Goal: Information Seeking & Learning: Learn about a topic

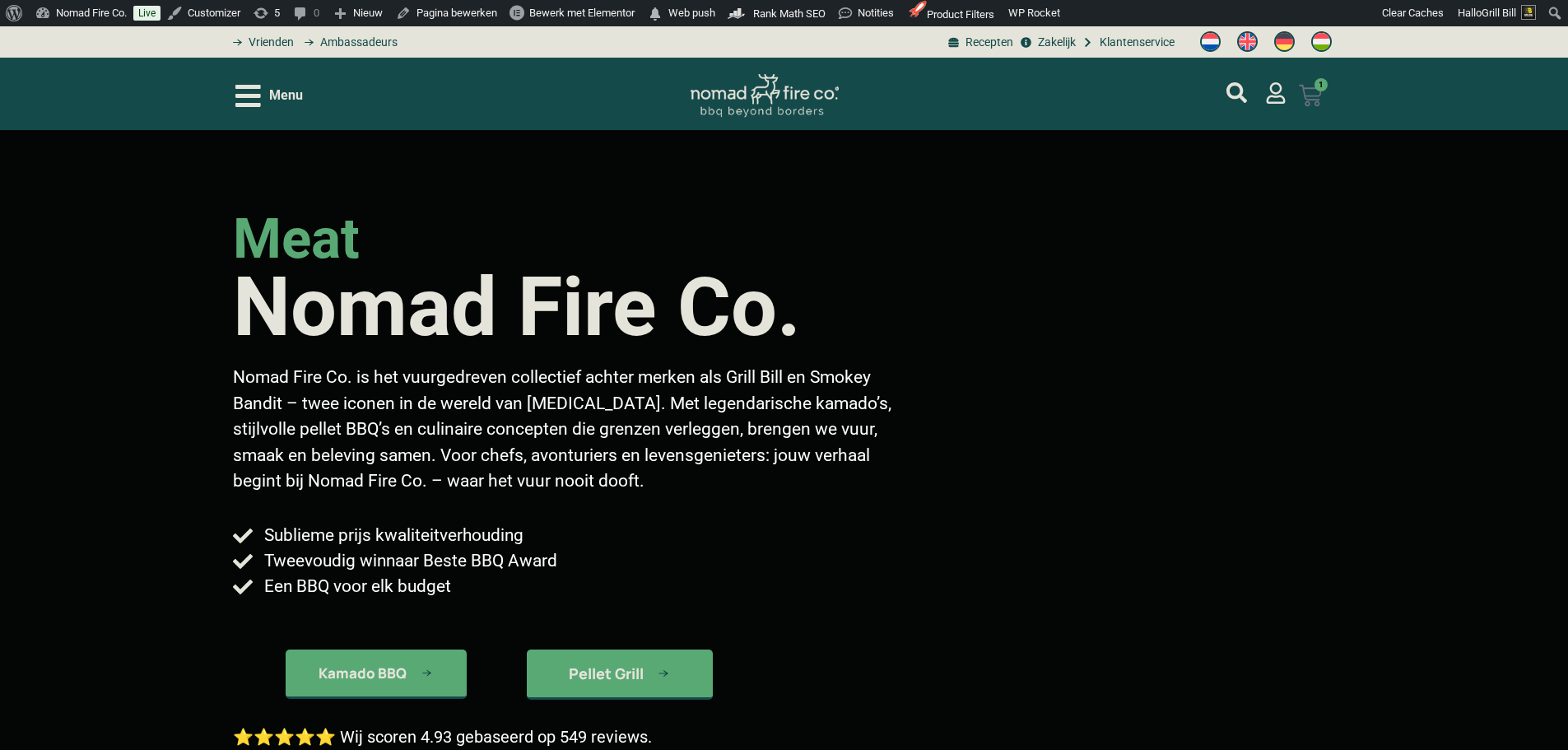
click at [1318, 102] on icon at bounding box center [1310, 96] width 22 height 21
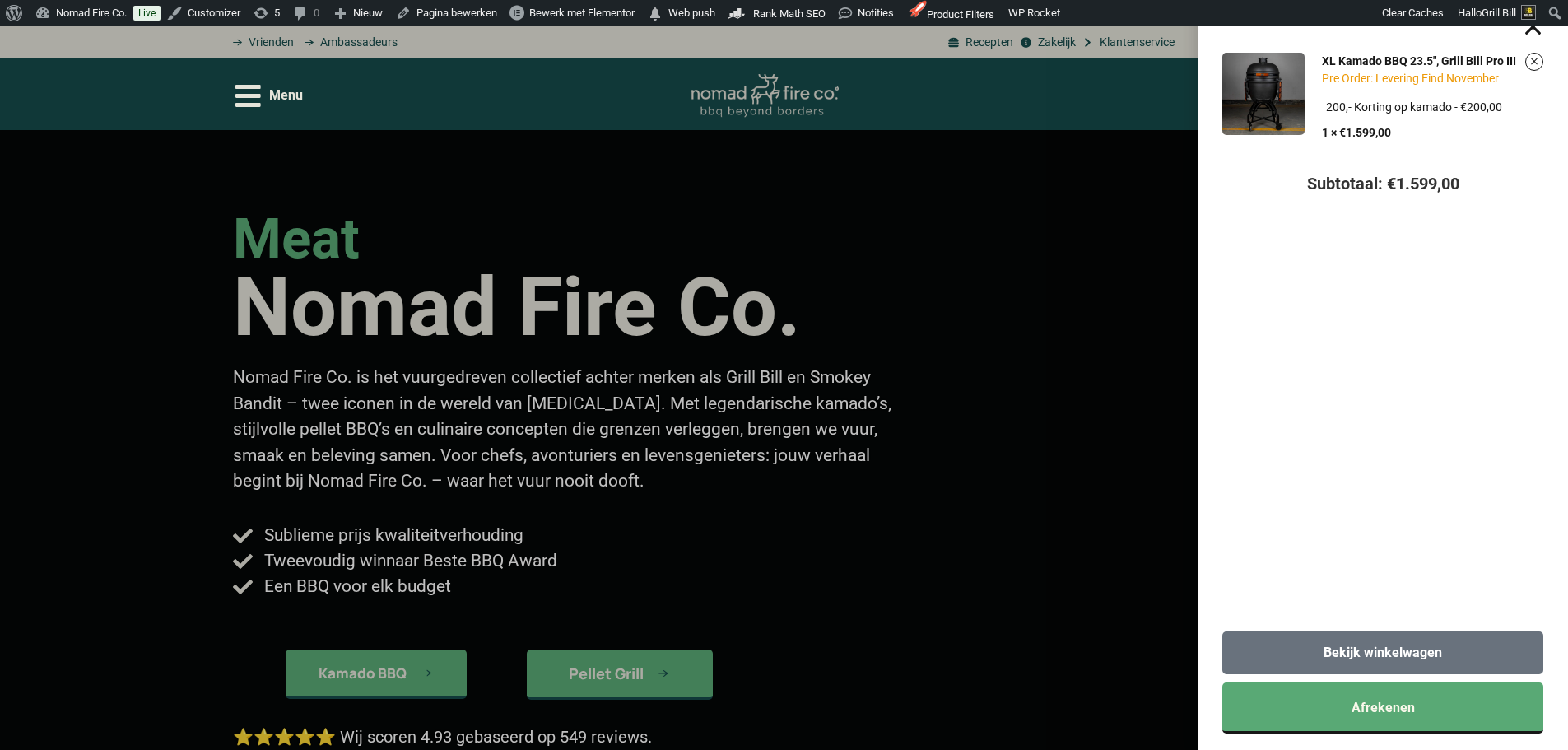
click at [1351, 643] on link "Bekijk winkelwagen" at bounding box center [1382, 652] width 321 height 43
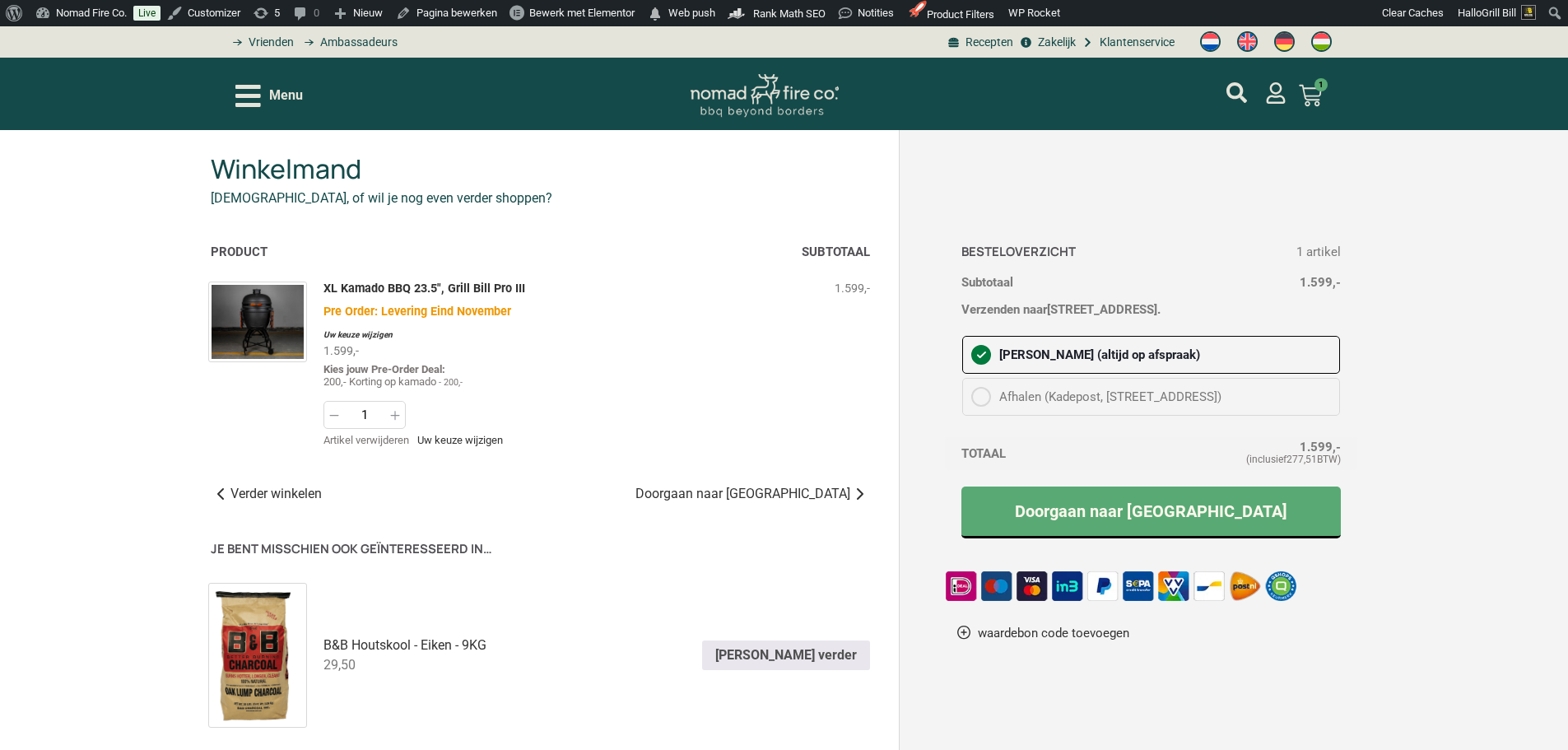
click at [1249, 41] on img "Switch to Engels" at bounding box center [1247, 41] width 20 height 20
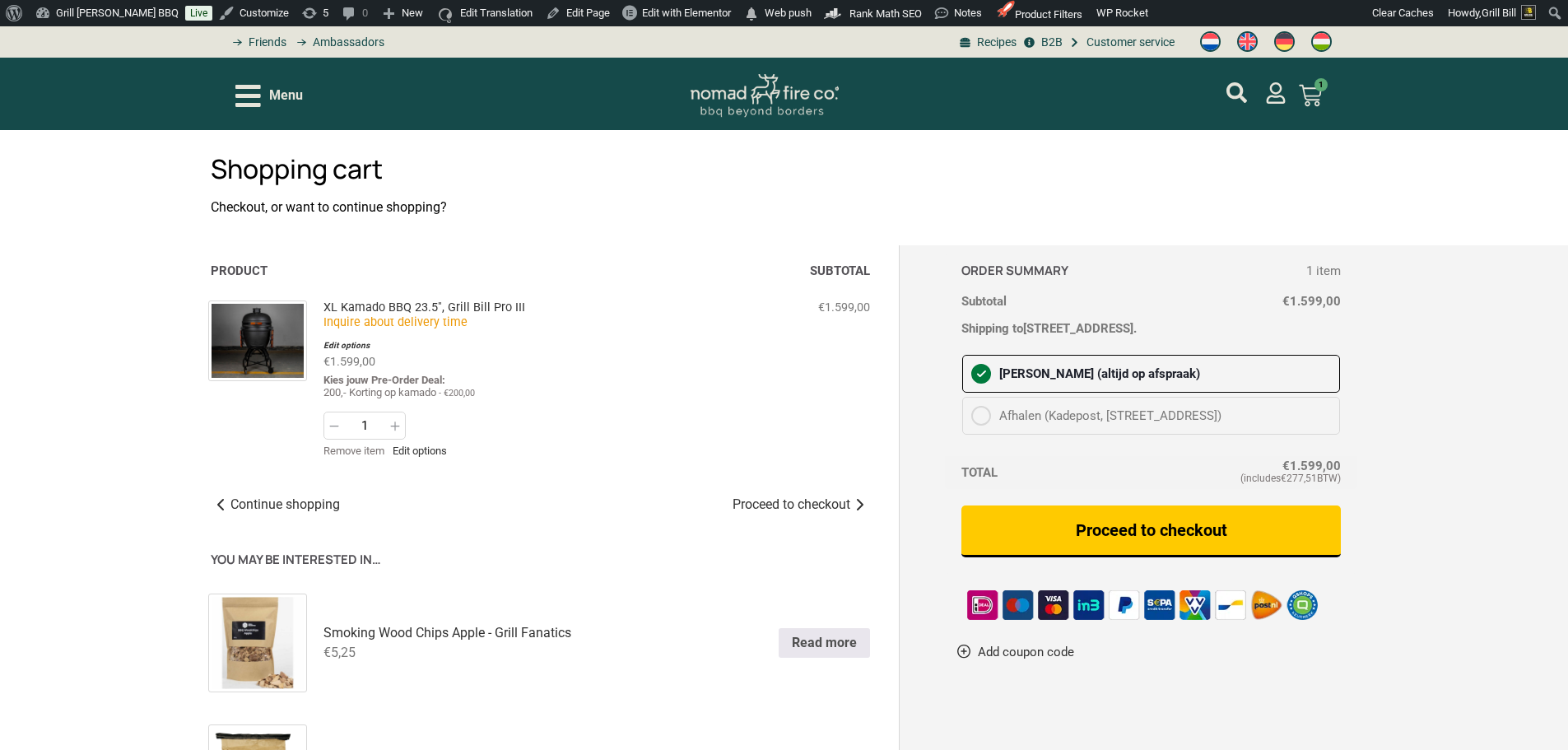
drag, startPoint x: 925, startPoint y: 2, endPoint x: 1412, endPoint y: 208, distance: 528.8
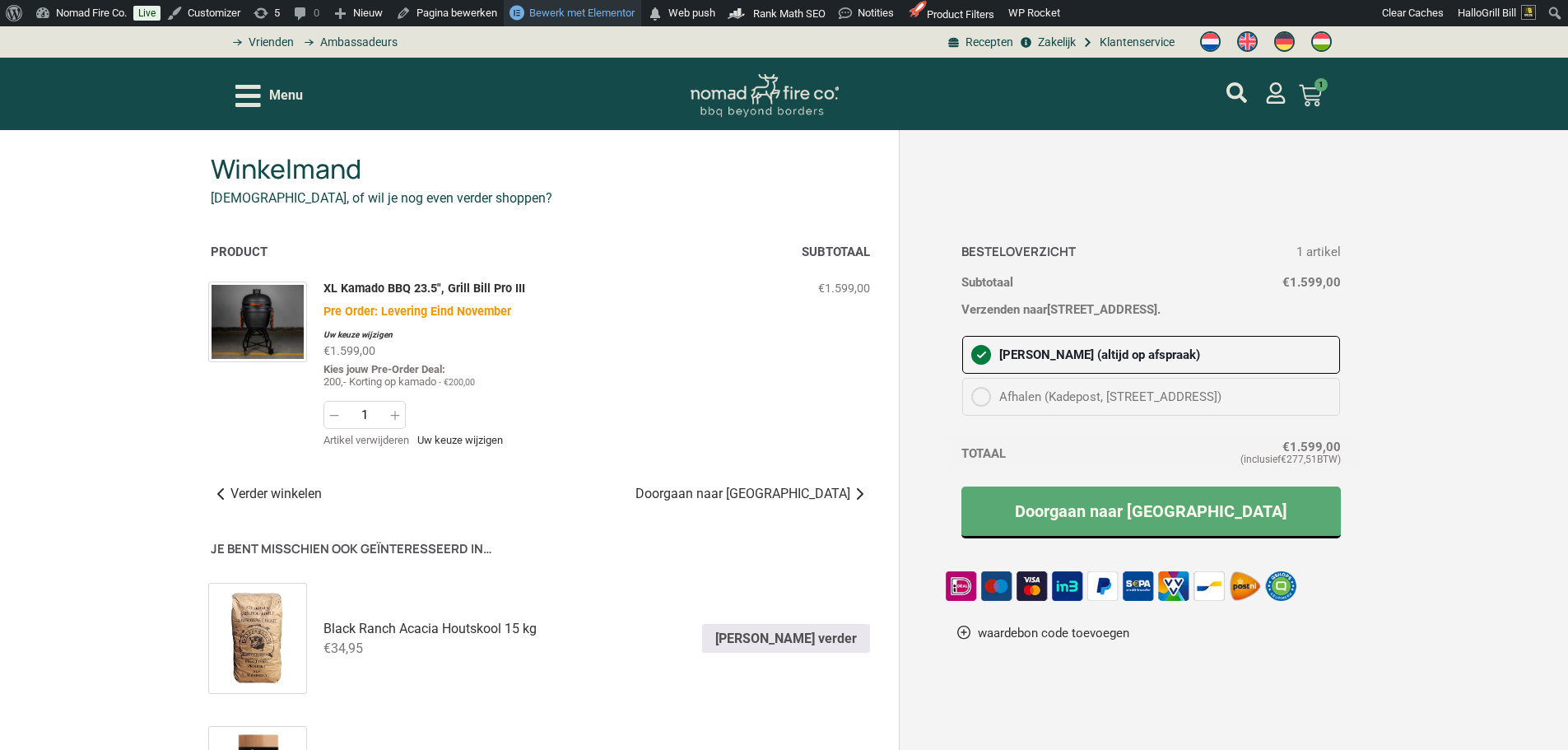
click at [595, 3] on link "Bewerk met Elementor" at bounding box center [572, 13] width 137 height 26
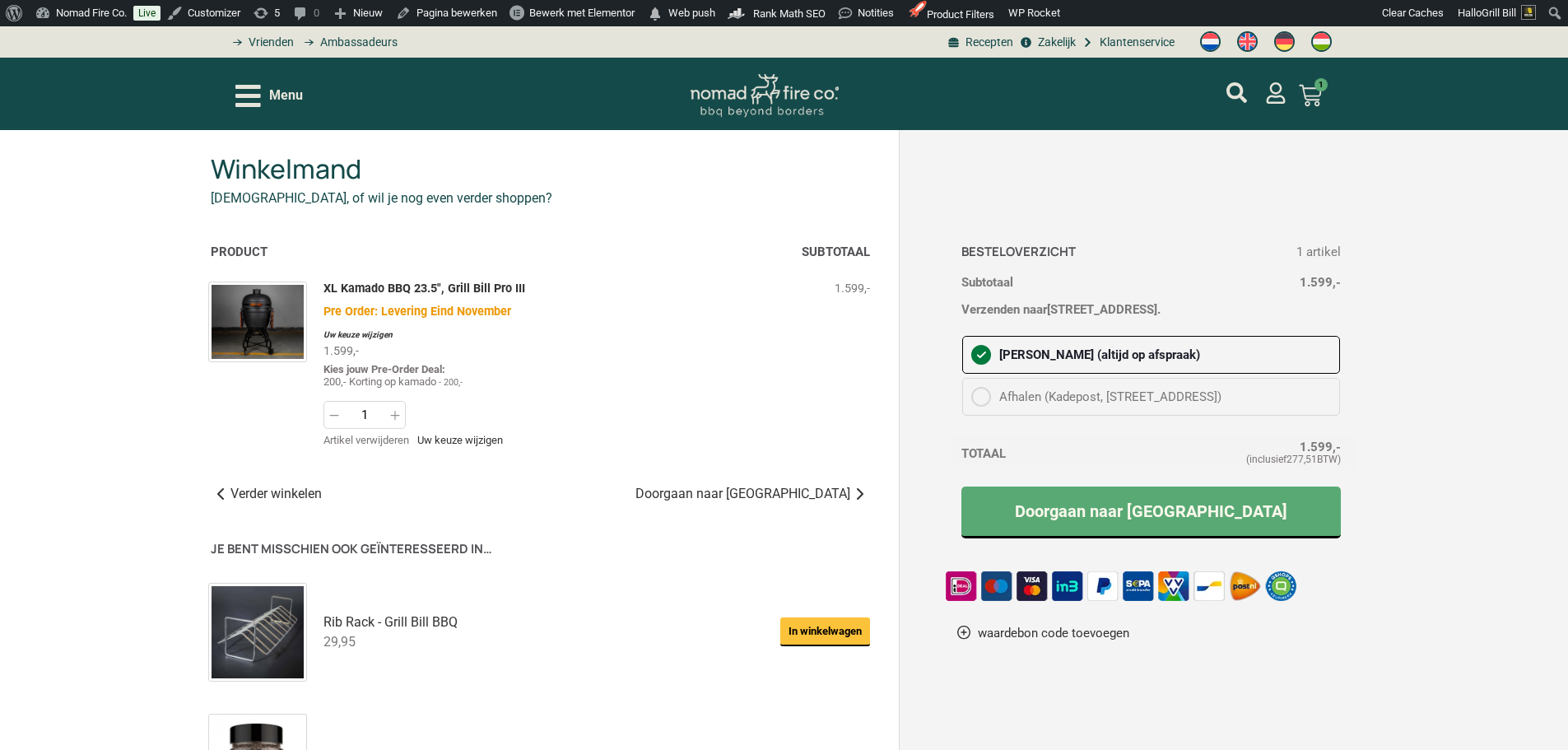
click at [1243, 43] on img "Switch to Engels" at bounding box center [1247, 41] width 20 height 20
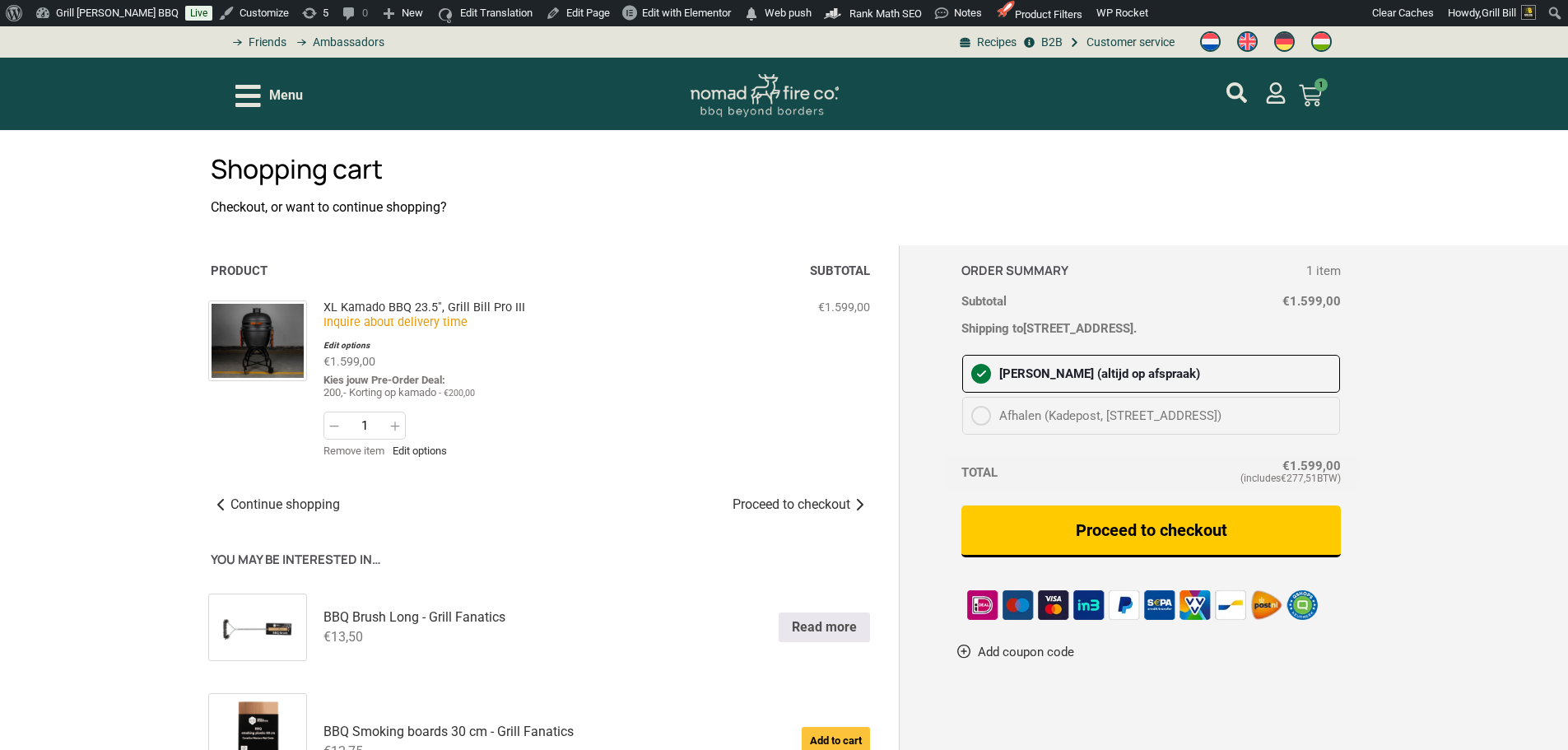
click at [1208, 44] on img "Switch to Dutch" at bounding box center [1209, 41] width 20 height 20
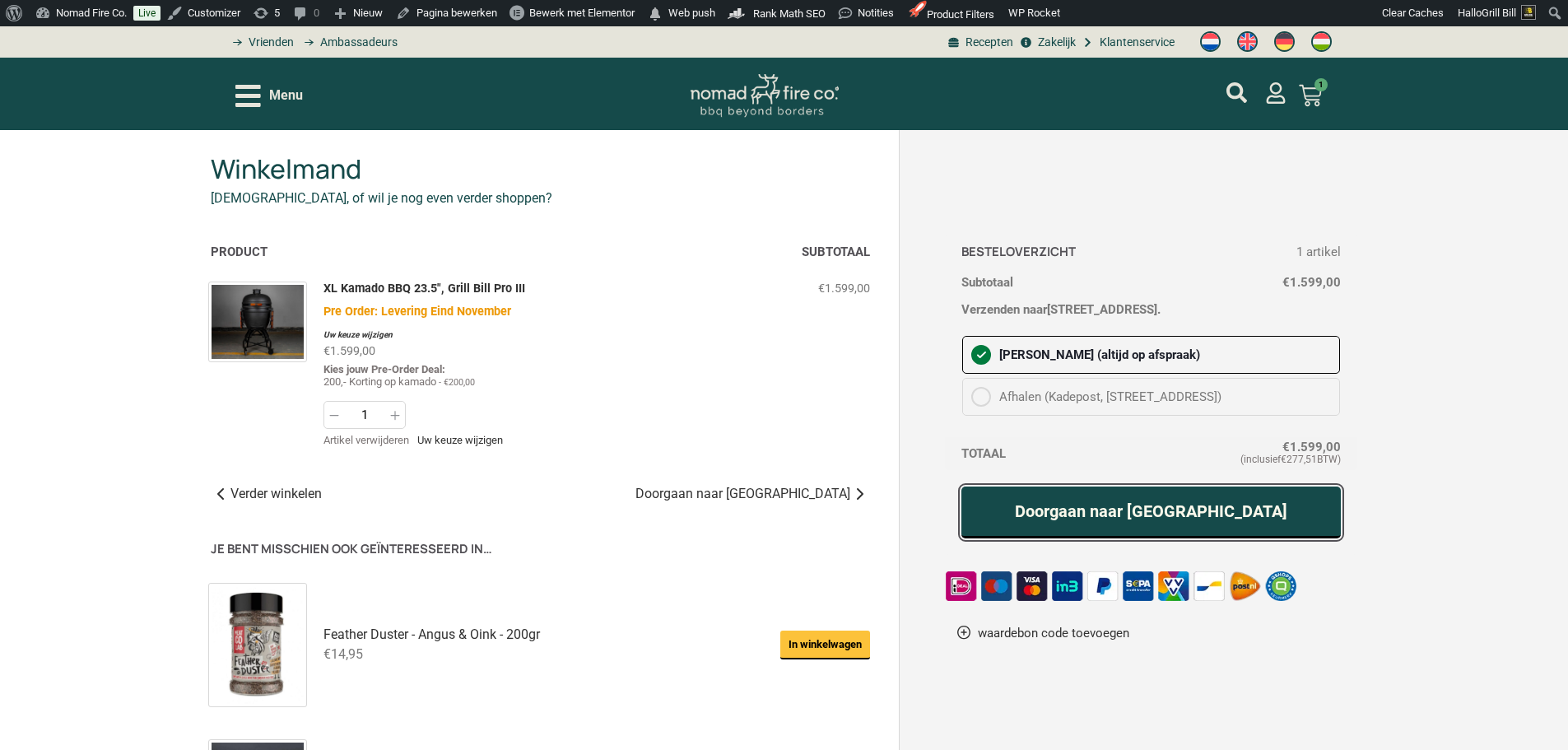
click at [1077, 492] on link "Doorgaan naar afrekenen" at bounding box center [1150, 512] width 380 height 52
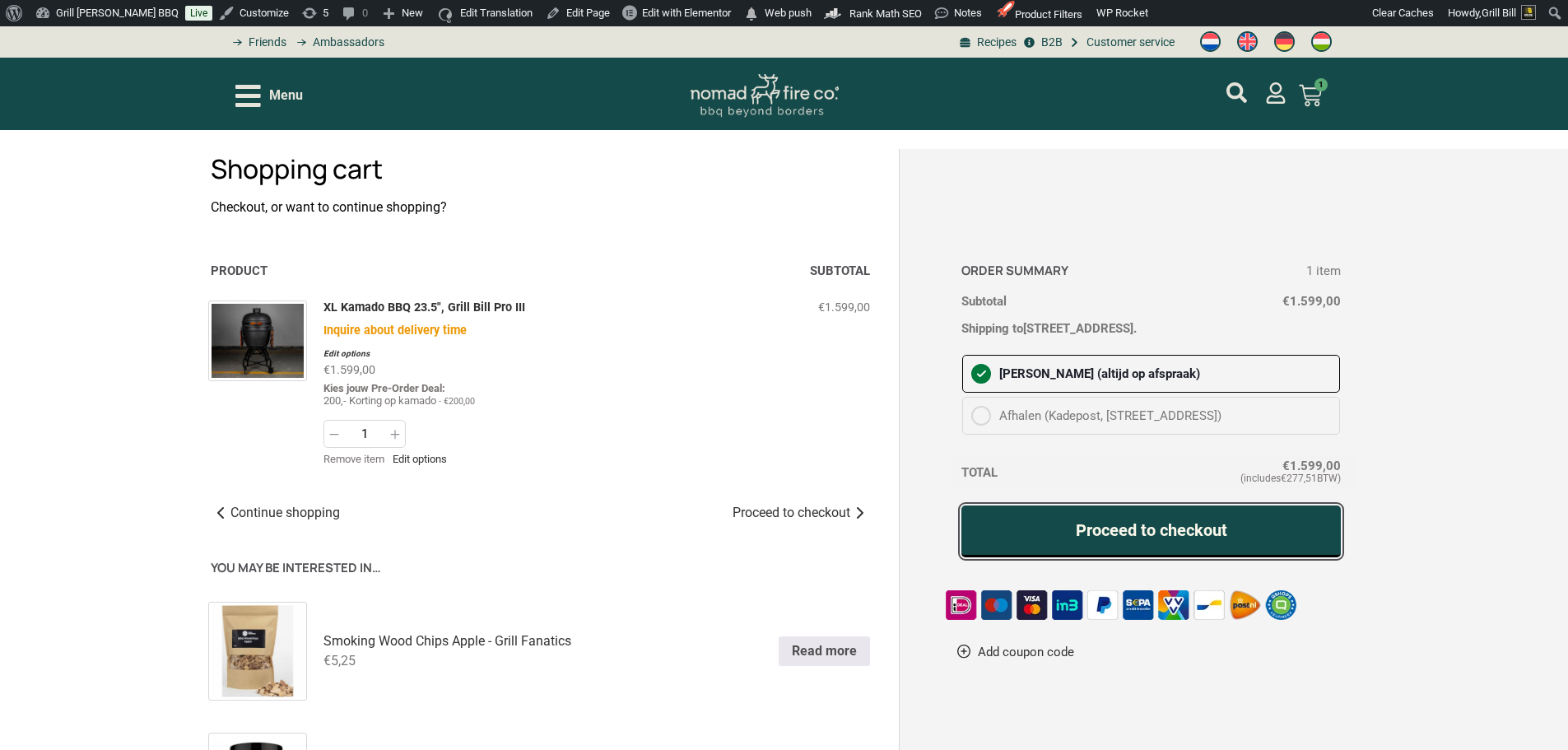
click at [1127, 534] on link "Proceed to checkout" at bounding box center [1150, 532] width 380 height 52
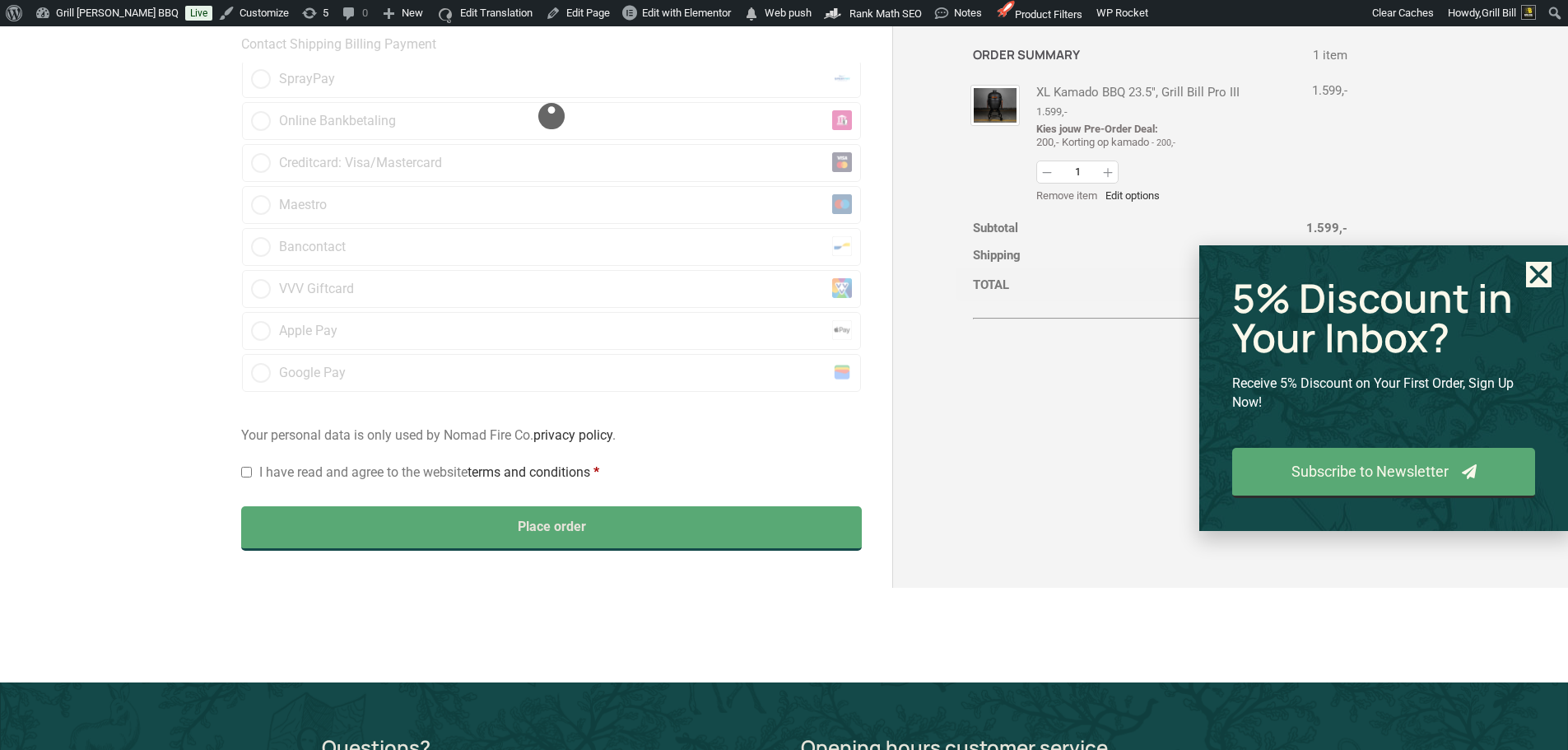
scroll to position [822, 0]
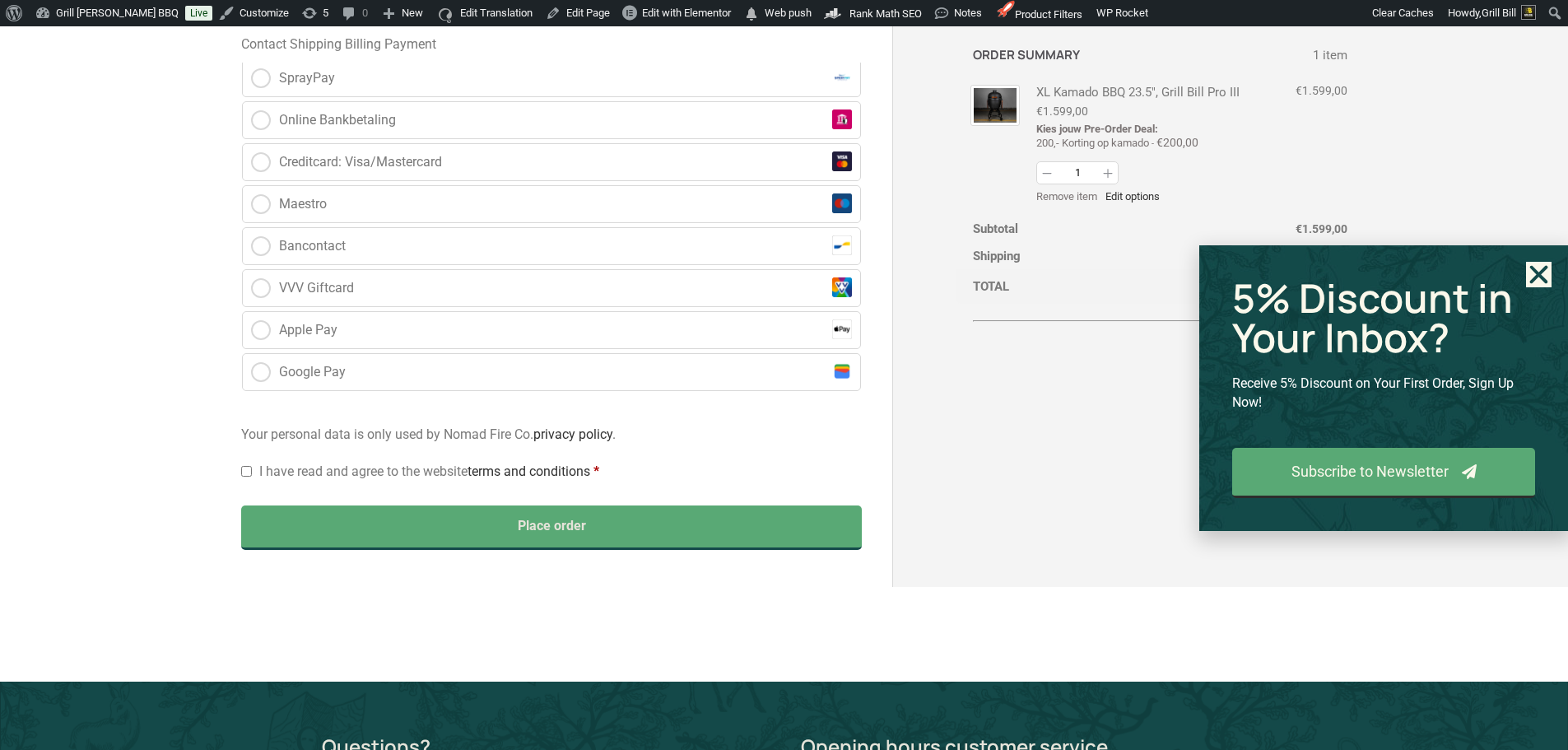
click at [1535, 275] on use "Close" at bounding box center [1539, 274] width 18 height 18
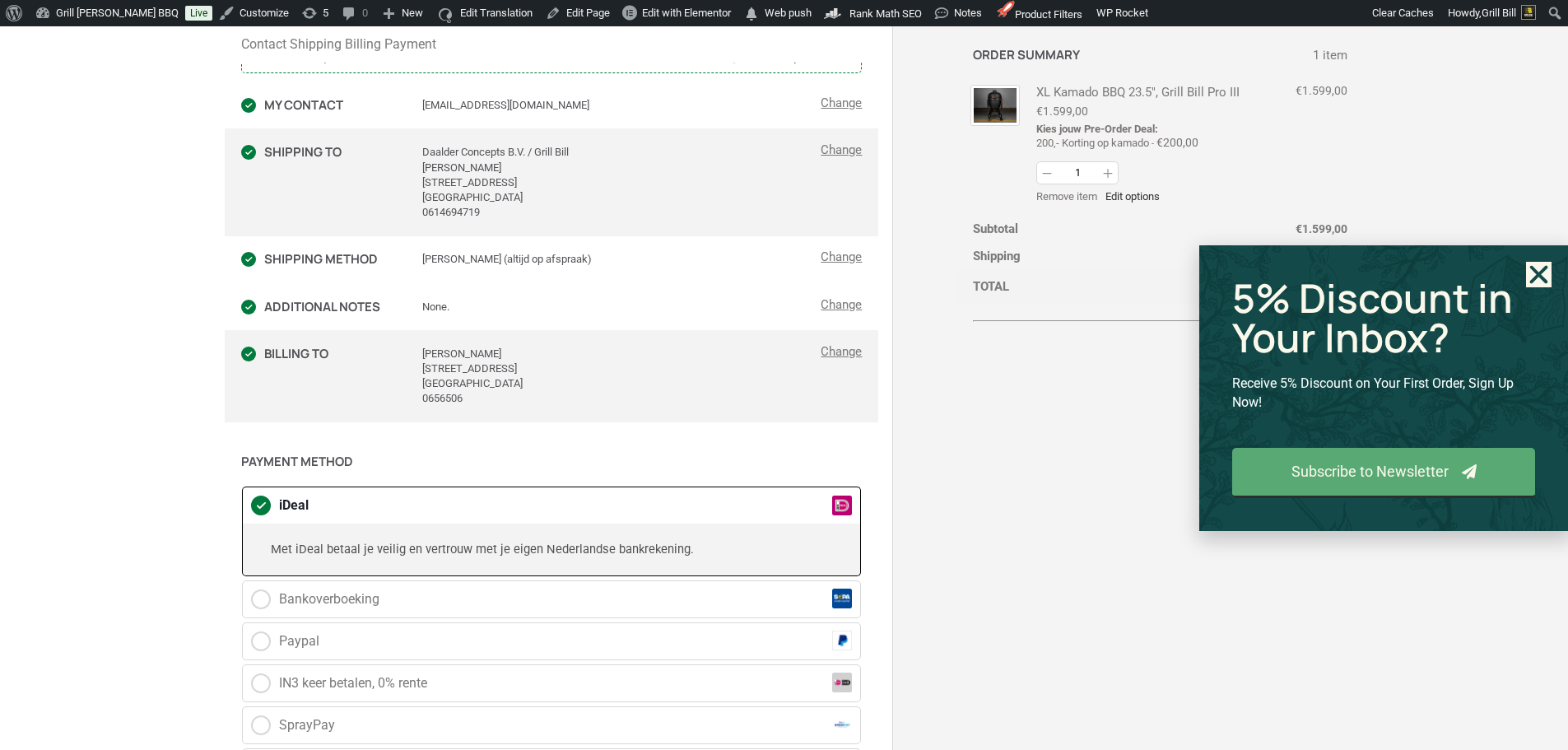
scroll to position [0, 0]
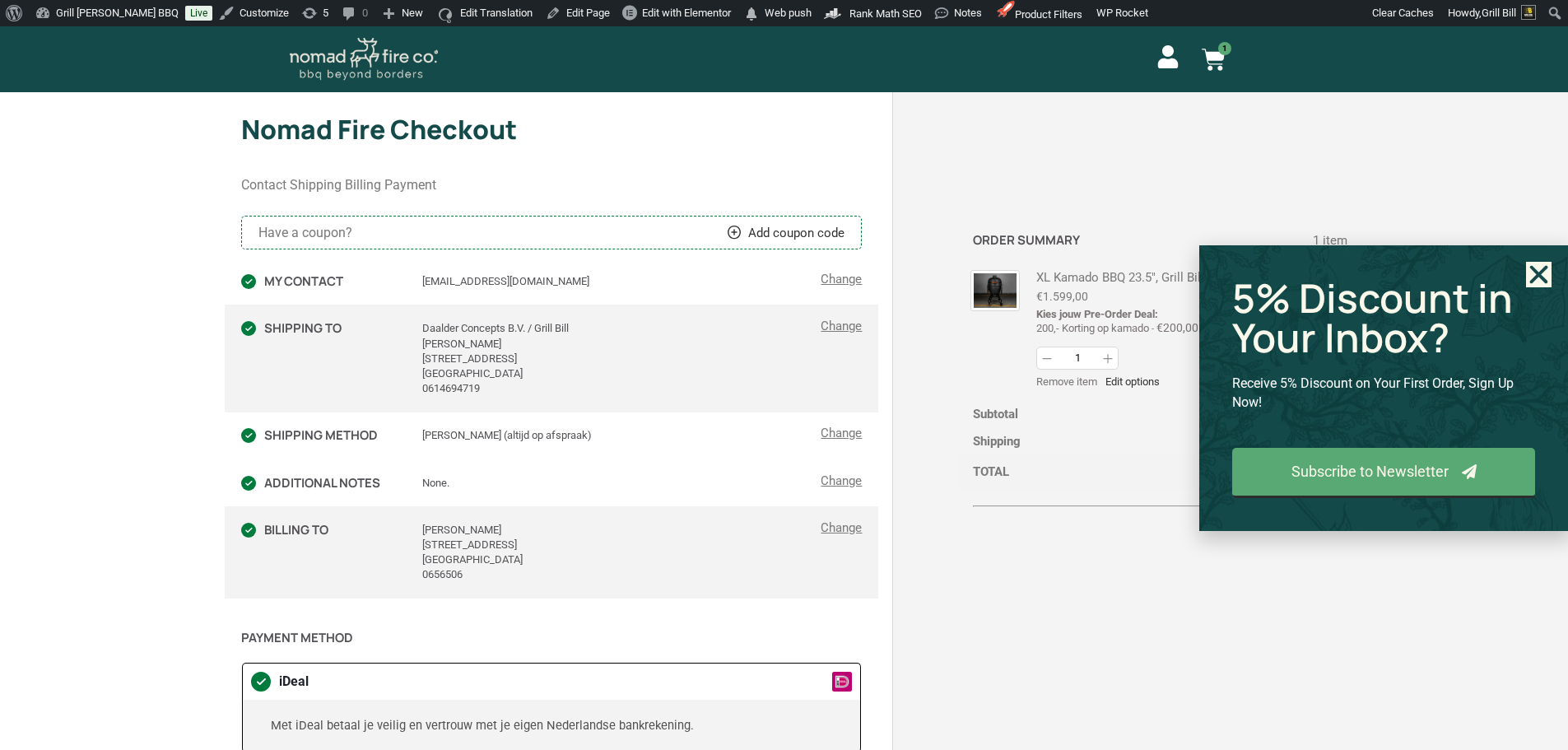
click at [1547, 275] on icon "Close" at bounding box center [1539, 274] width 25 height 25
click at [1546, 274] on icon "Close" at bounding box center [1539, 274] width 25 height 25
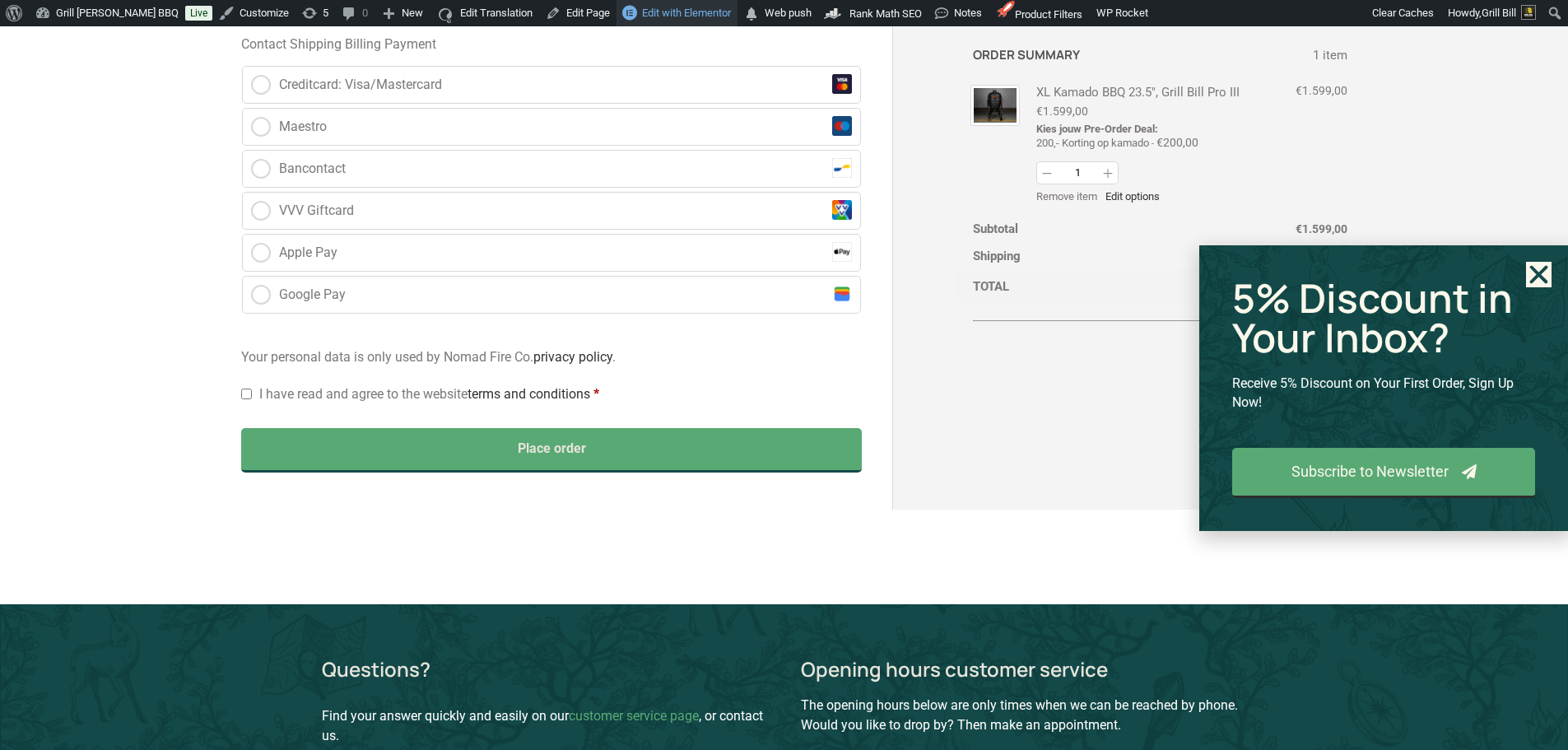
scroll to position [988, 0]
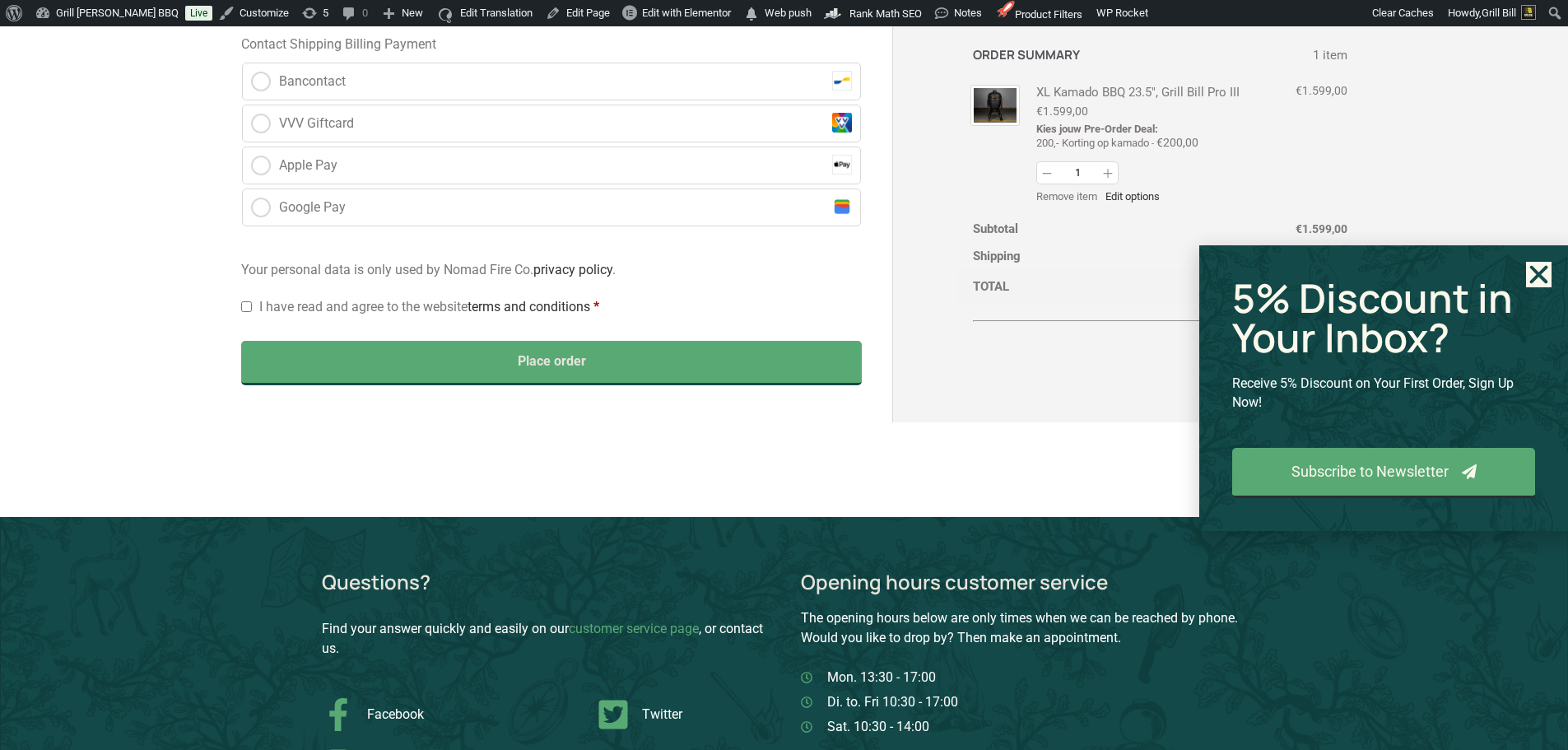
click at [1526, 262] on icon "Close" at bounding box center [1539, 274] width 25 height 25
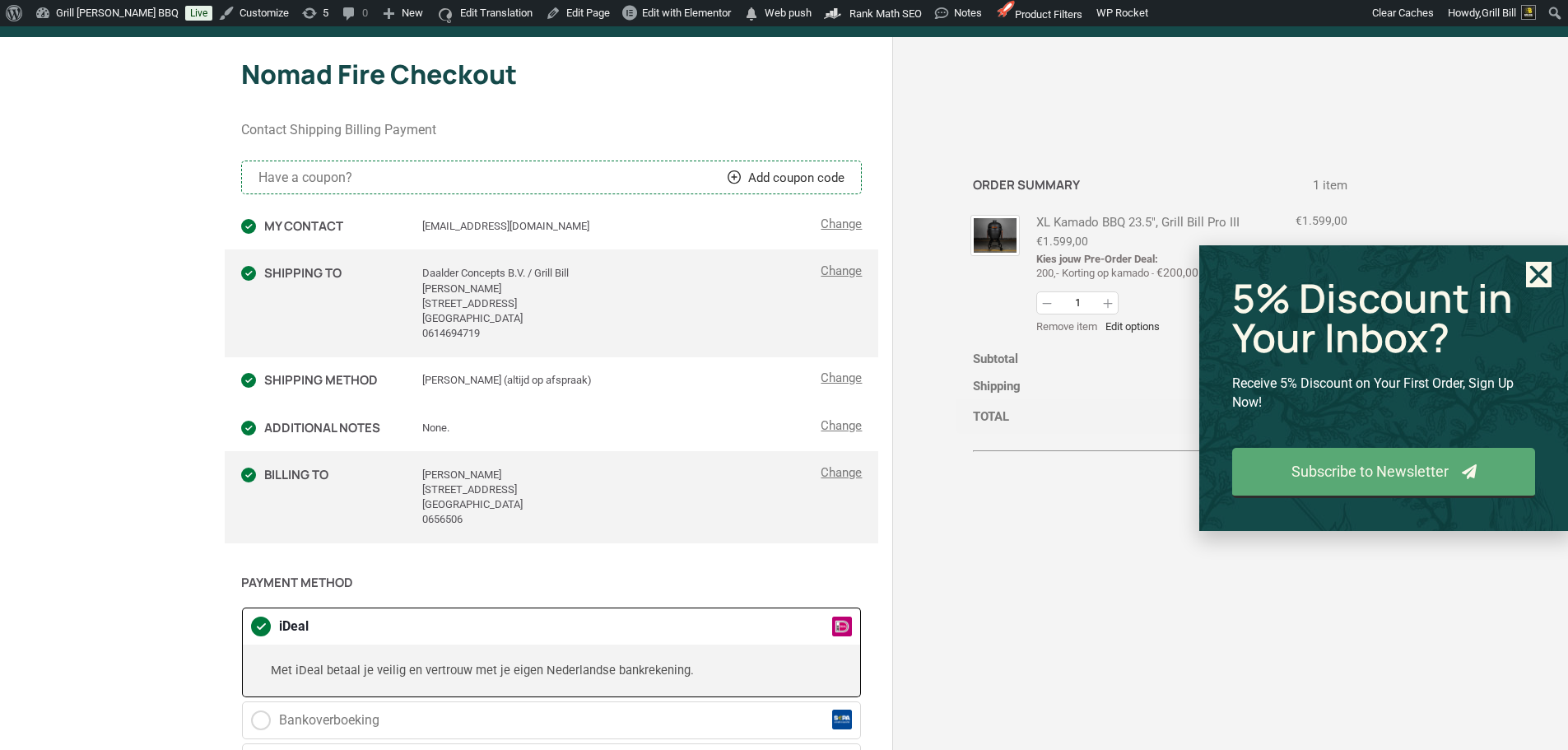
scroll to position [0, 0]
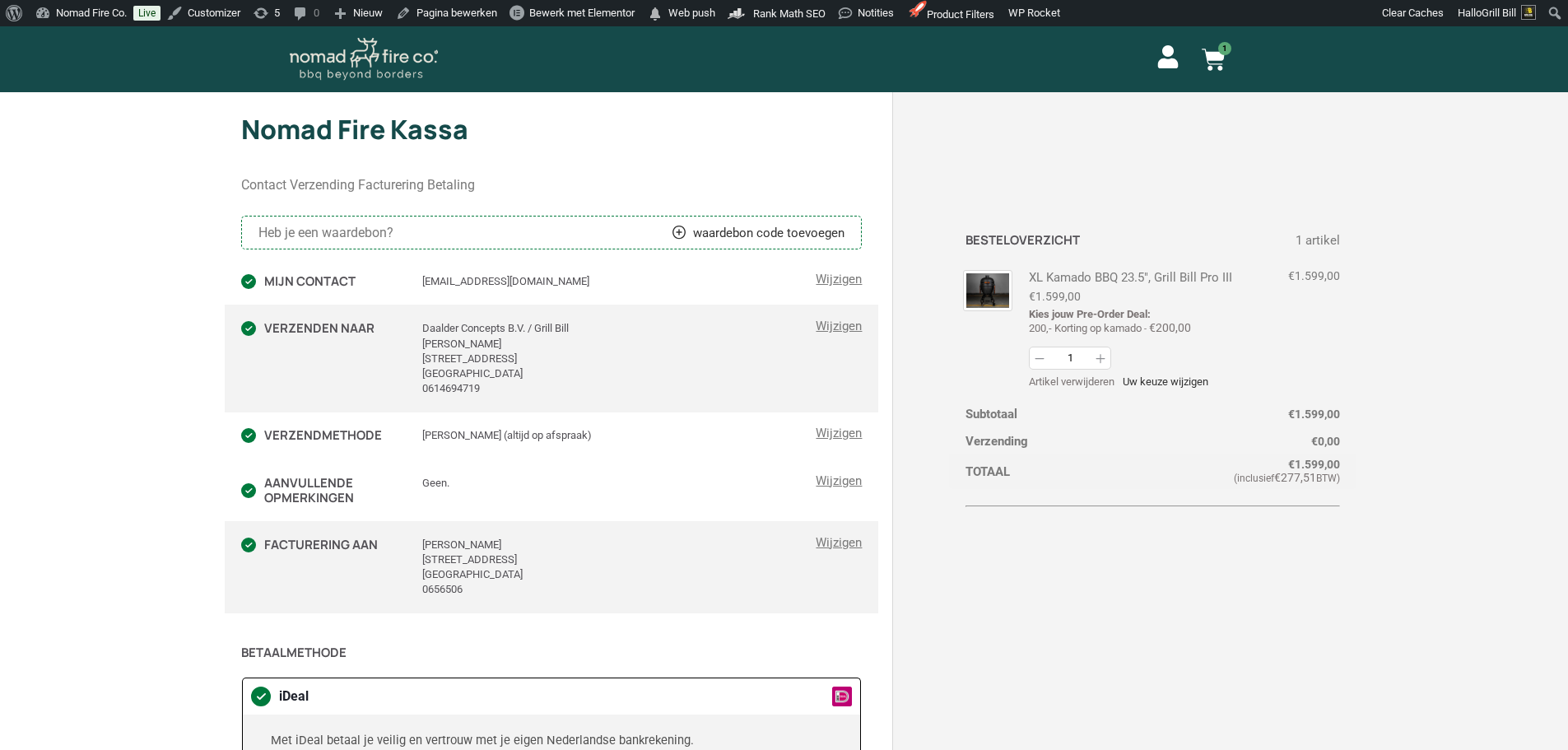
click at [352, 62] on img at bounding box center [363, 59] width 148 height 43
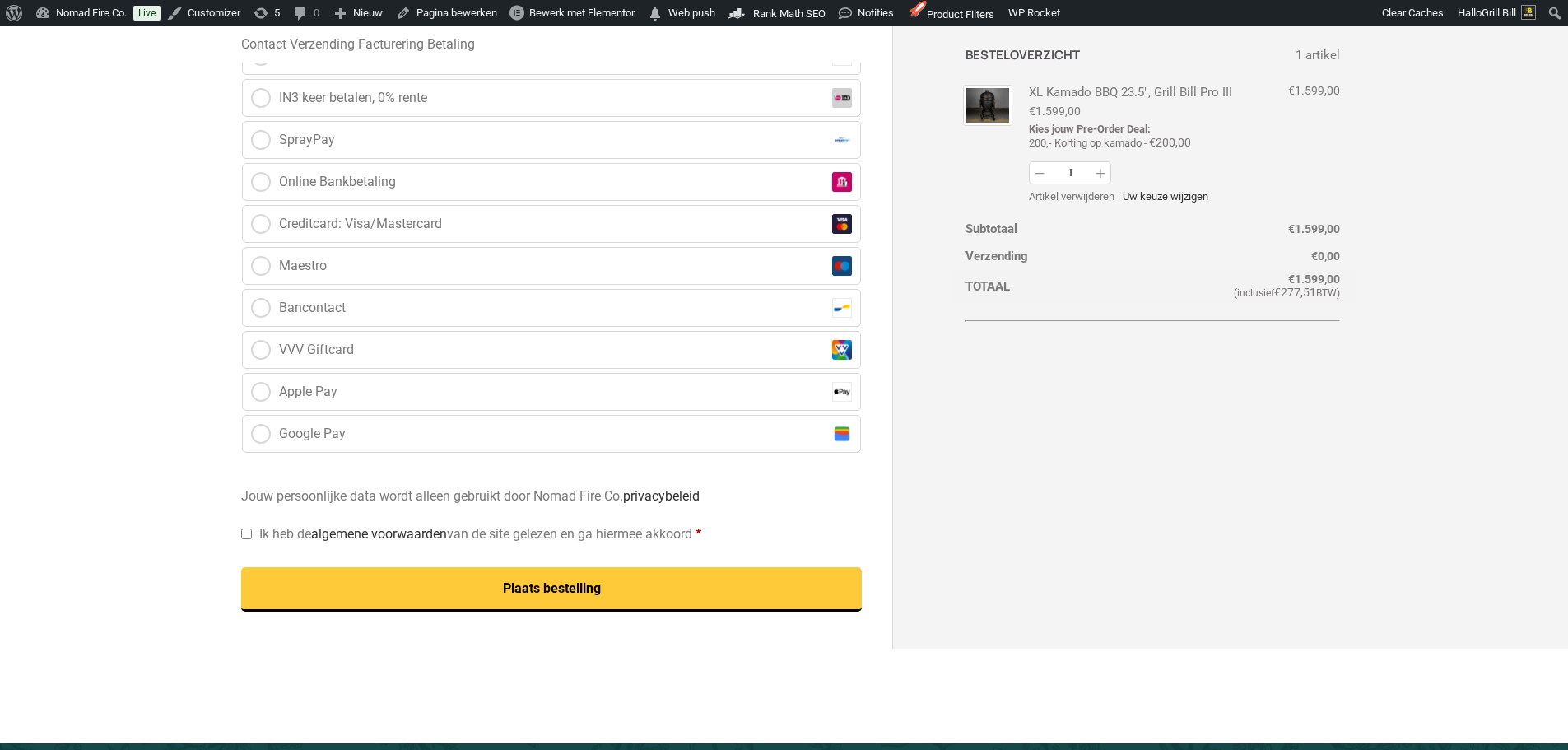
scroll to position [822, 0]
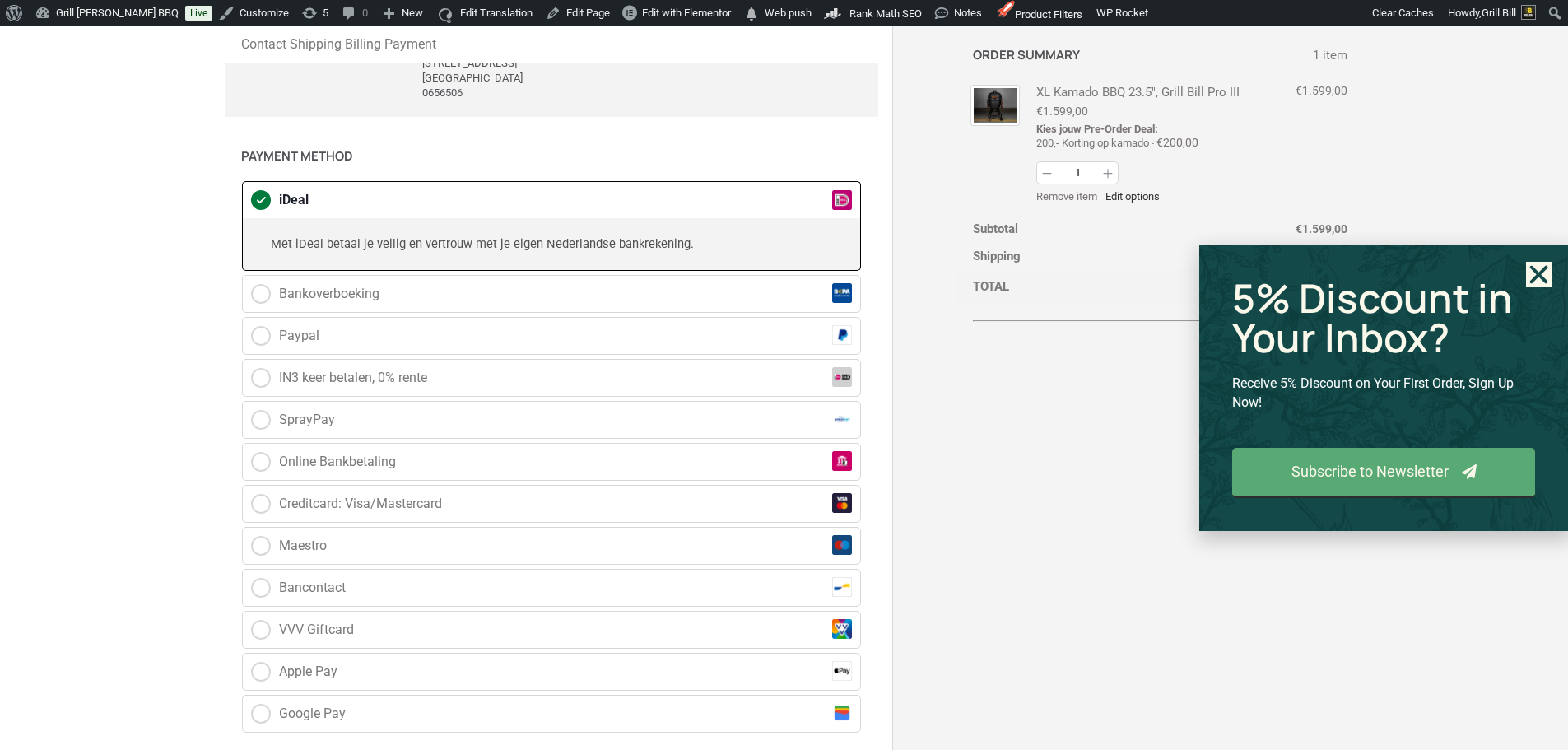
scroll to position [330, 0]
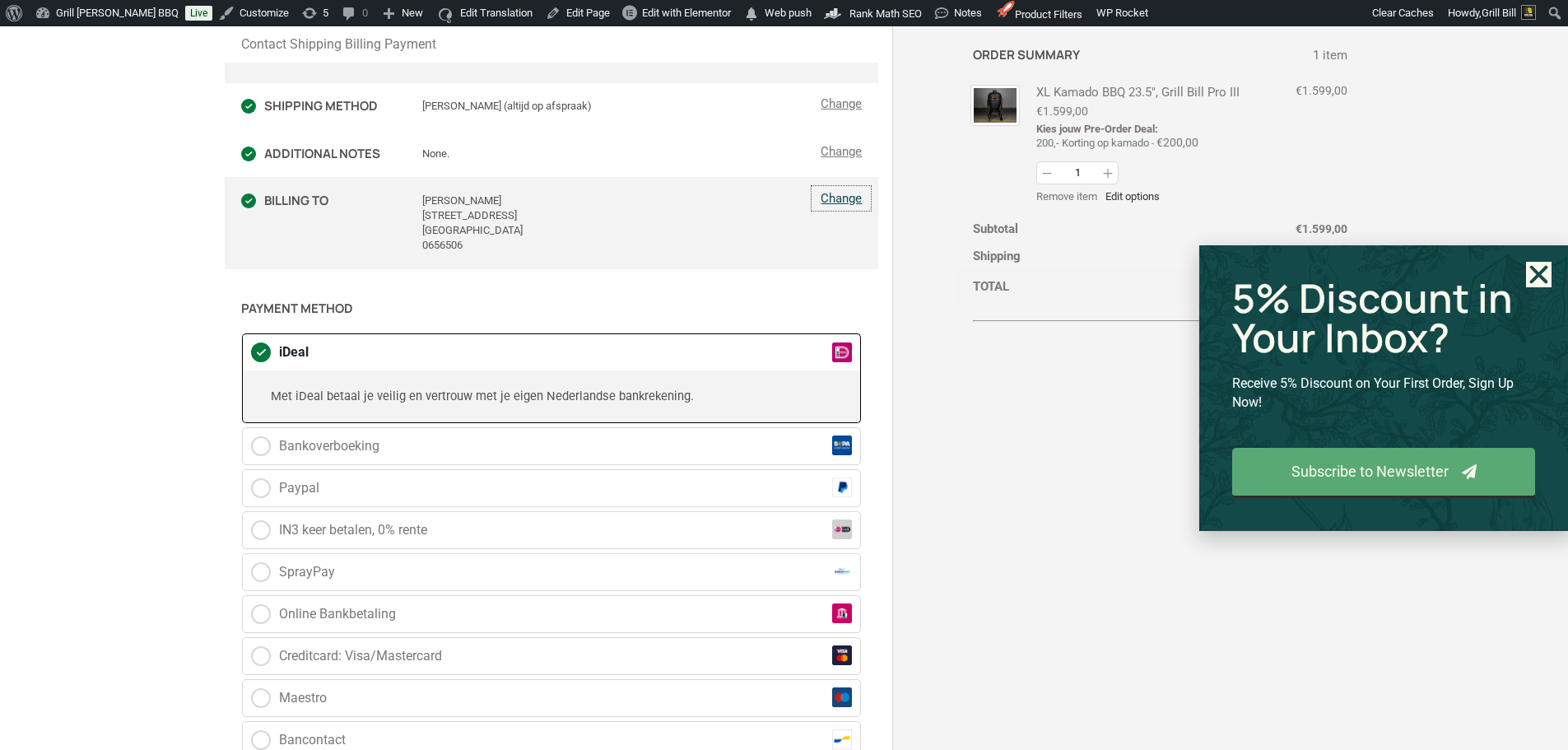
click at [855, 191] on link "Change" at bounding box center [841, 198] width 58 height 23
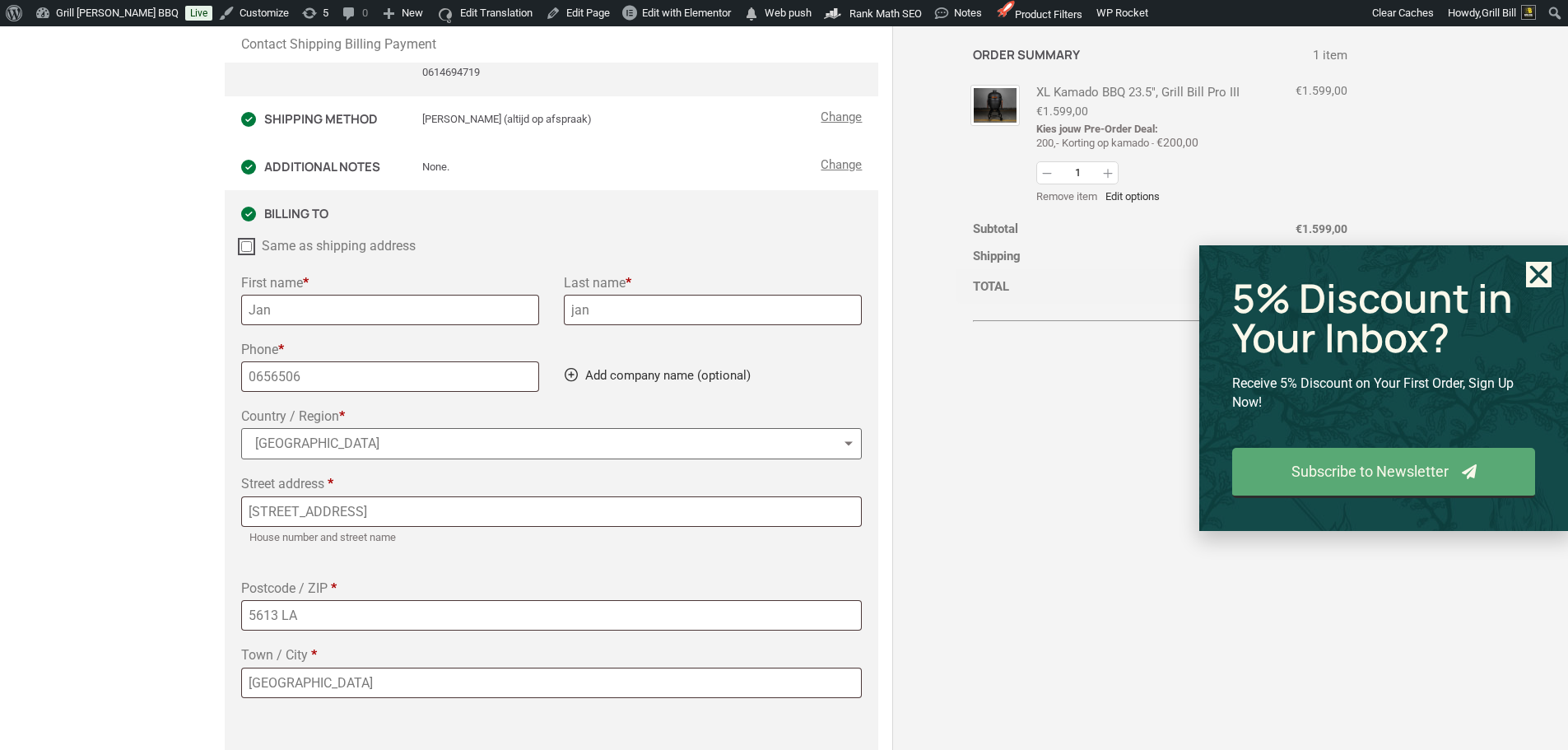
scroll to position [0, 0]
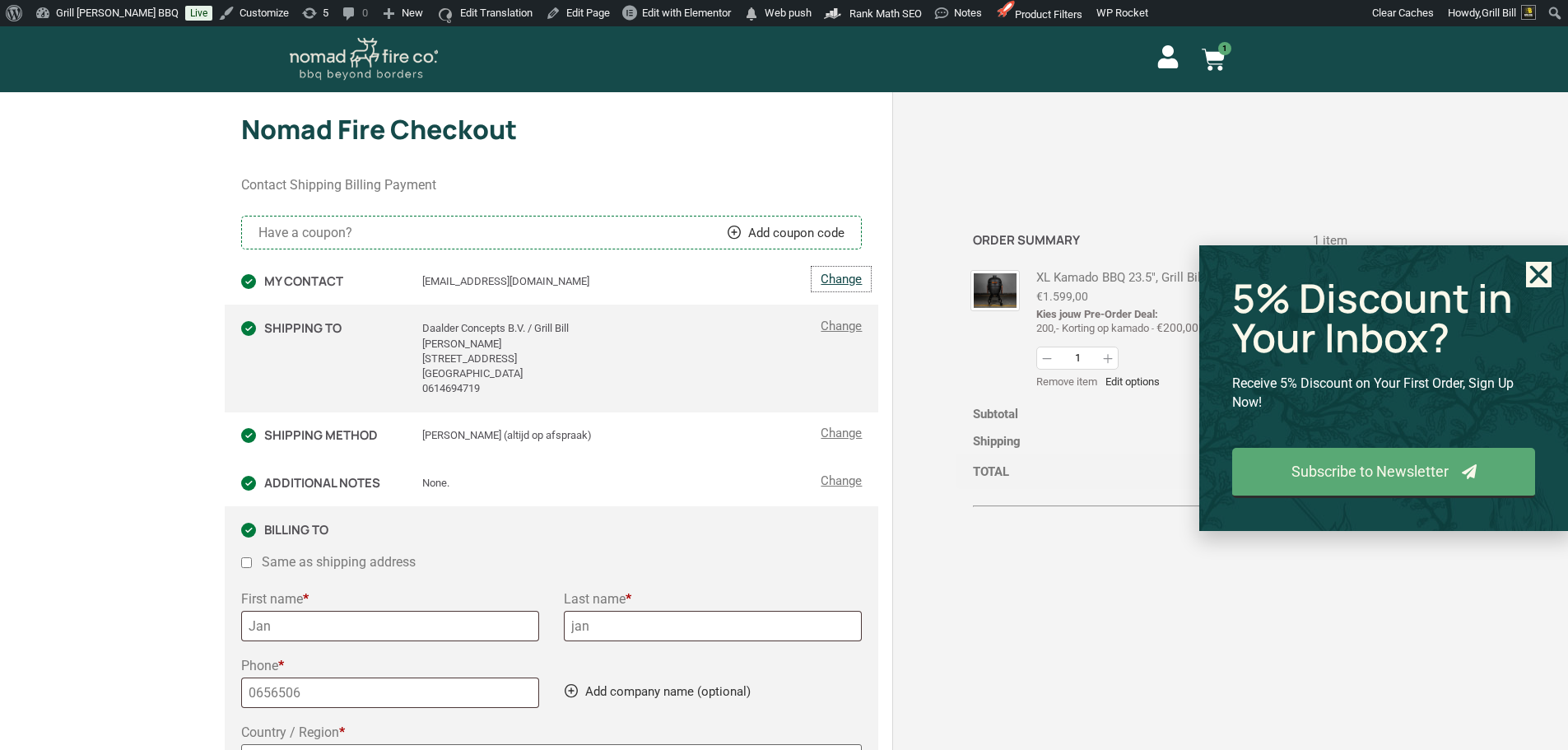
click at [839, 279] on link "Change" at bounding box center [841, 279] width 58 height 23
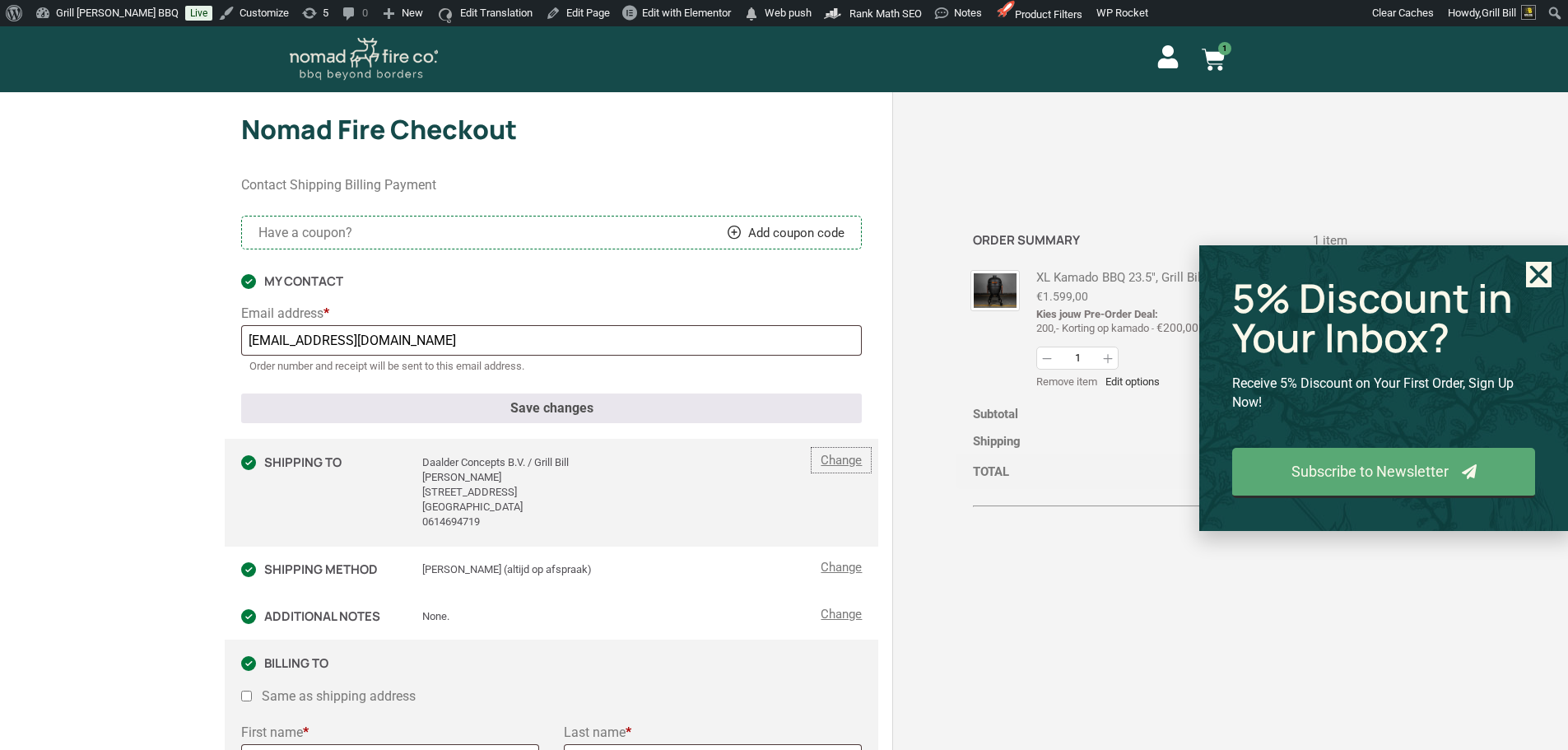
click at [851, 457] on link "Change" at bounding box center [841, 460] width 58 height 23
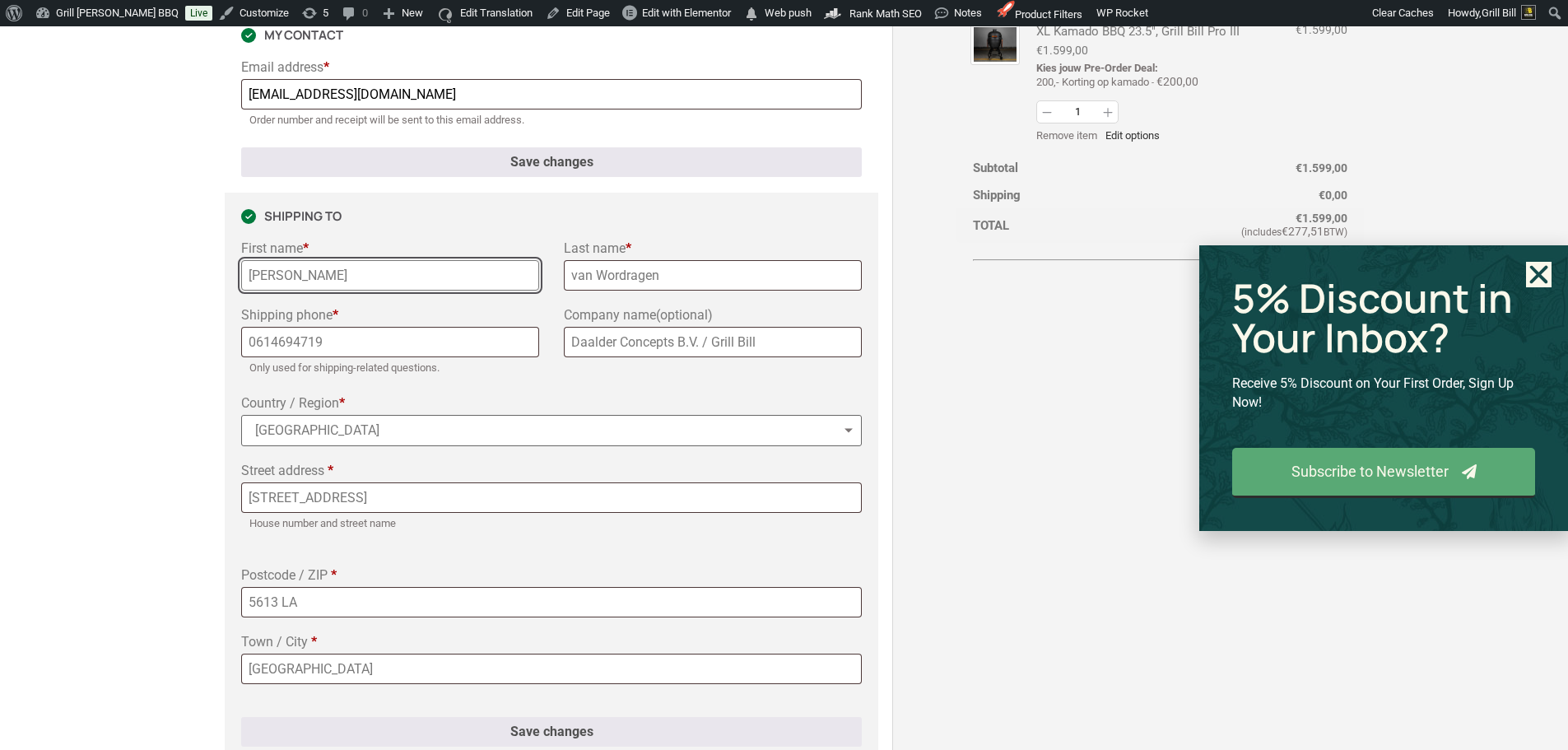
scroll to position [246, 0]
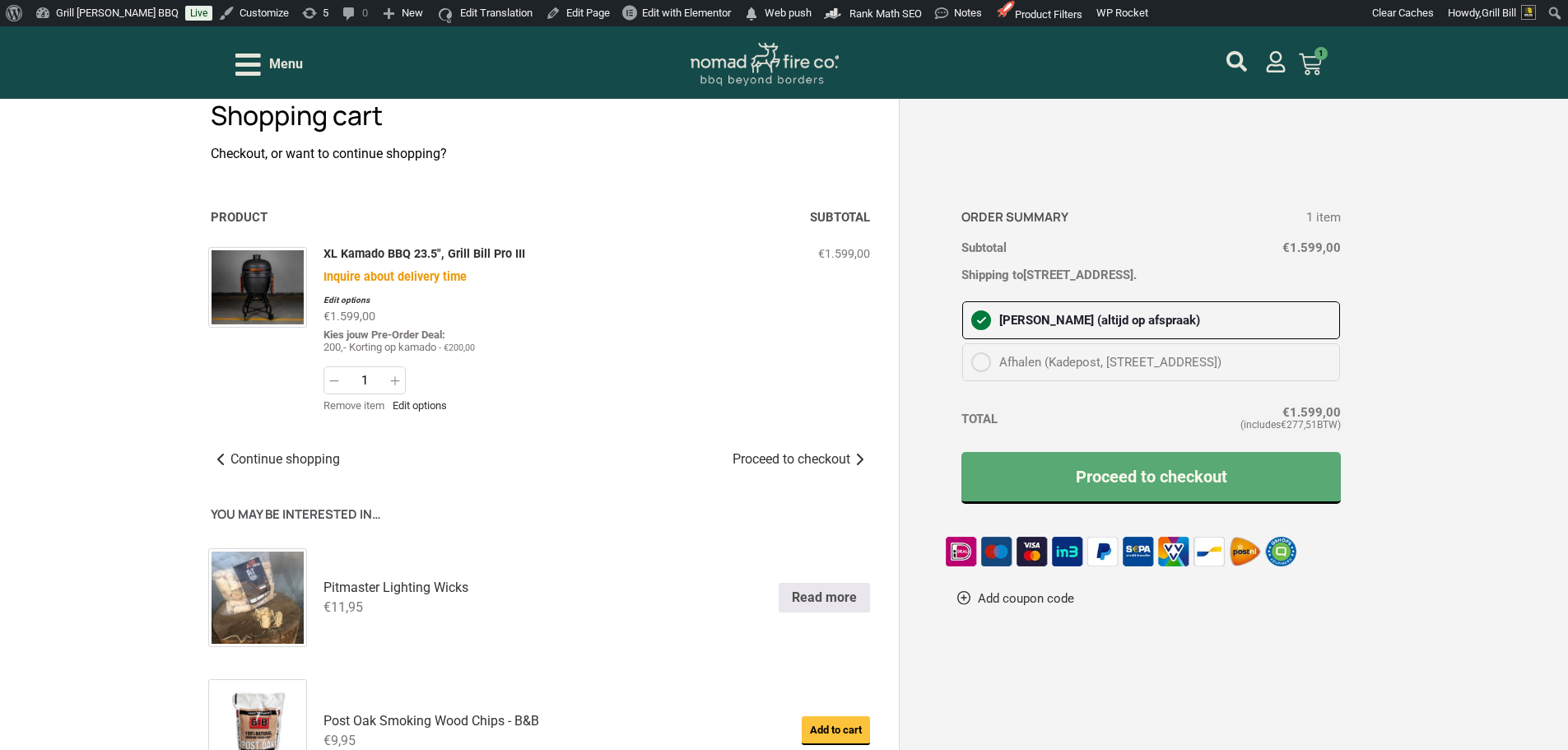
scroll to position [82, 0]
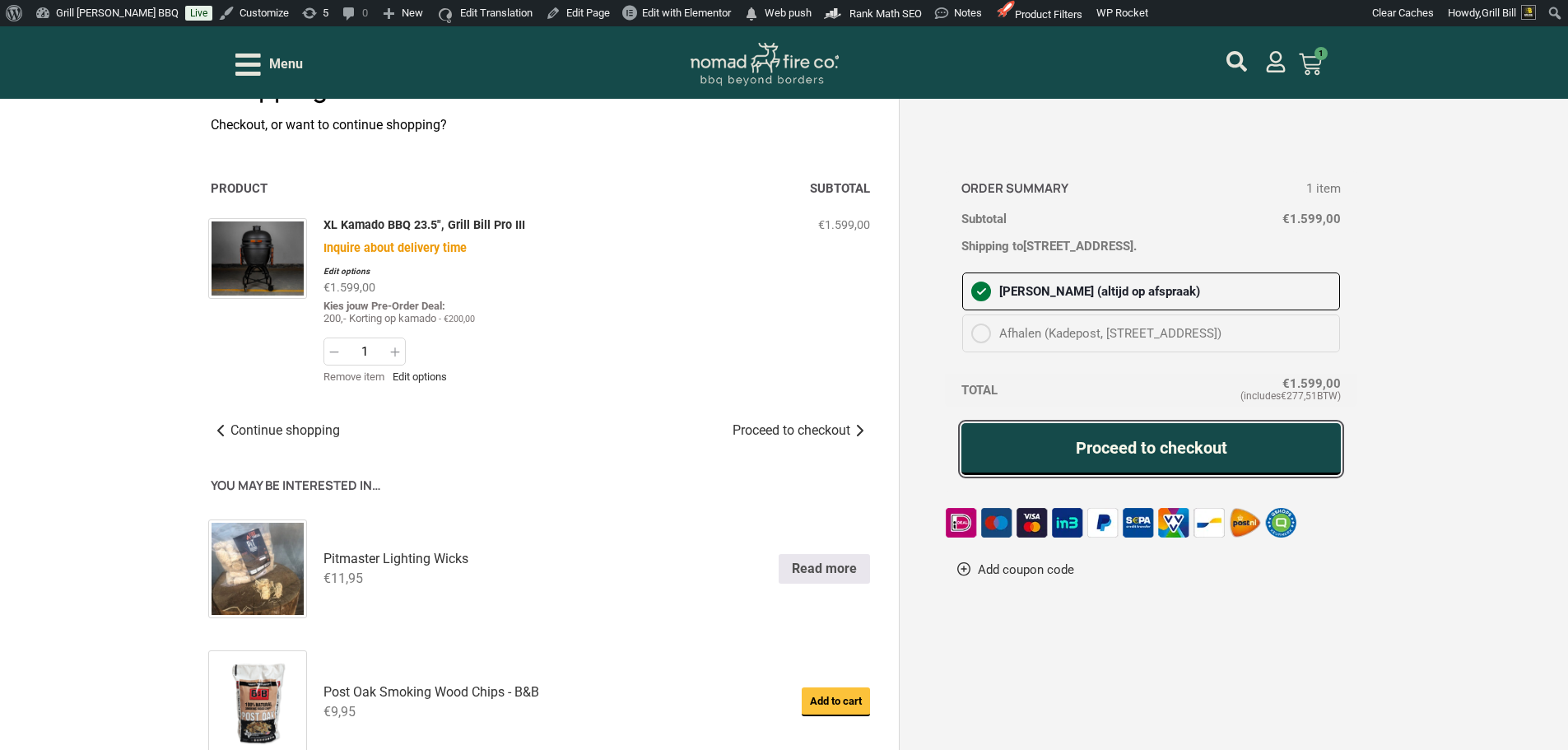
click at [1069, 456] on link "Proceed to checkout" at bounding box center [1150, 449] width 380 height 52
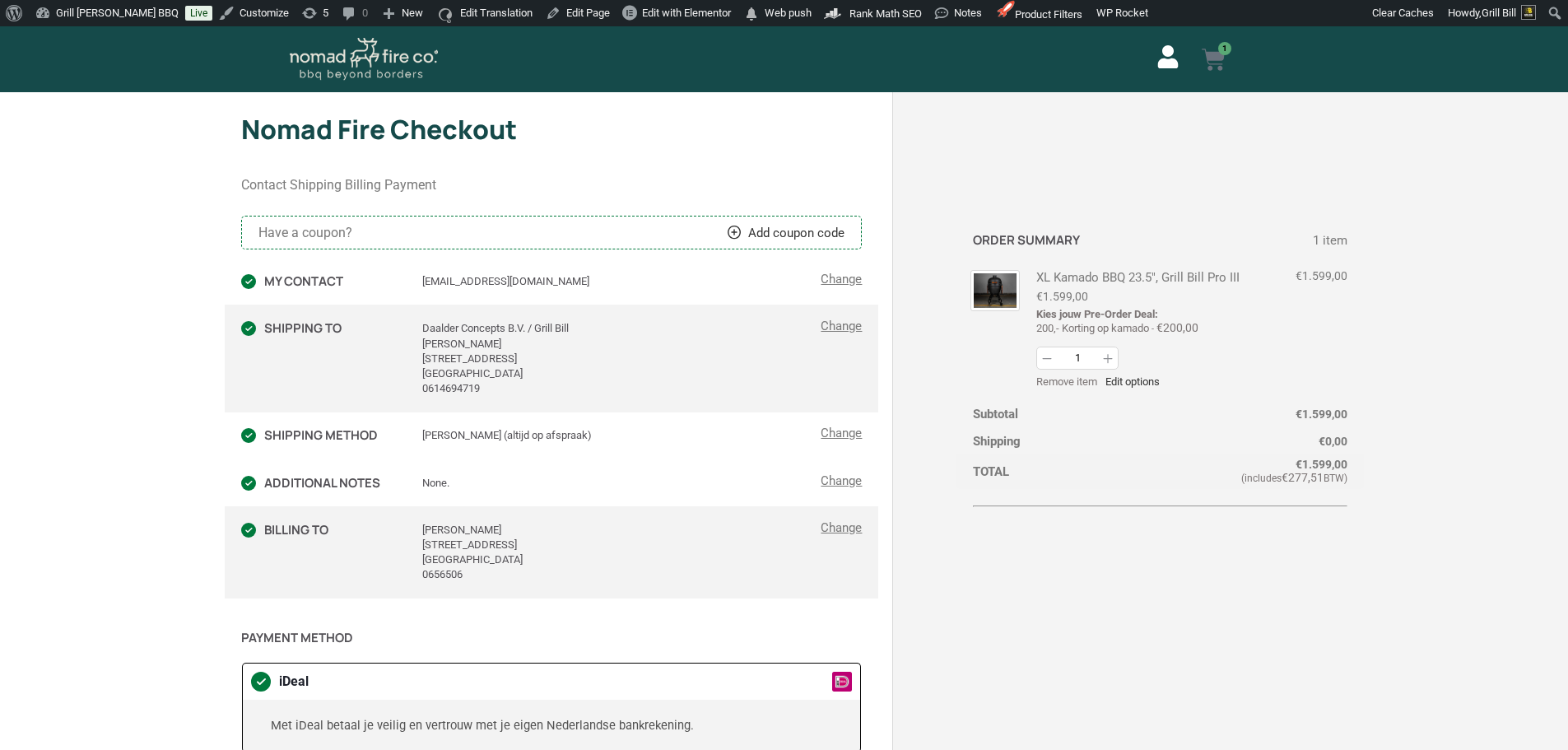
click at [1215, 69] on icon at bounding box center [1213, 59] width 24 height 24
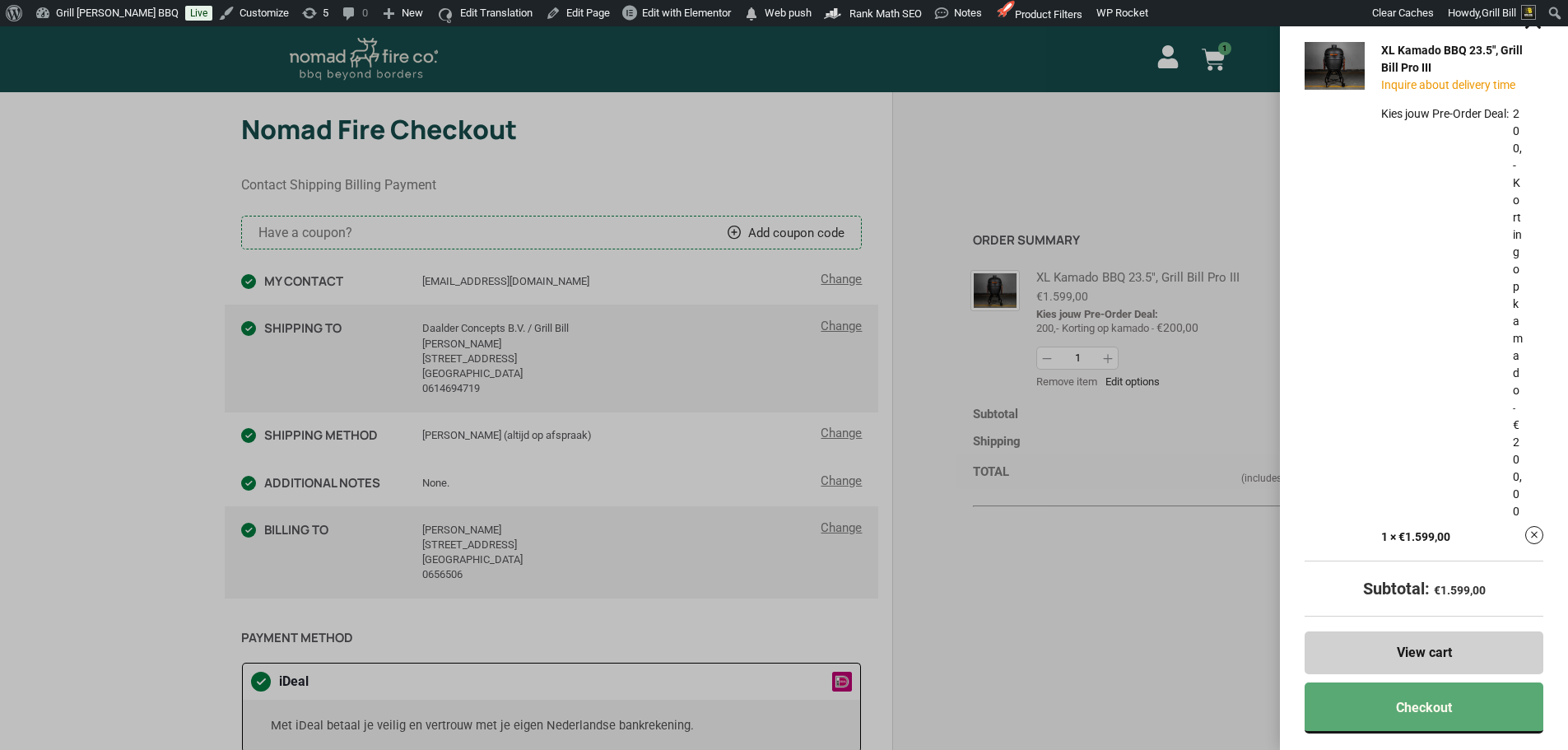
click at [1176, 119] on div "XL Kamado BBQ 23.5", Grill Bill Pro III Inquire about delivery time Kies jouw P…" at bounding box center [784, 375] width 1568 height 750
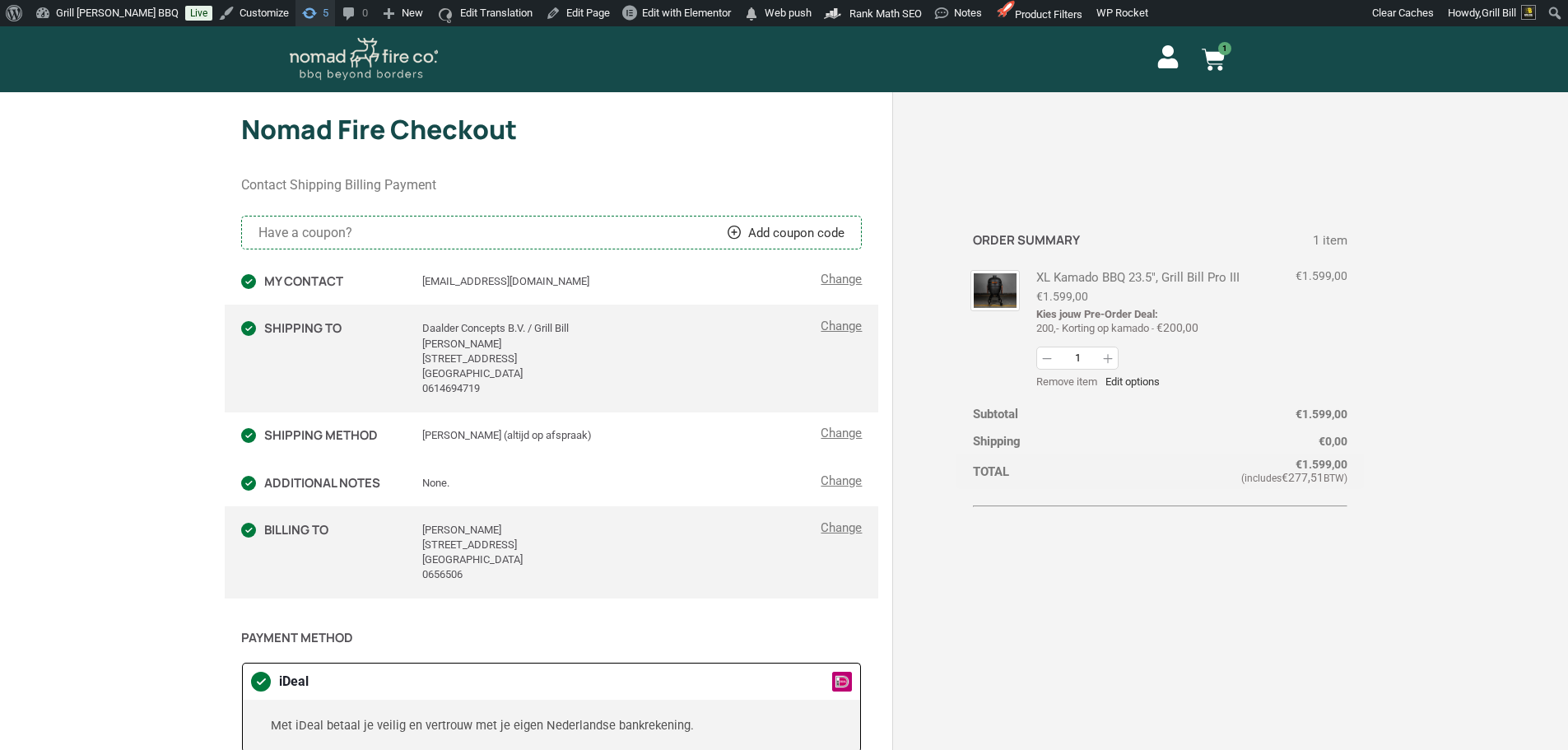
click at [296, 23] on link "5 5 updates available" at bounding box center [315, 13] width 40 height 26
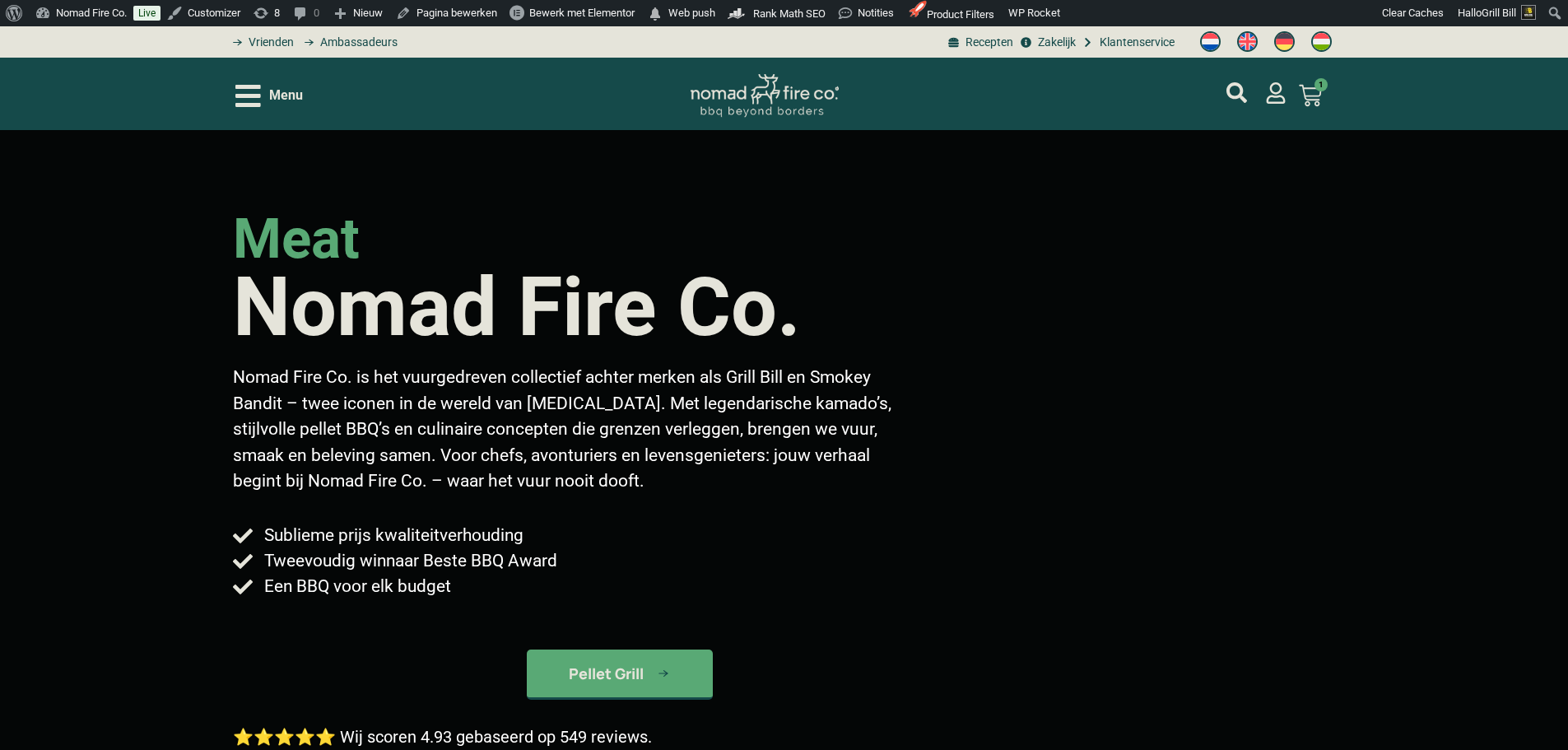
click at [1277, 41] on img "Switch to Duits" at bounding box center [1284, 41] width 20 height 20
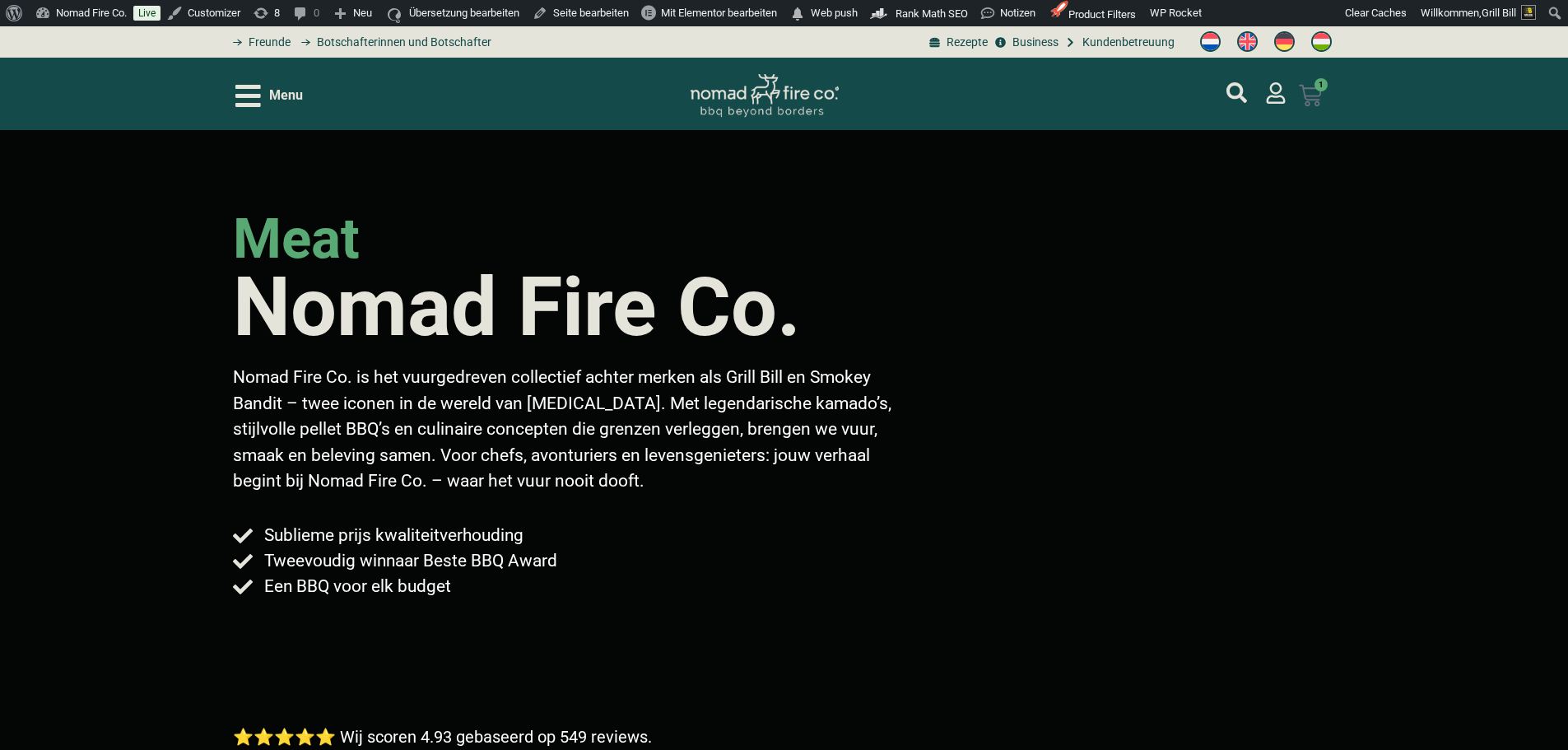
click at [1304, 92] on icon at bounding box center [1310, 96] width 22 height 21
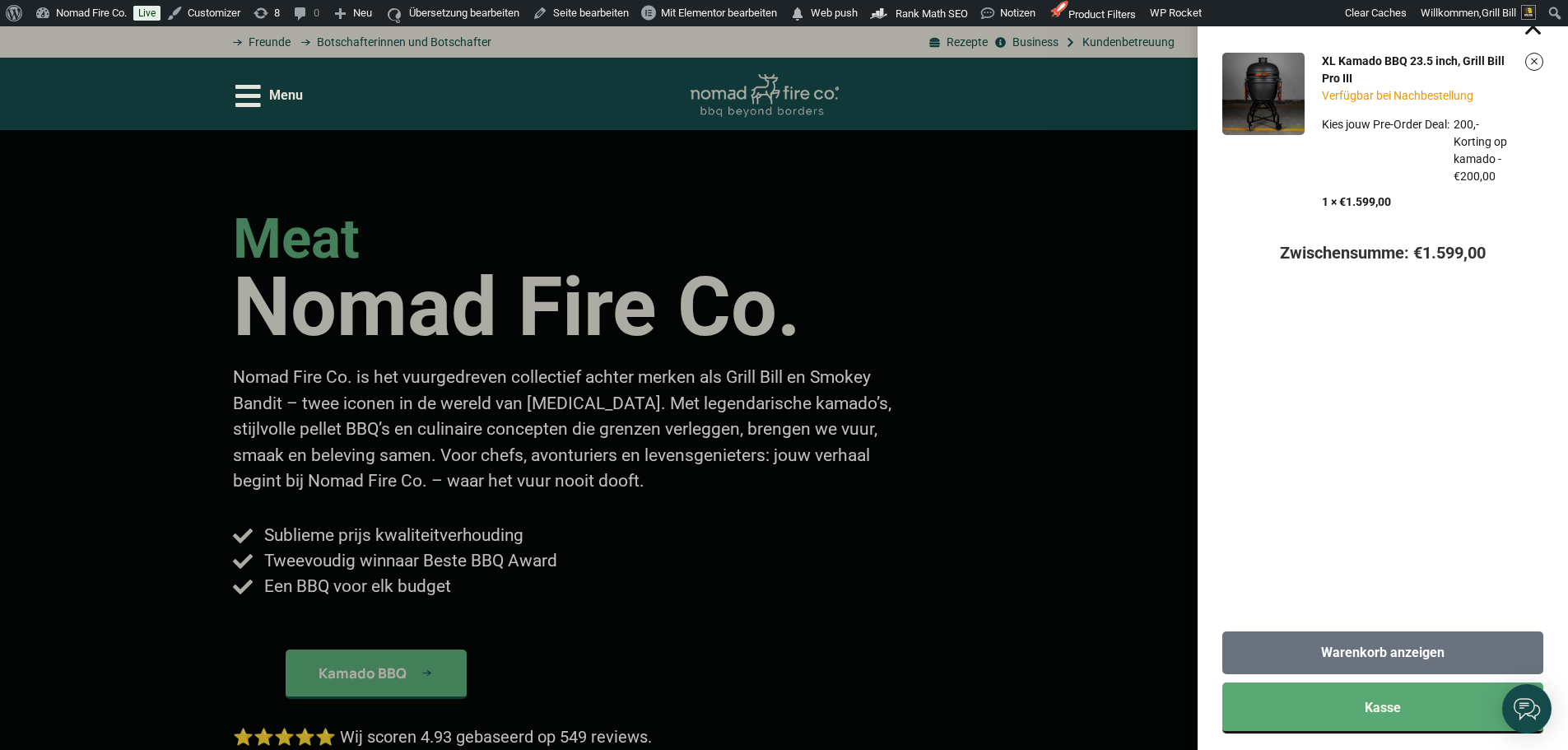
click at [1333, 651] on link "Warenkorb anzeigen" at bounding box center [1382, 652] width 321 height 43
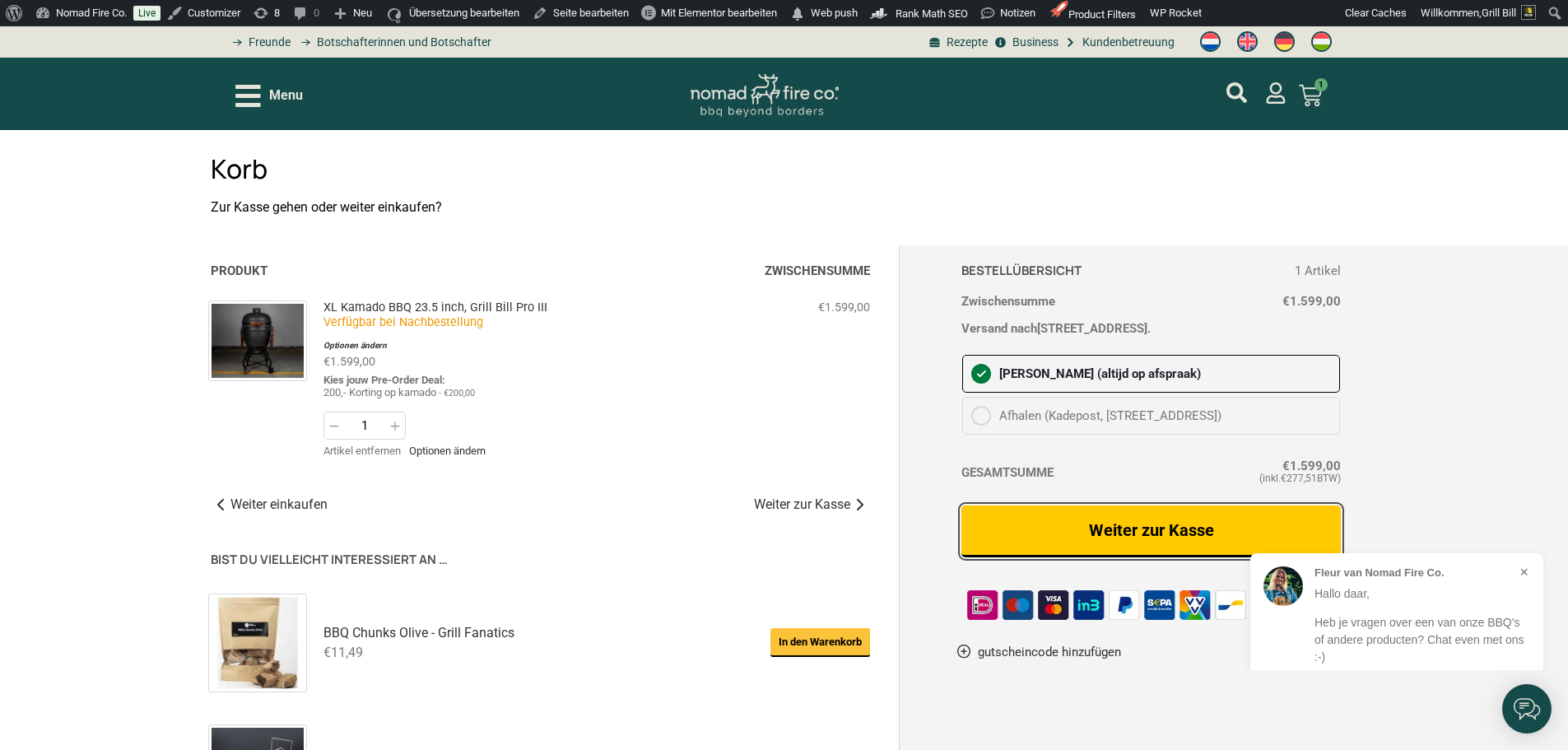
click at [1113, 542] on link "Weiter zur Kasse" at bounding box center [1150, 532] width 380 height 52
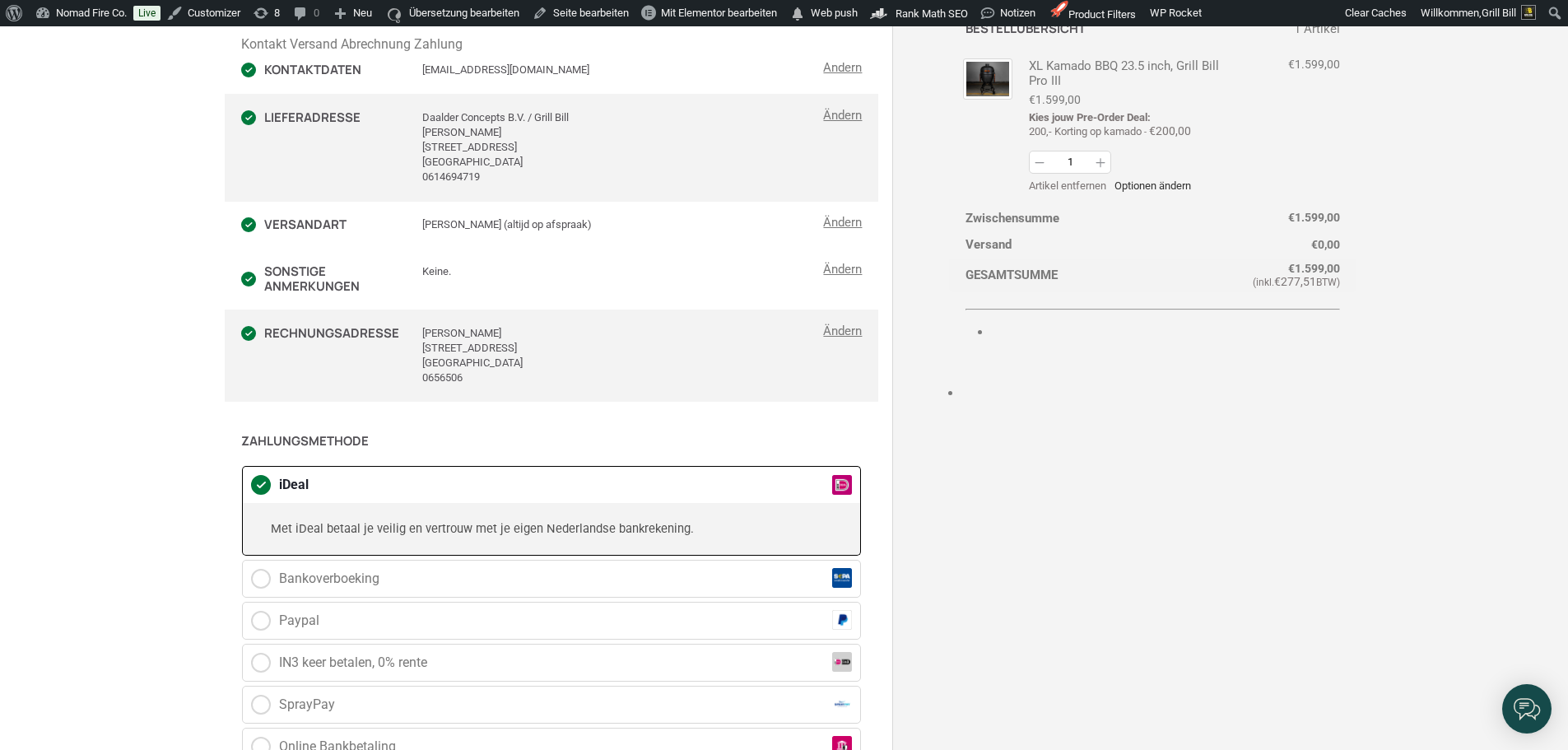
scroll to position [396, 0]
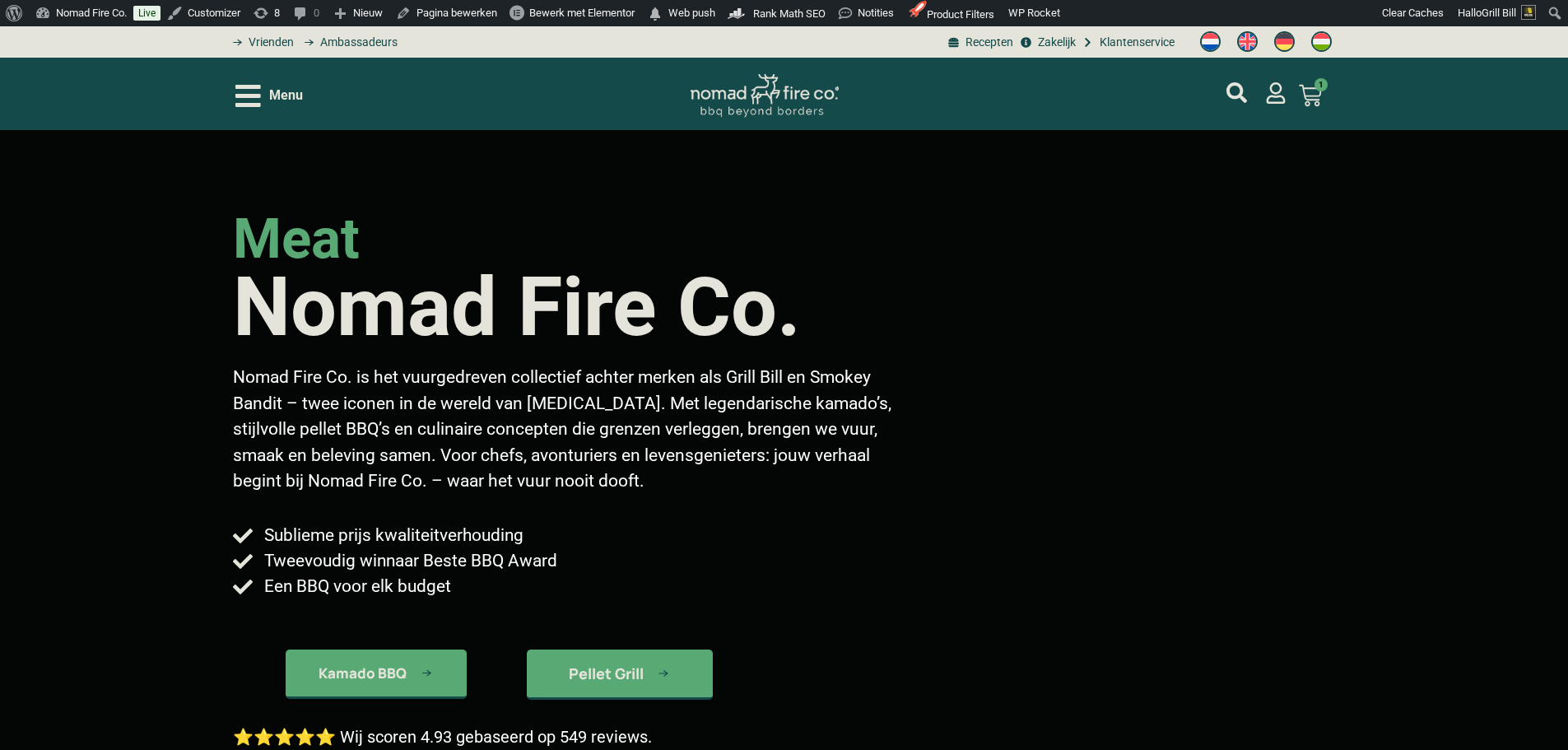
click at [1242, 38] on img "Switch to Engels" at bounding box center [1247, 41] width 20 height 20
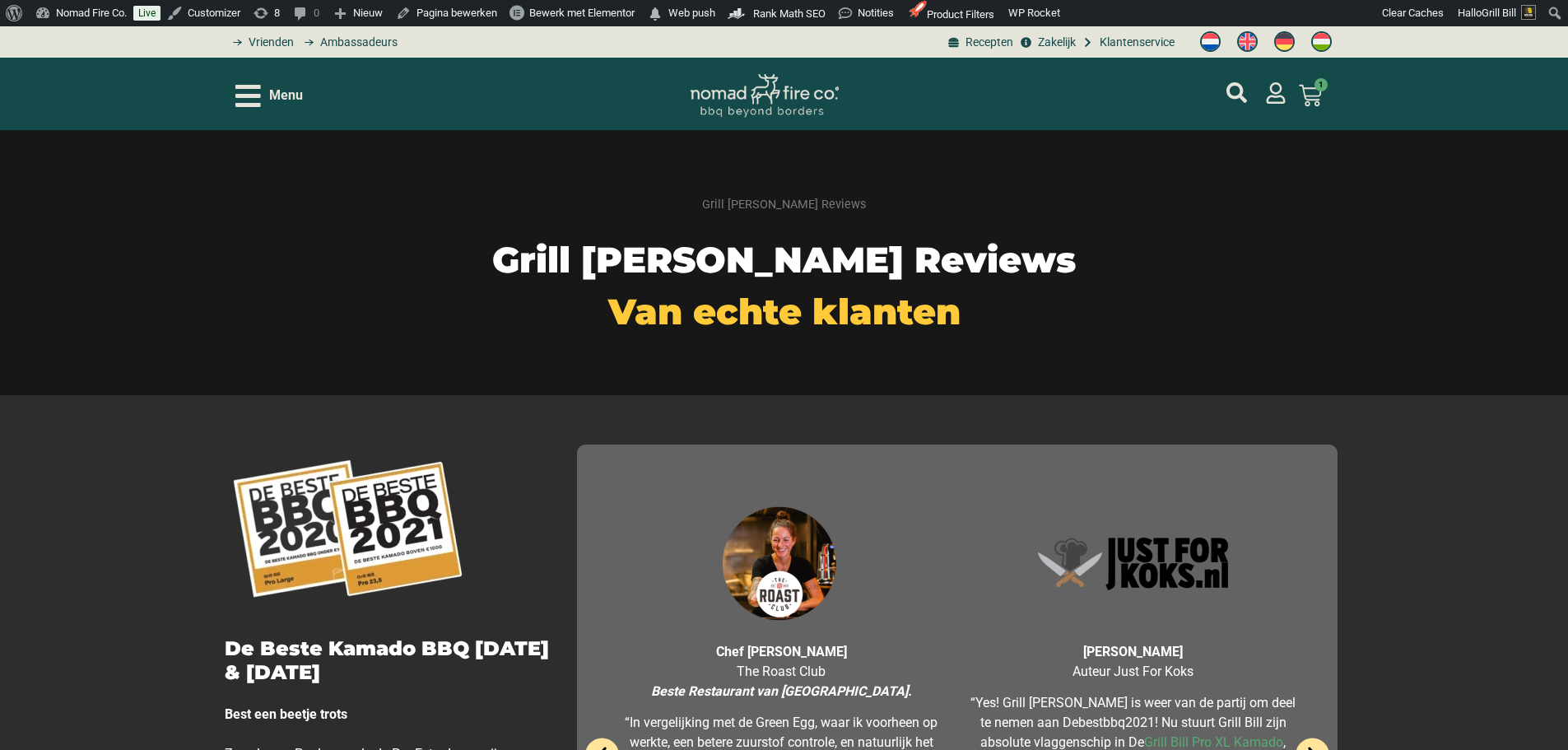
select select "most-helpful"
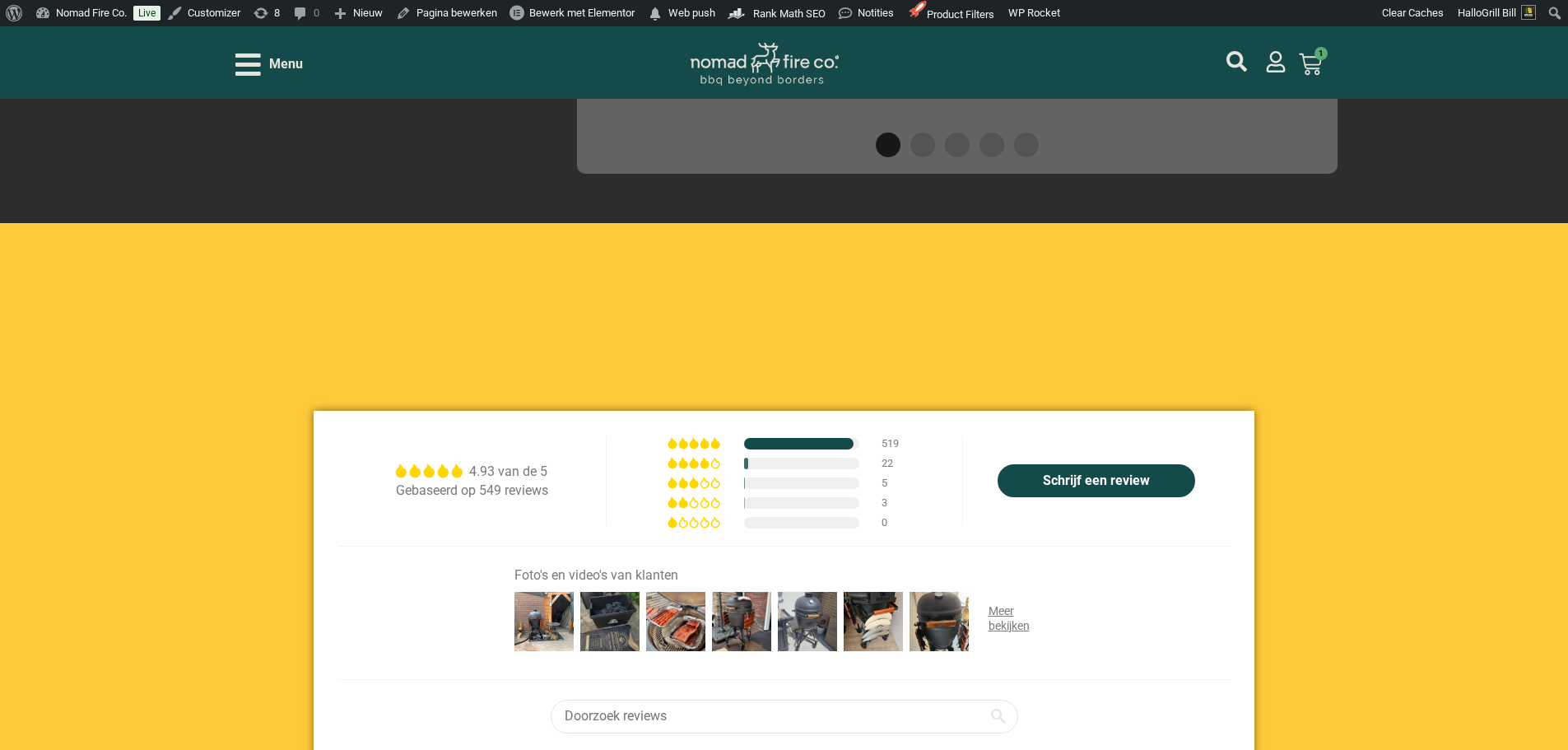
scroll to position [906, 0]
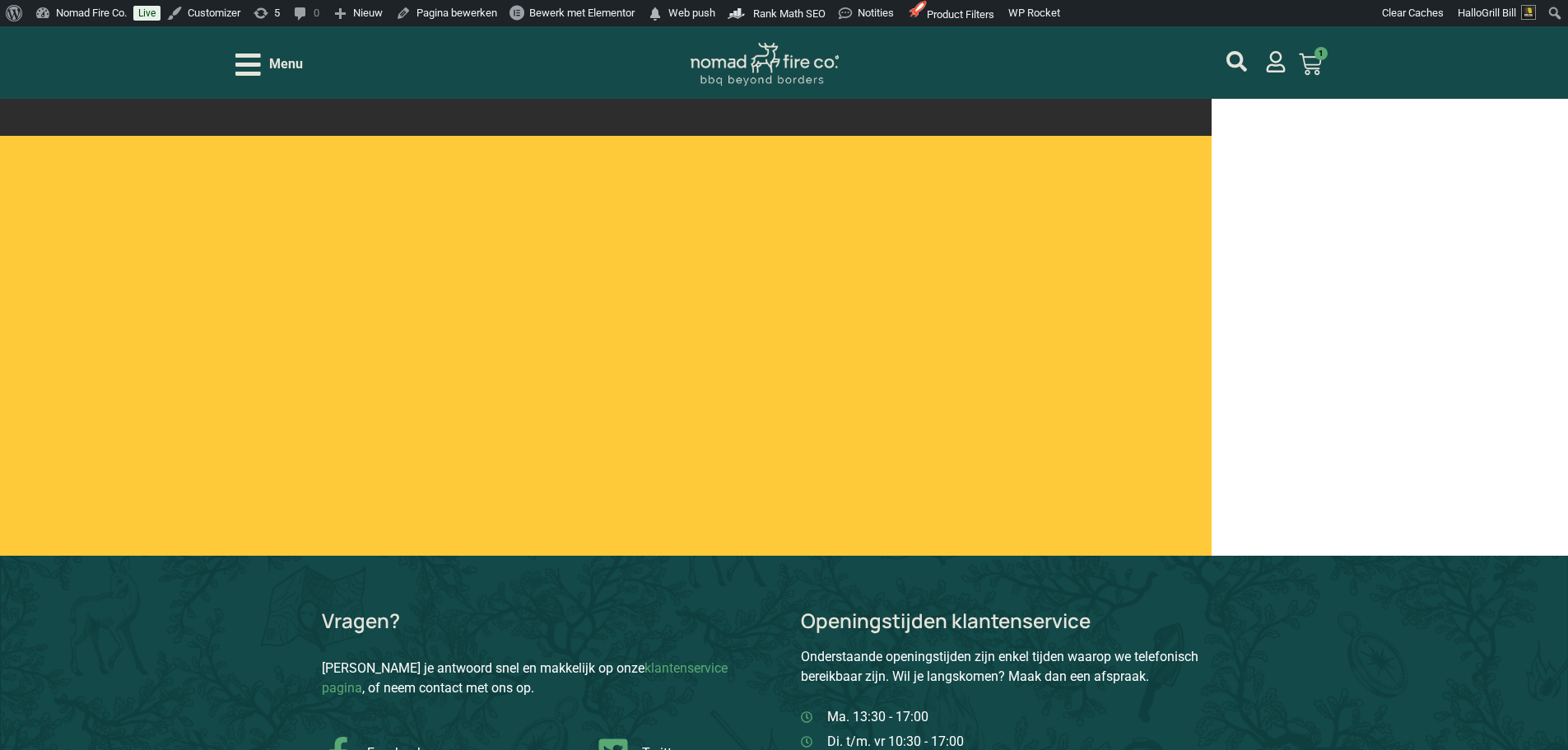
scroll to position [988, 0]
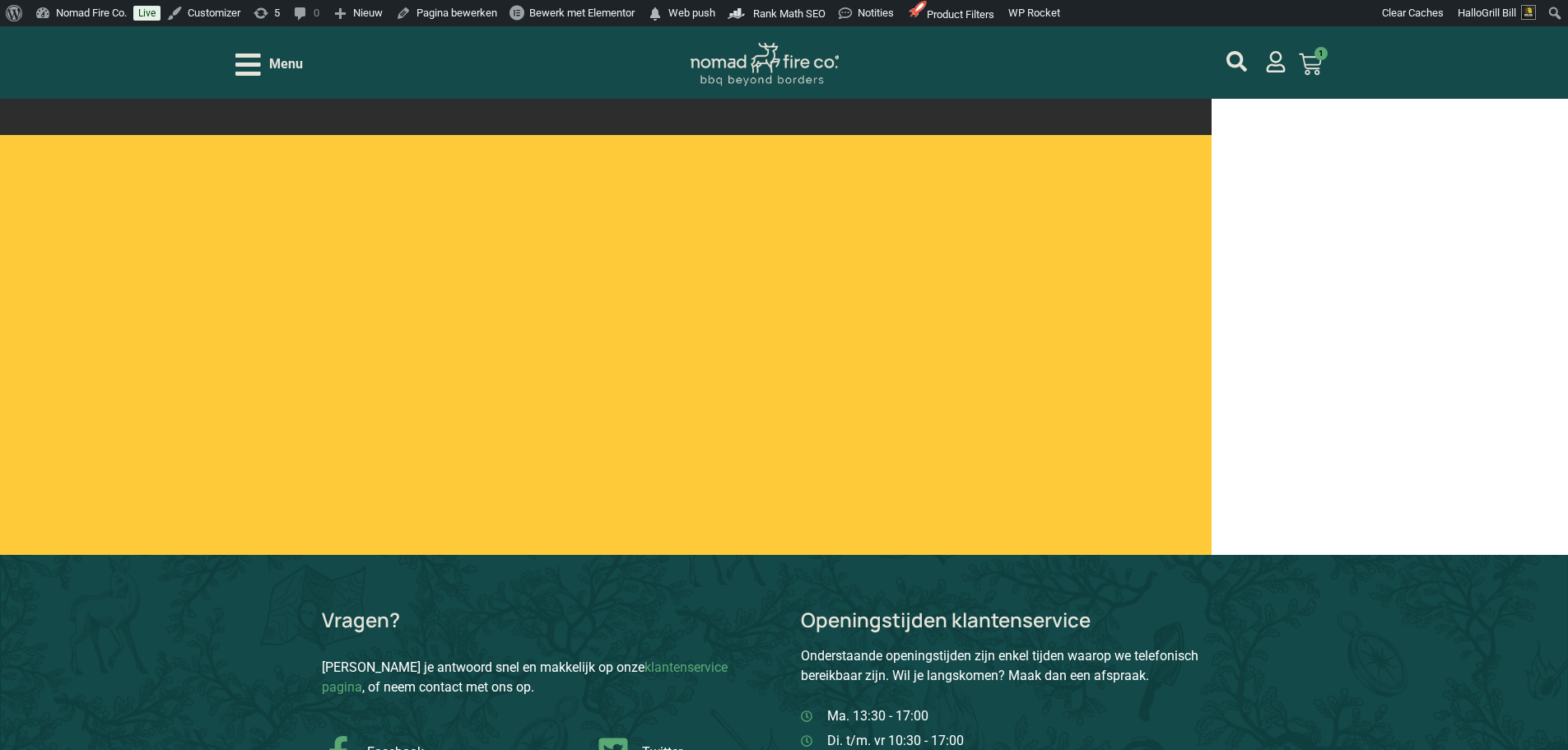
click at [1030, 189] on div at bounding box center [605, 345] width 1211 height 419
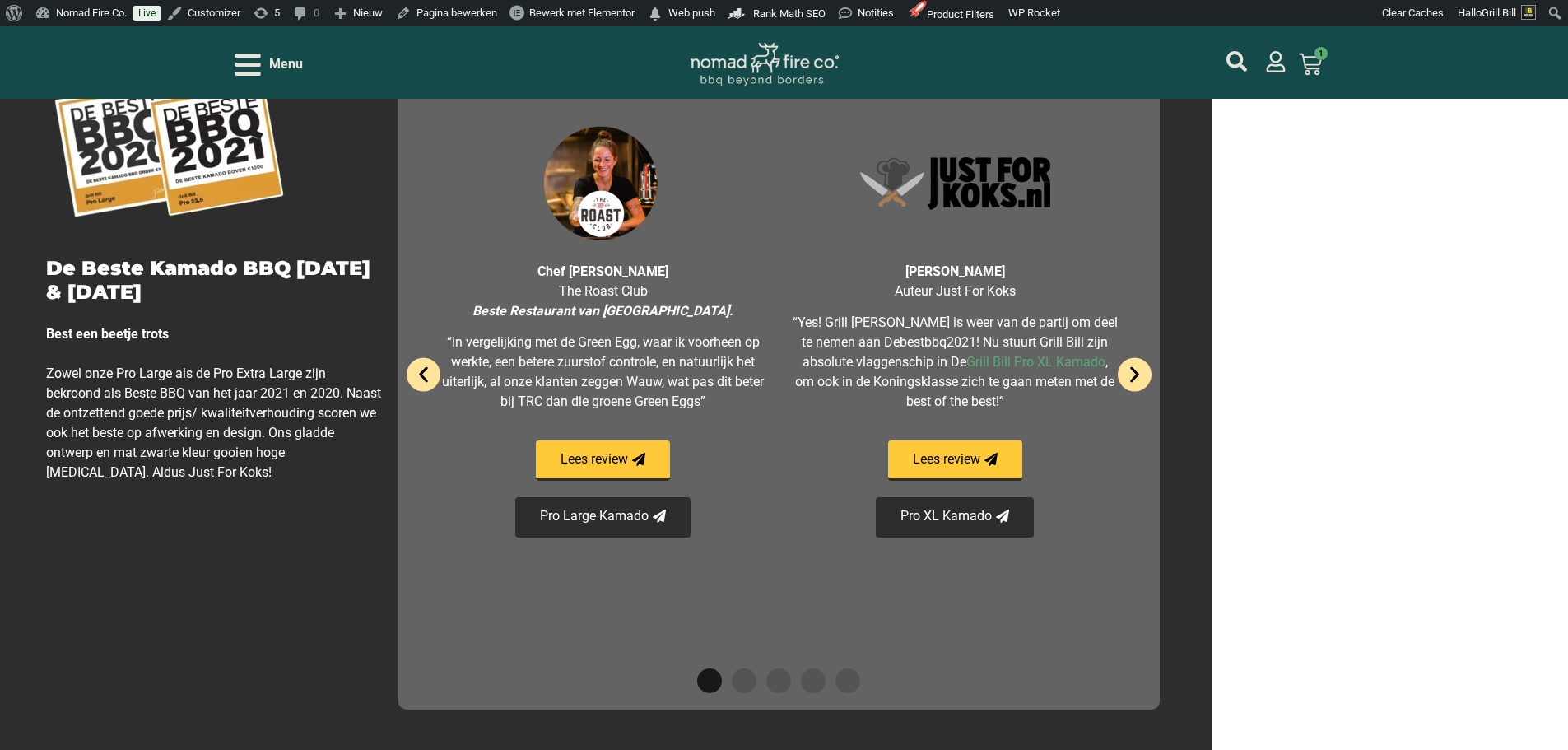
scroll to position [61, 0]
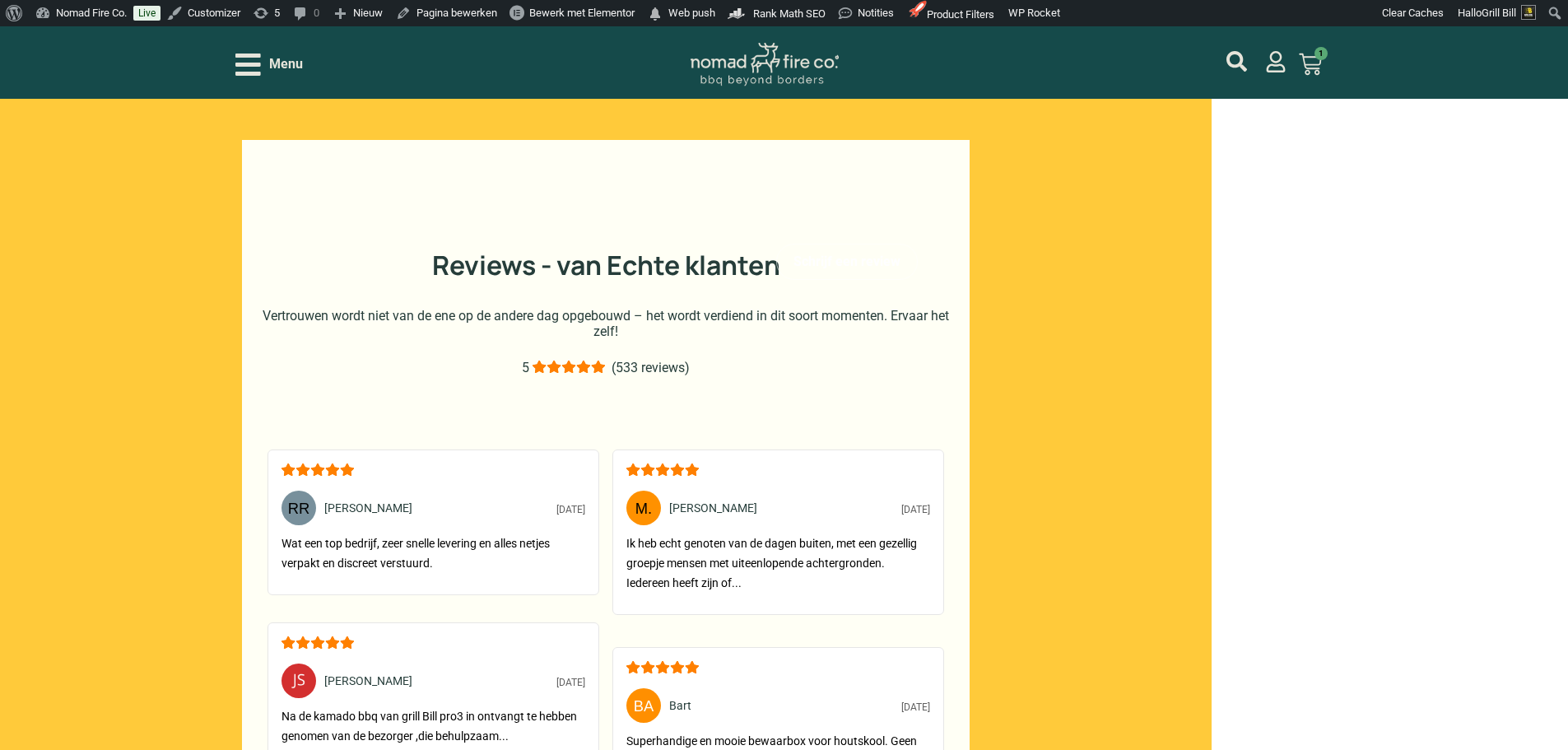
scroll to position [1152, 0]
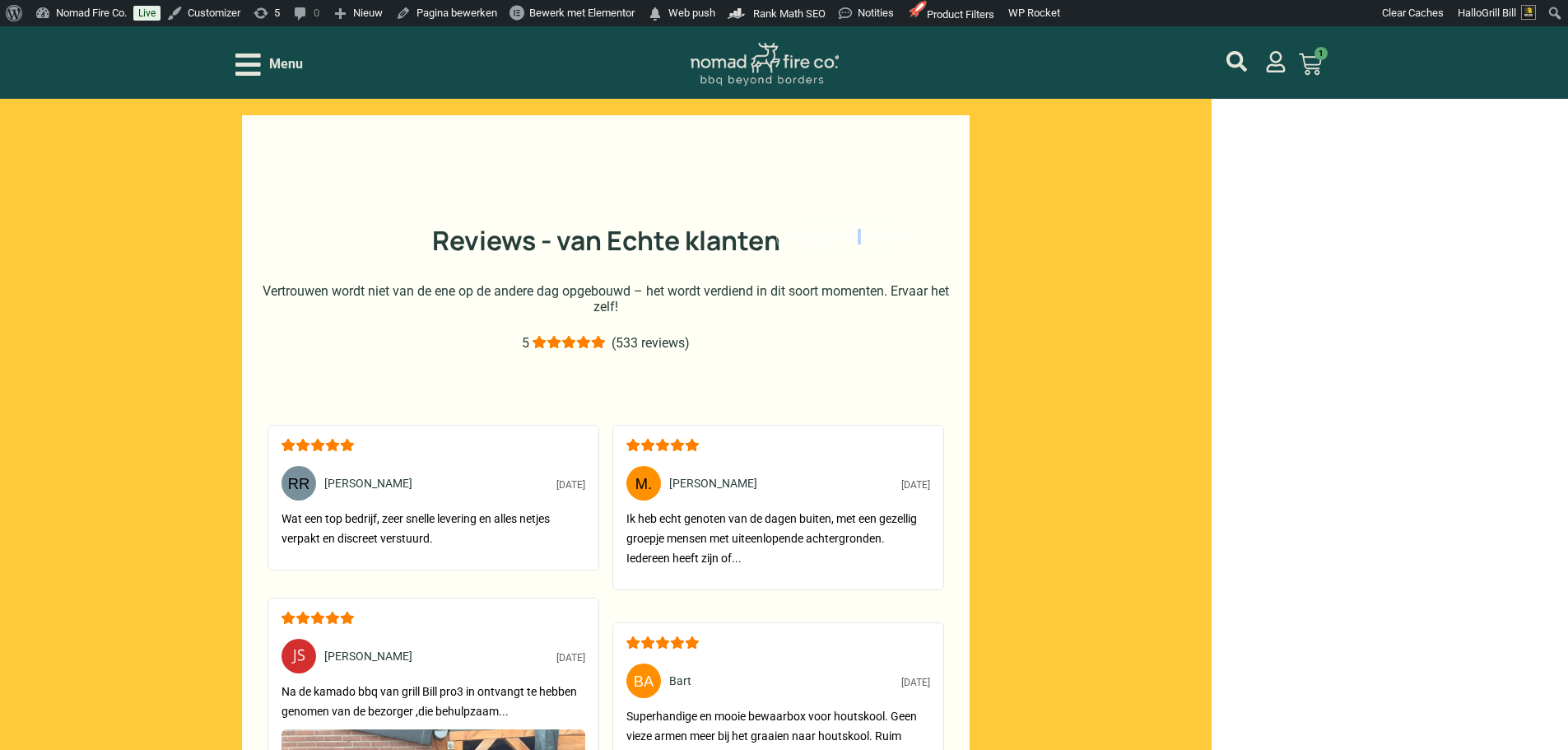
click at [799, 231] on div "Schrijf een review" at bounding box center [847, 236] width 141 height 36
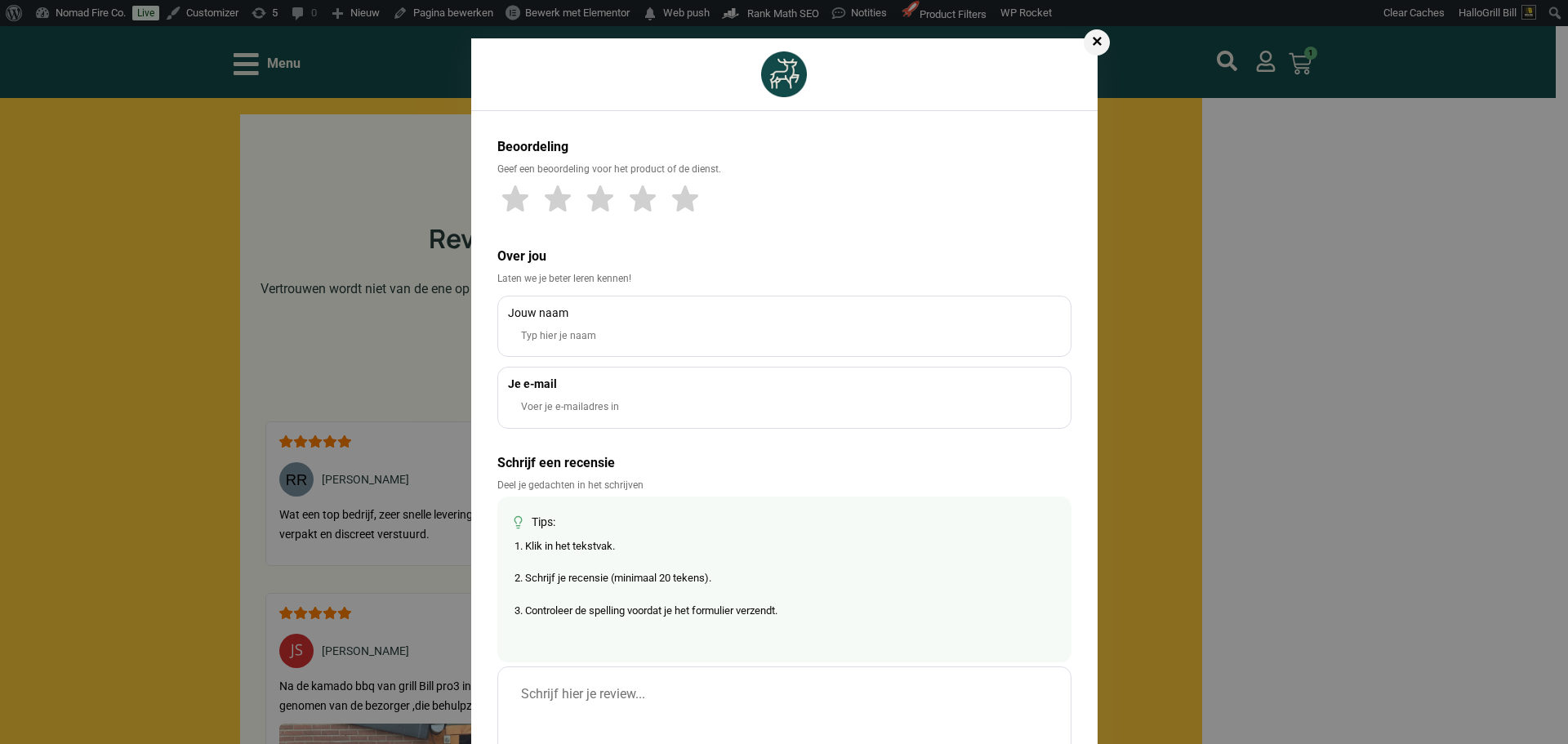
click at [1088, 47] on div "✕" at bounding box center [1096, 42] width 26 height 26
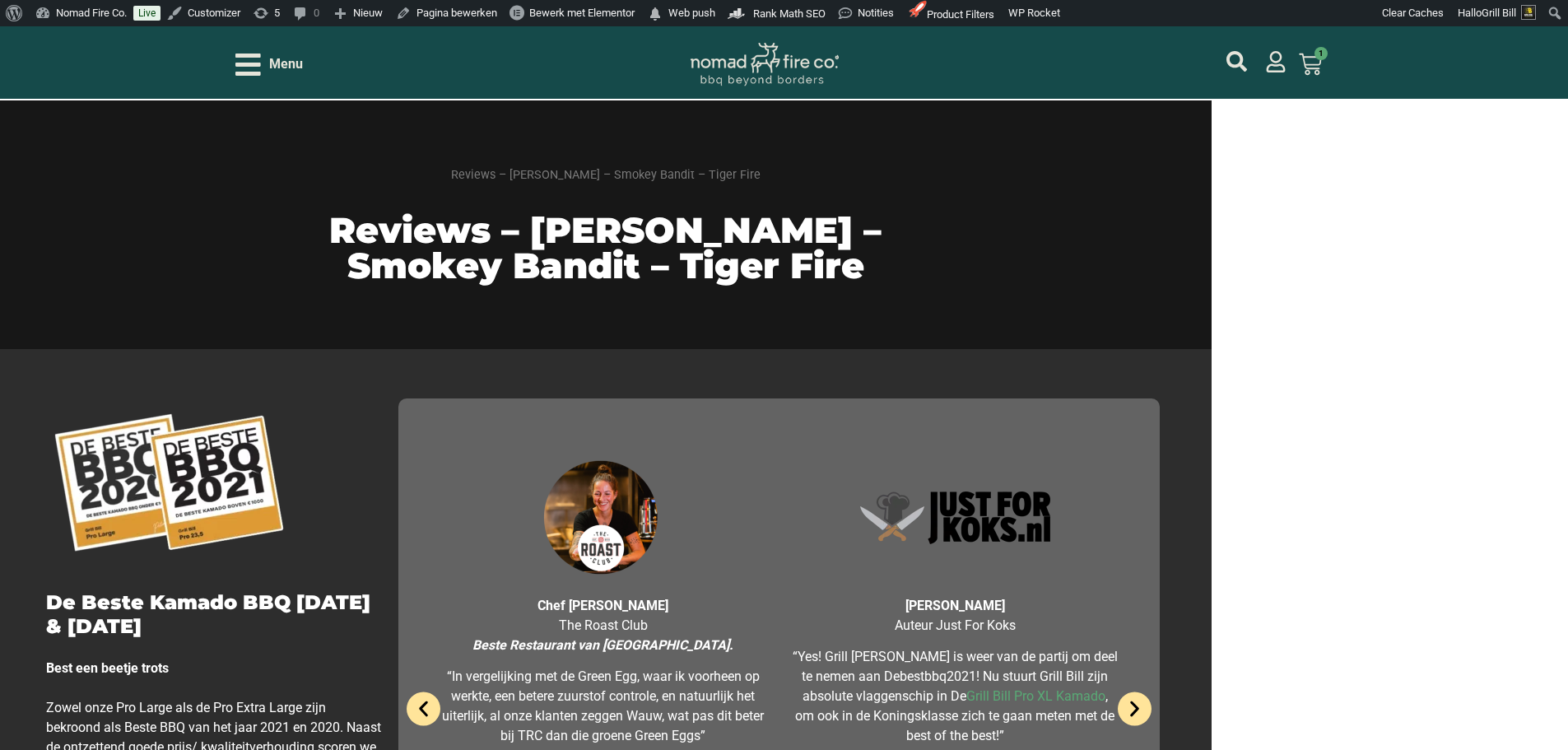
scroll to position [0, 0]
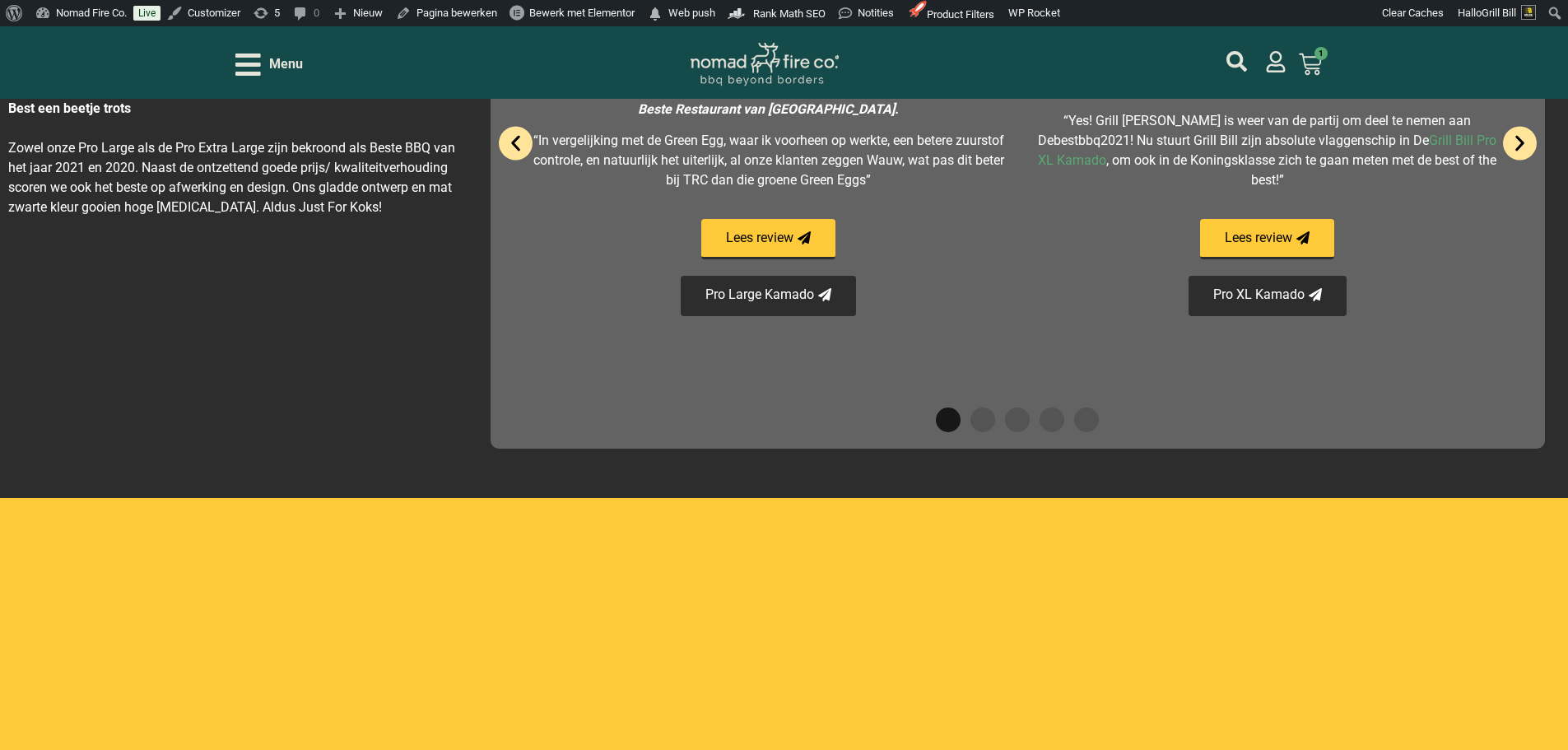
scroll to position [330, 0]
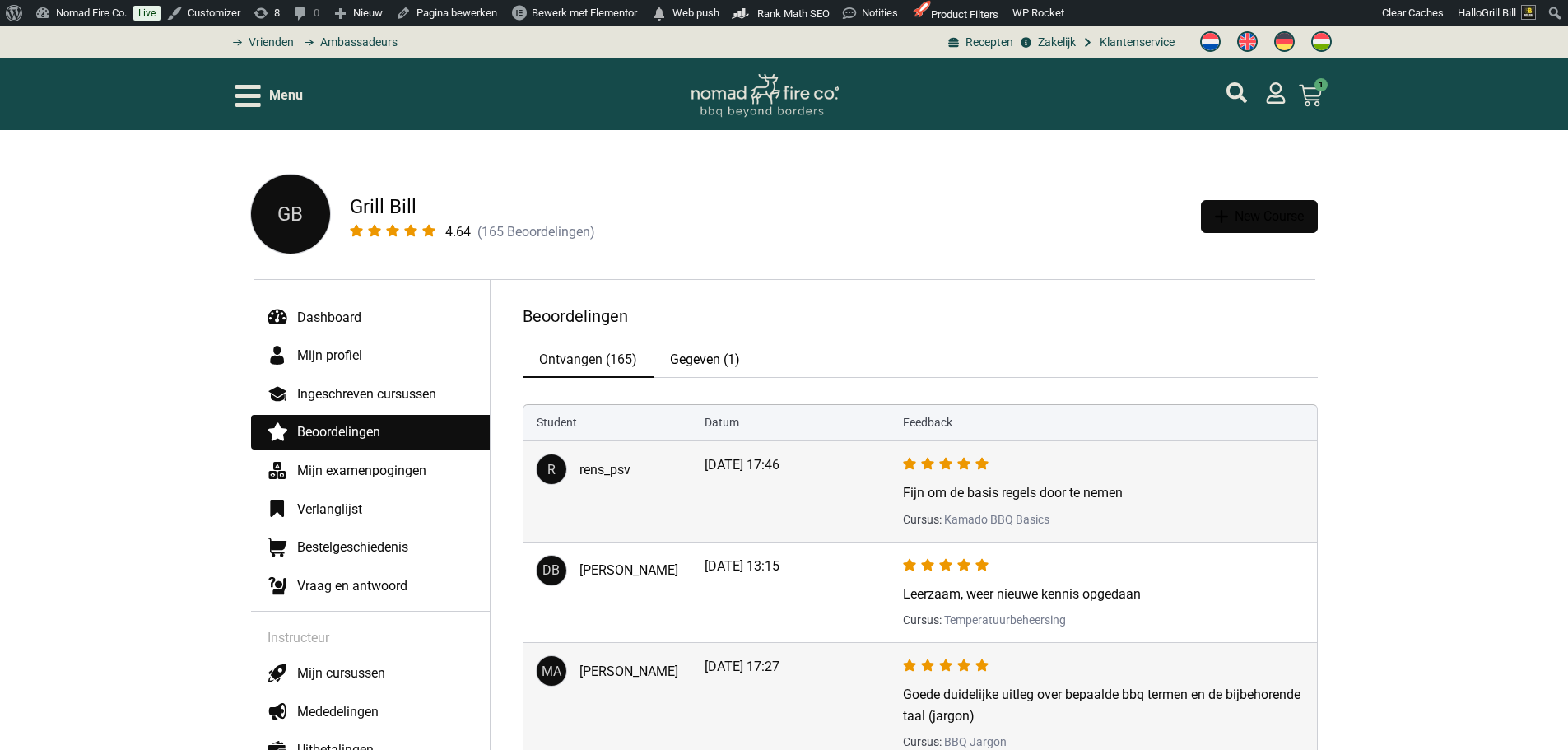
click at [268, 98] on div "Menu" at bounding box center [270, 96] width 68 height 29
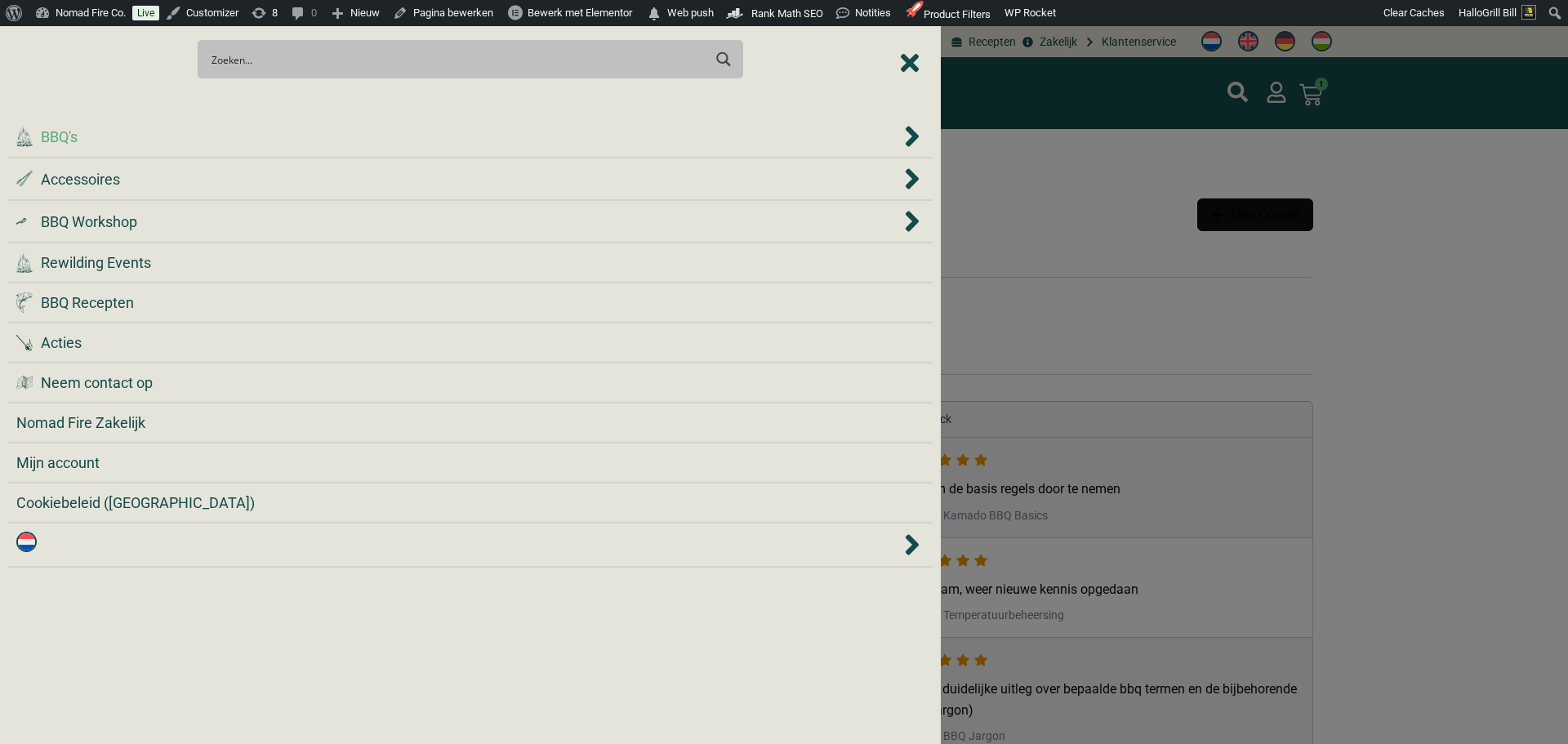
click at [267, 146] on div ".cls-1 { fill: #042e2c; } BBQ's" at bounding box center [458, 136] width 884 height 22
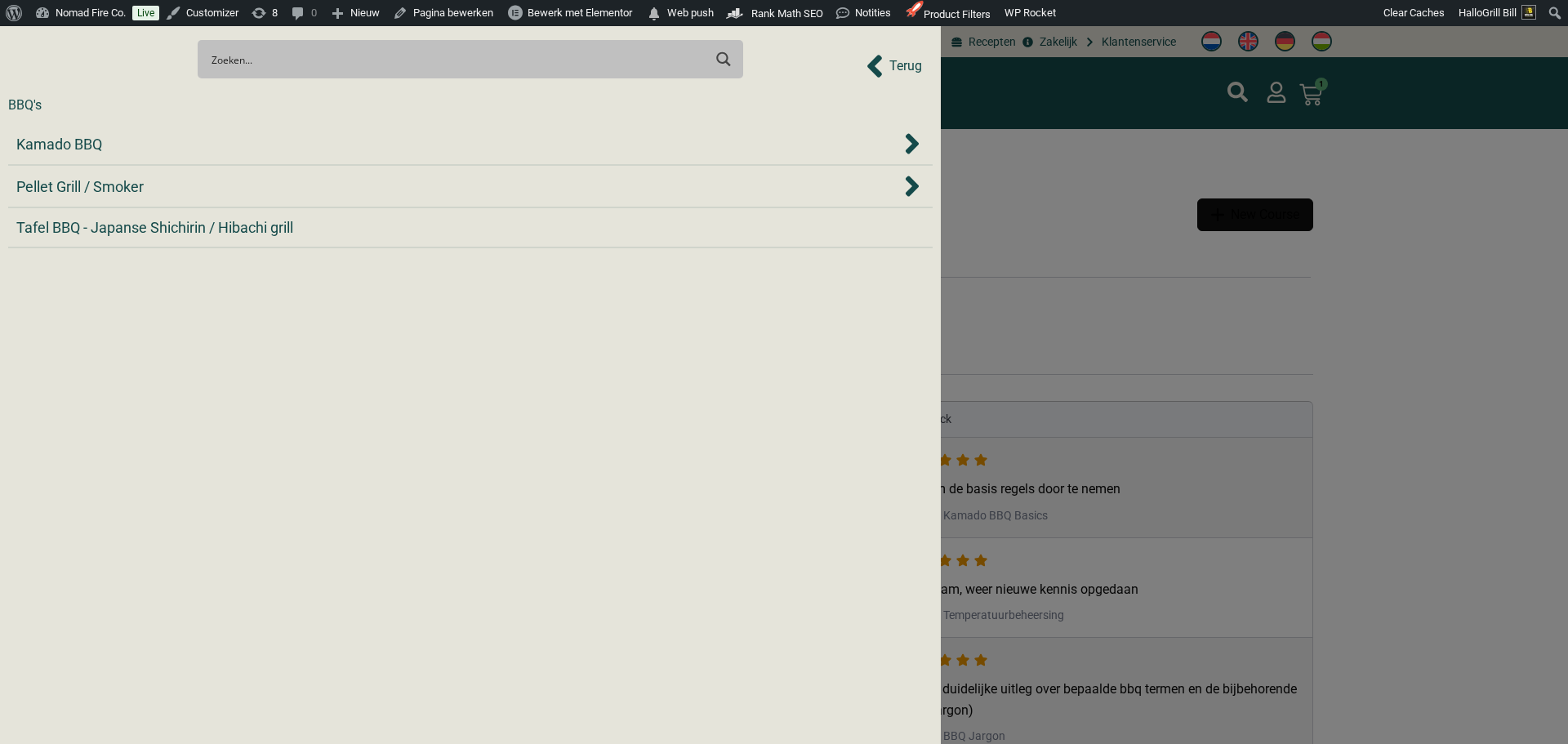
click at [267, 146] on div "Kamado BBQ" at bounding box center [458, 144] width 884 height 22
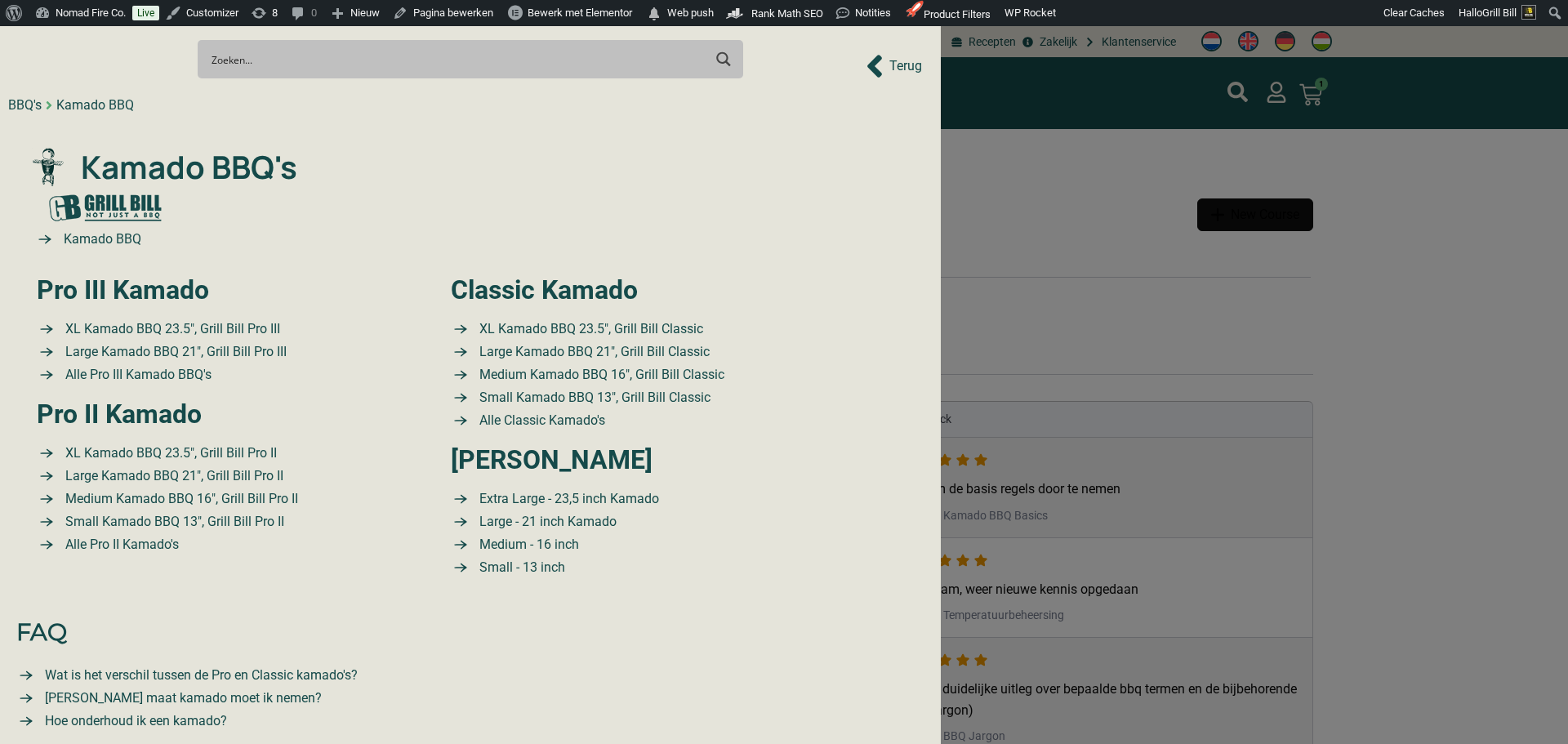
click at [23, 107] on div "BBQ's" at bounding box center [25, 105] width 34 height 19
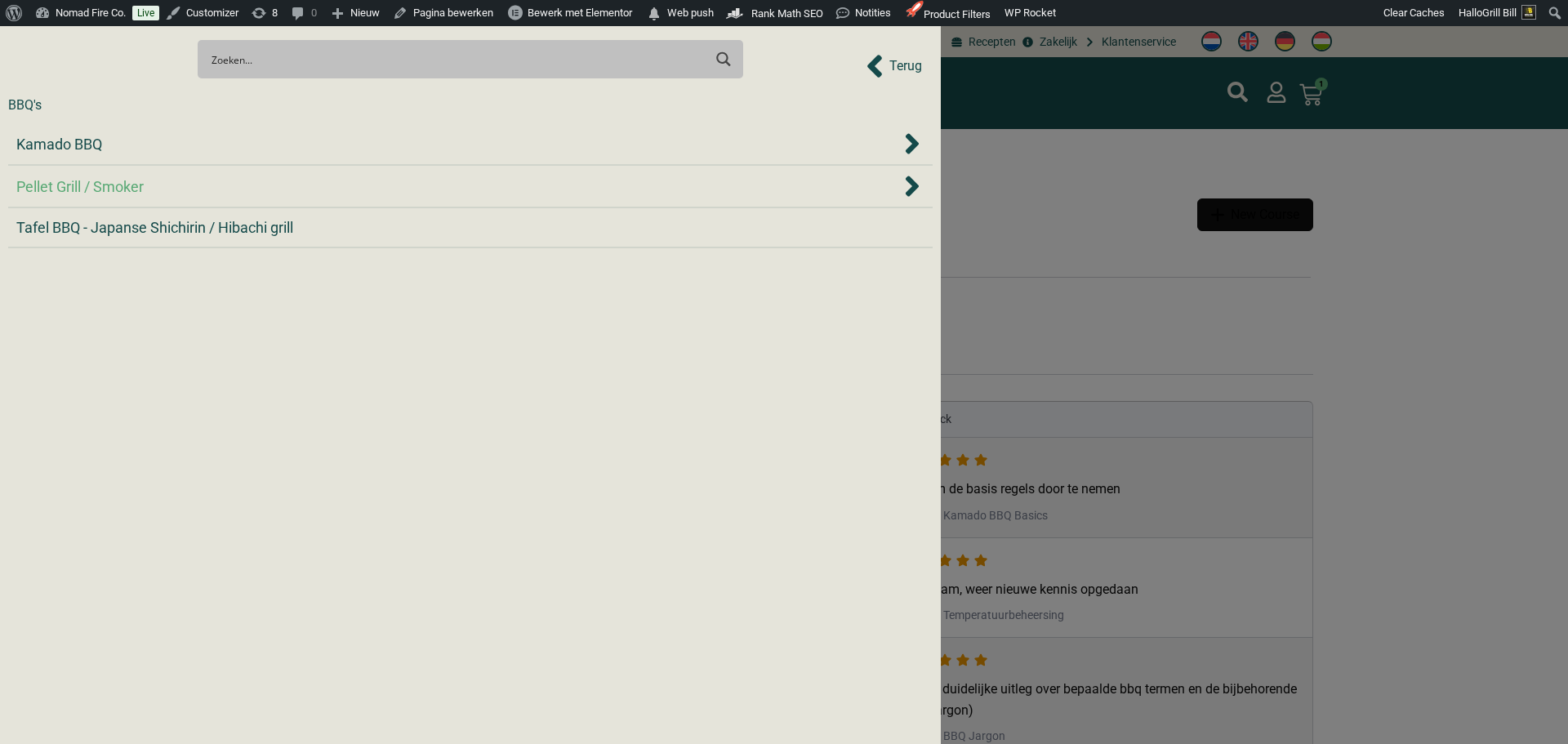
click at [171, 189] on div "Pellet Grill / Smoker" at bounding box center [458, 186] width 884 height 22
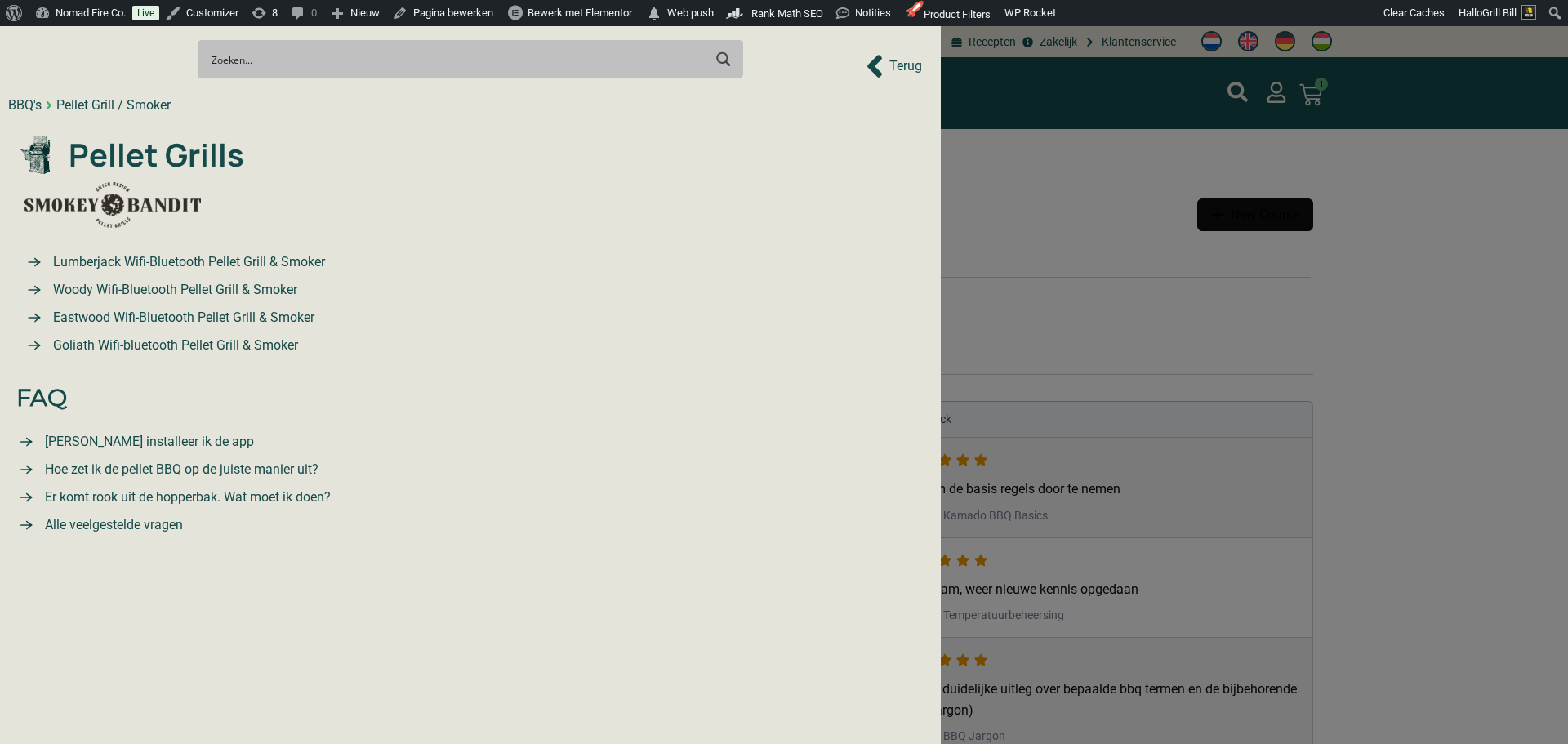
click at [1142, 310] on div at bounding box center [784, 372] width 1568 height 744
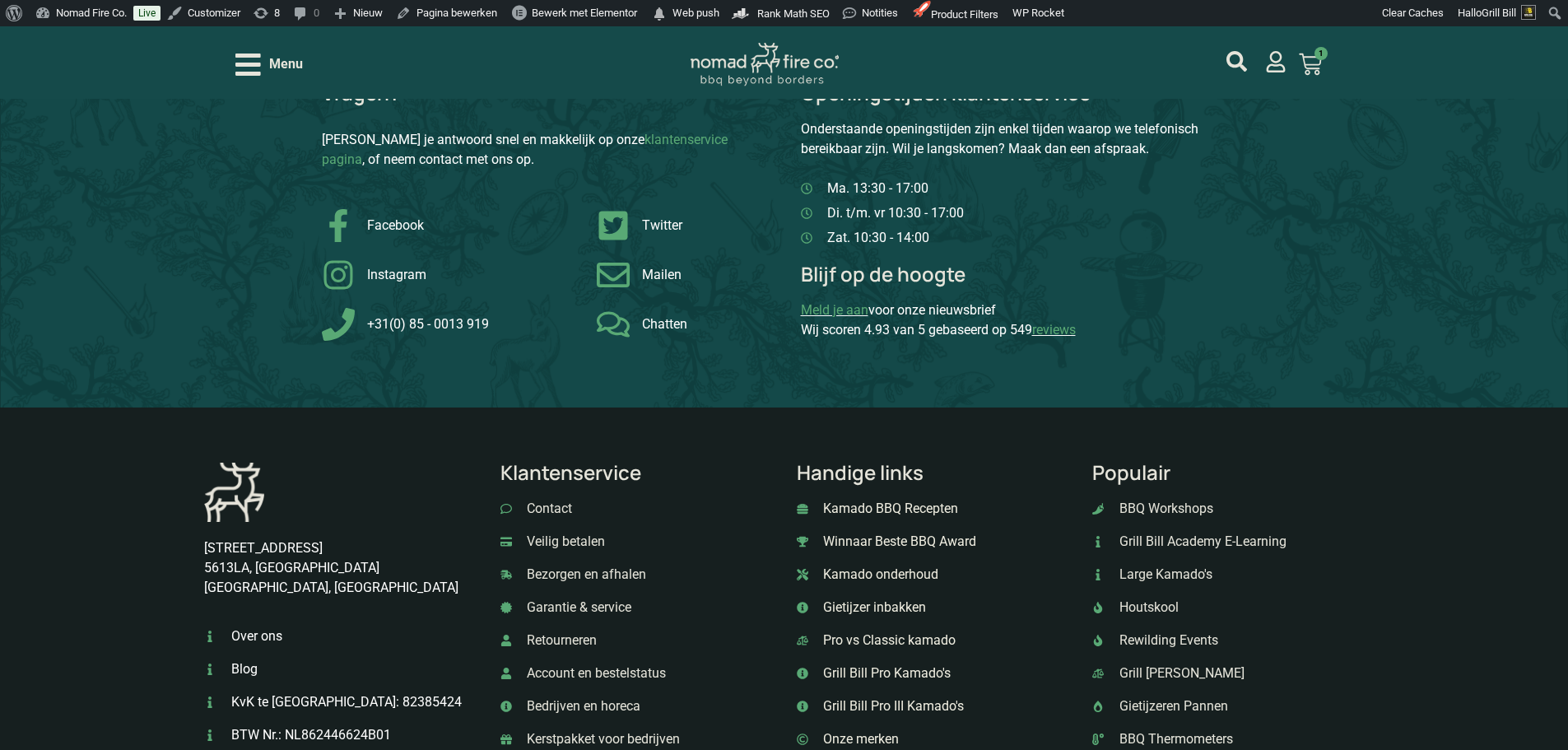
scroll to position [2762, 0]
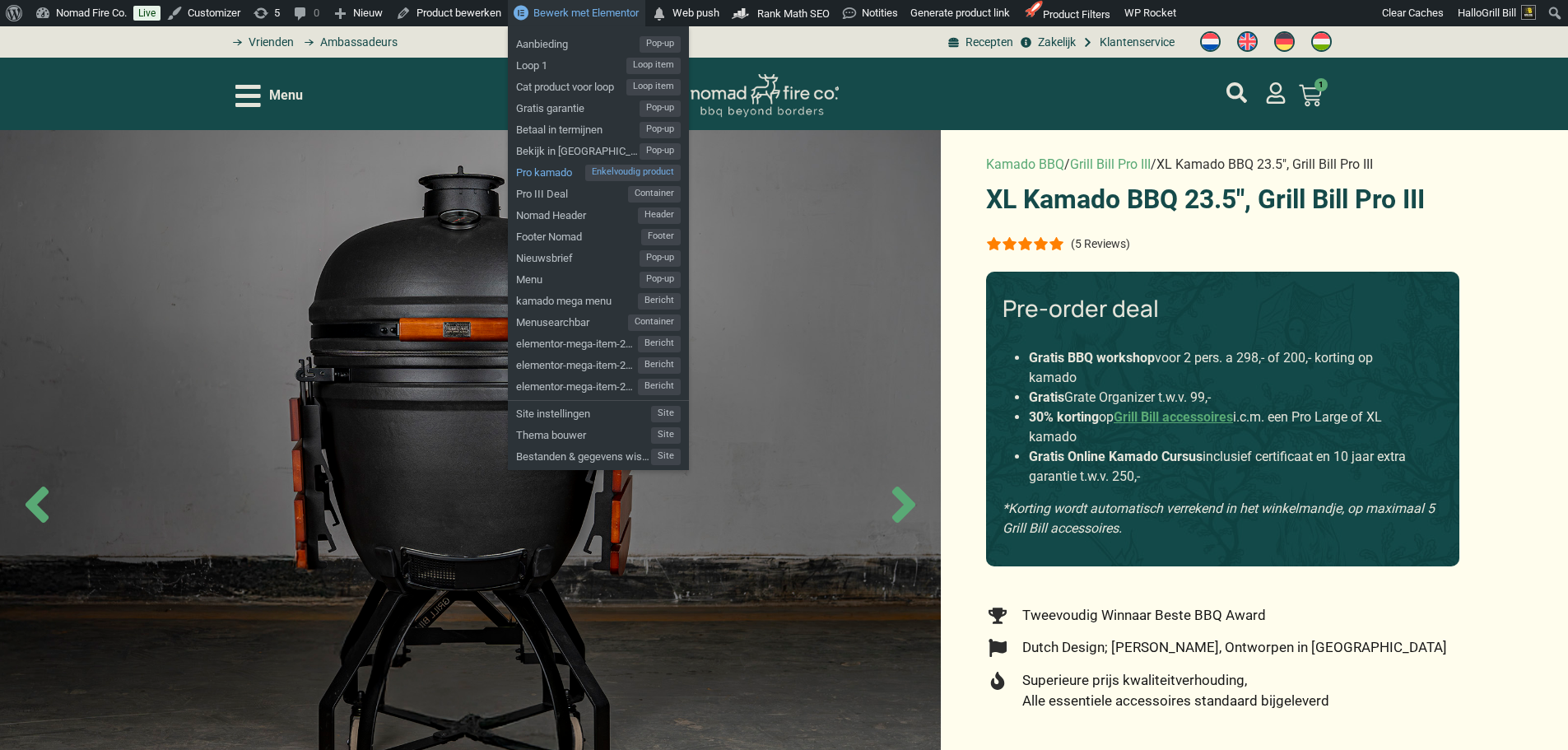
drag, startPoint x: 567, startPoint y: 171, endPoint x: 561, endPoint y: 180, distance: 10.8
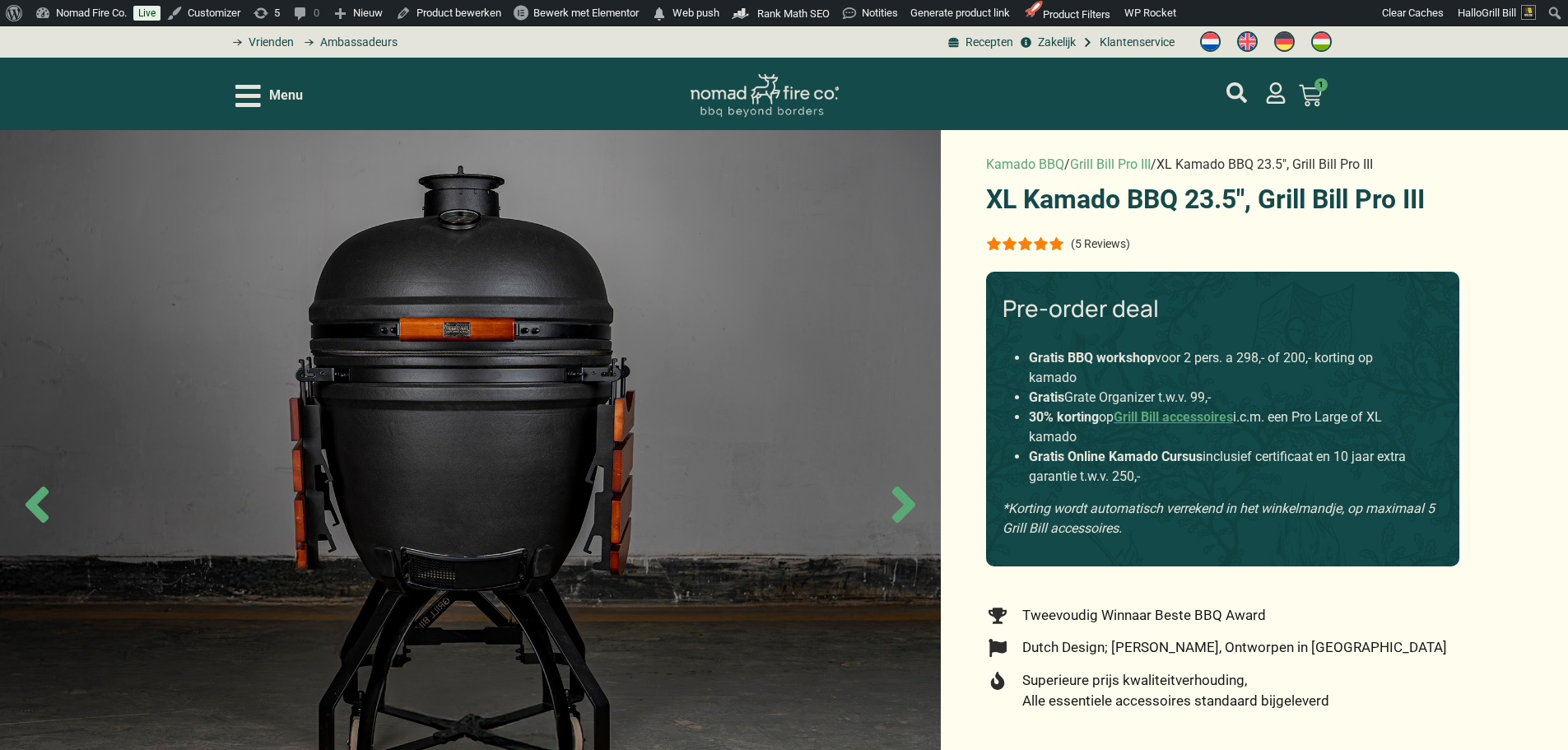
drag, startPoint x: 1409, startPoint y: 214, endPoint x: 1399, endPoint y: 216, distance: 10.2
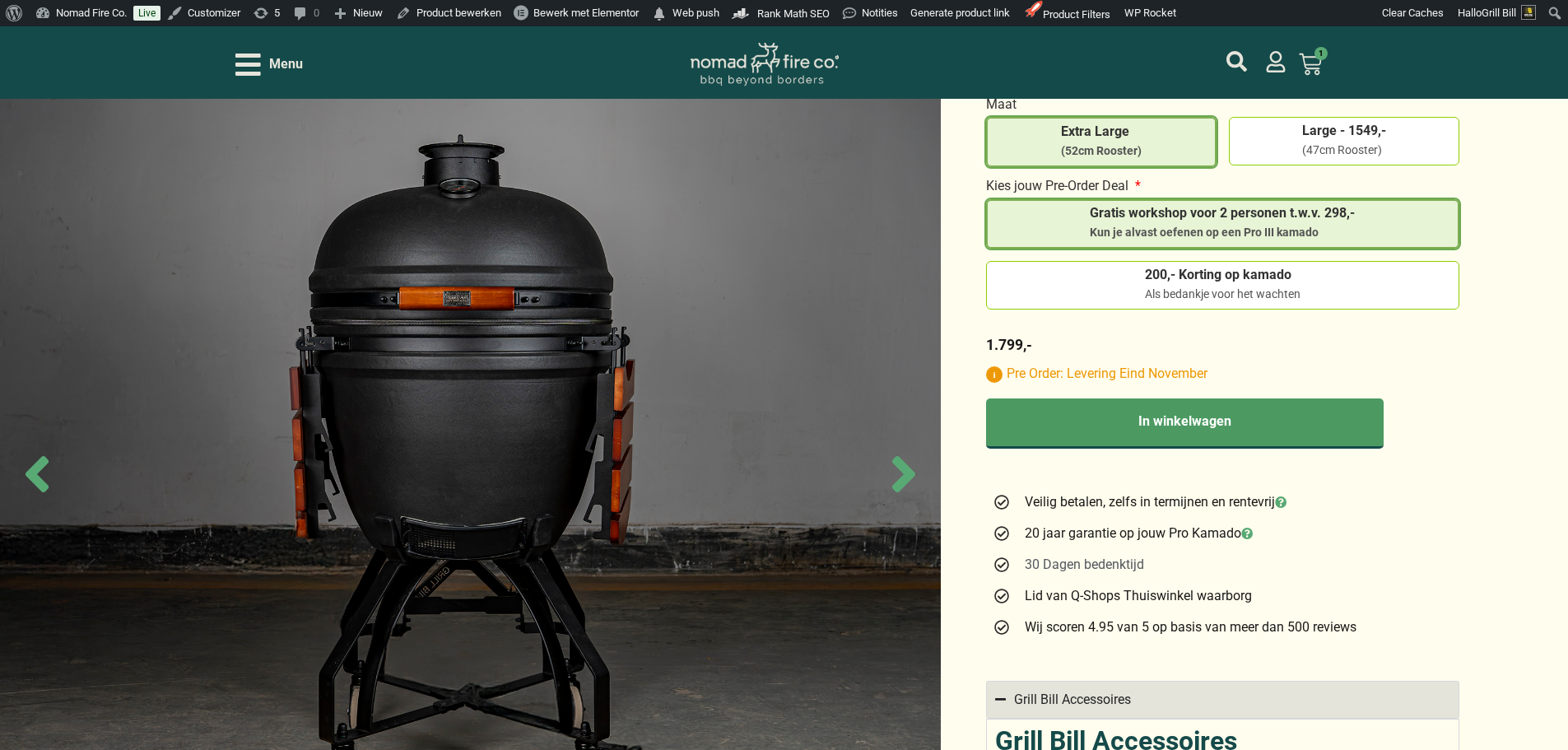
scroll to position [988, 0]
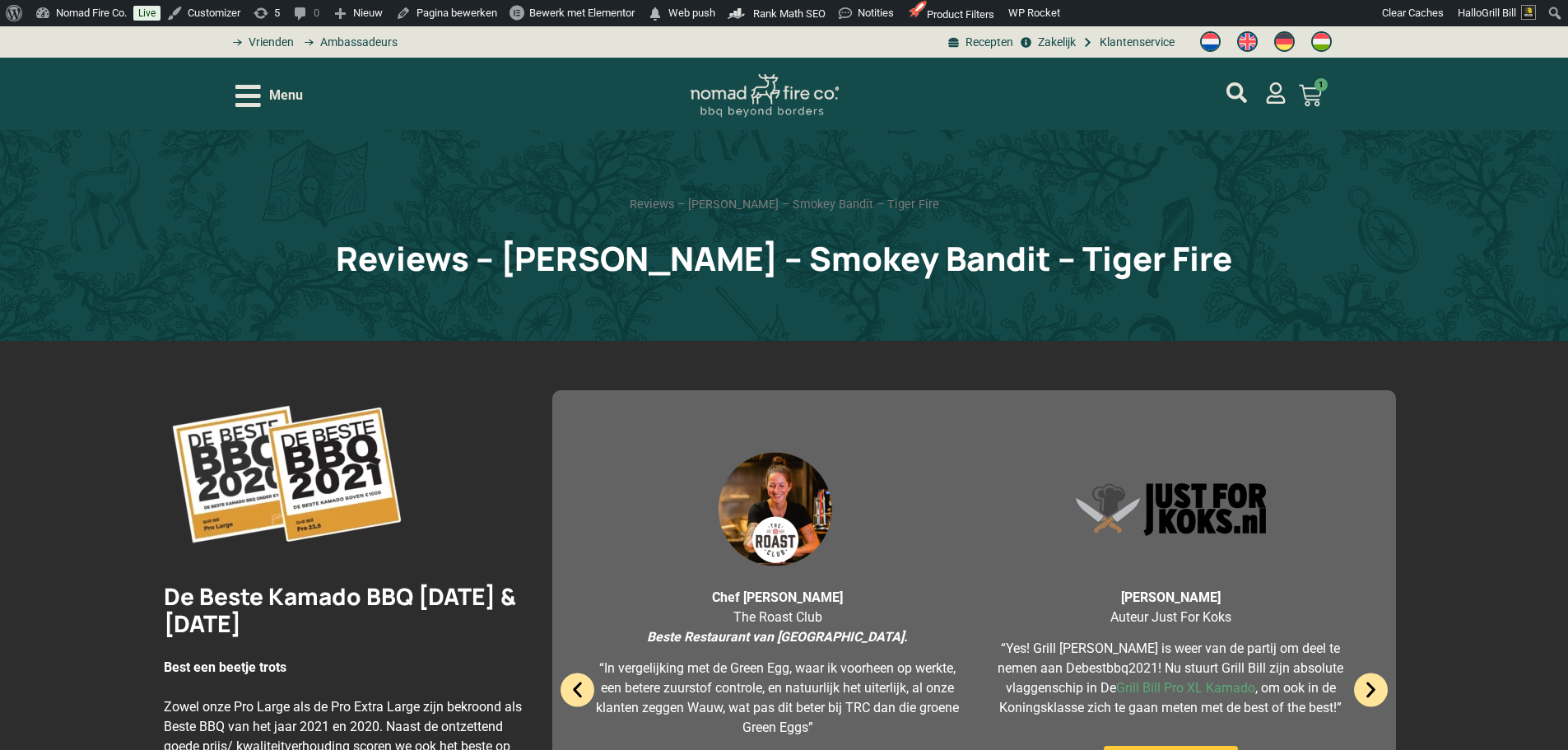
click at [290, 108] on div "Menu" at bounding box center [270, 96] width 68 height 29
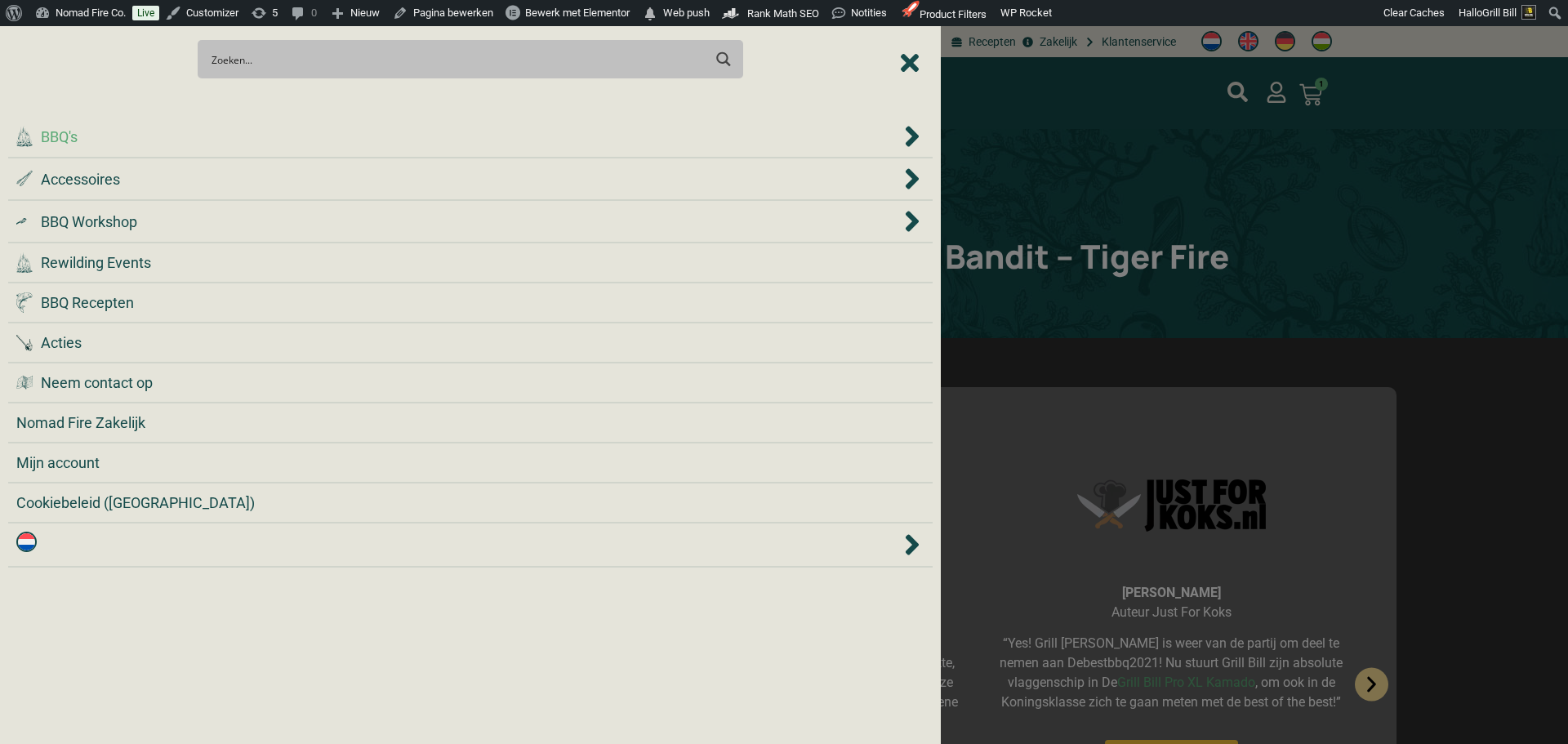
click at [291, 142] on div ".cls-1 { fill: #042e2c; } BBQ's" at bounding box center [458, 136] width 884 height 22
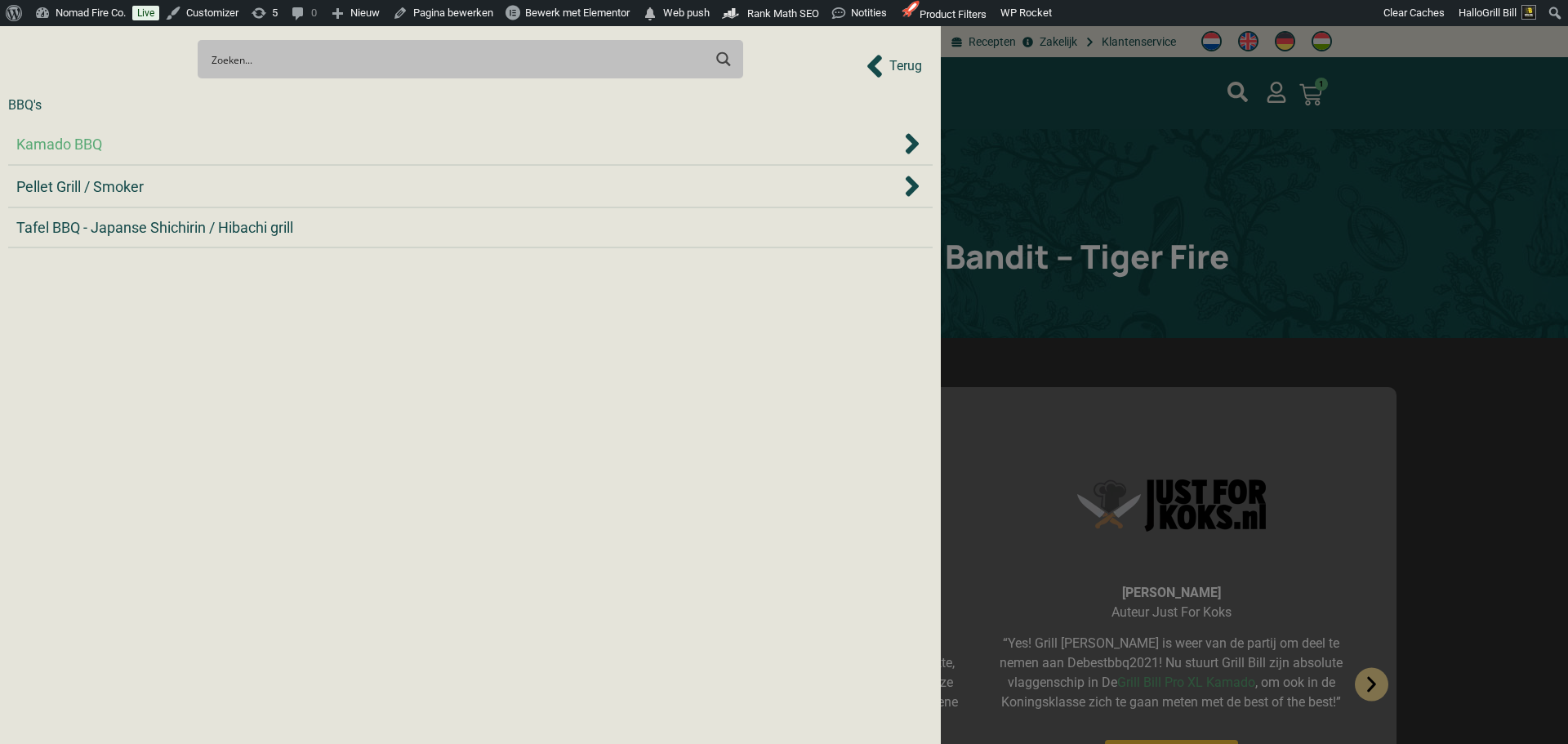
click at [290, 142] on div "Kamado BBQ" at bounding box center [458, 144] width 884 height 22
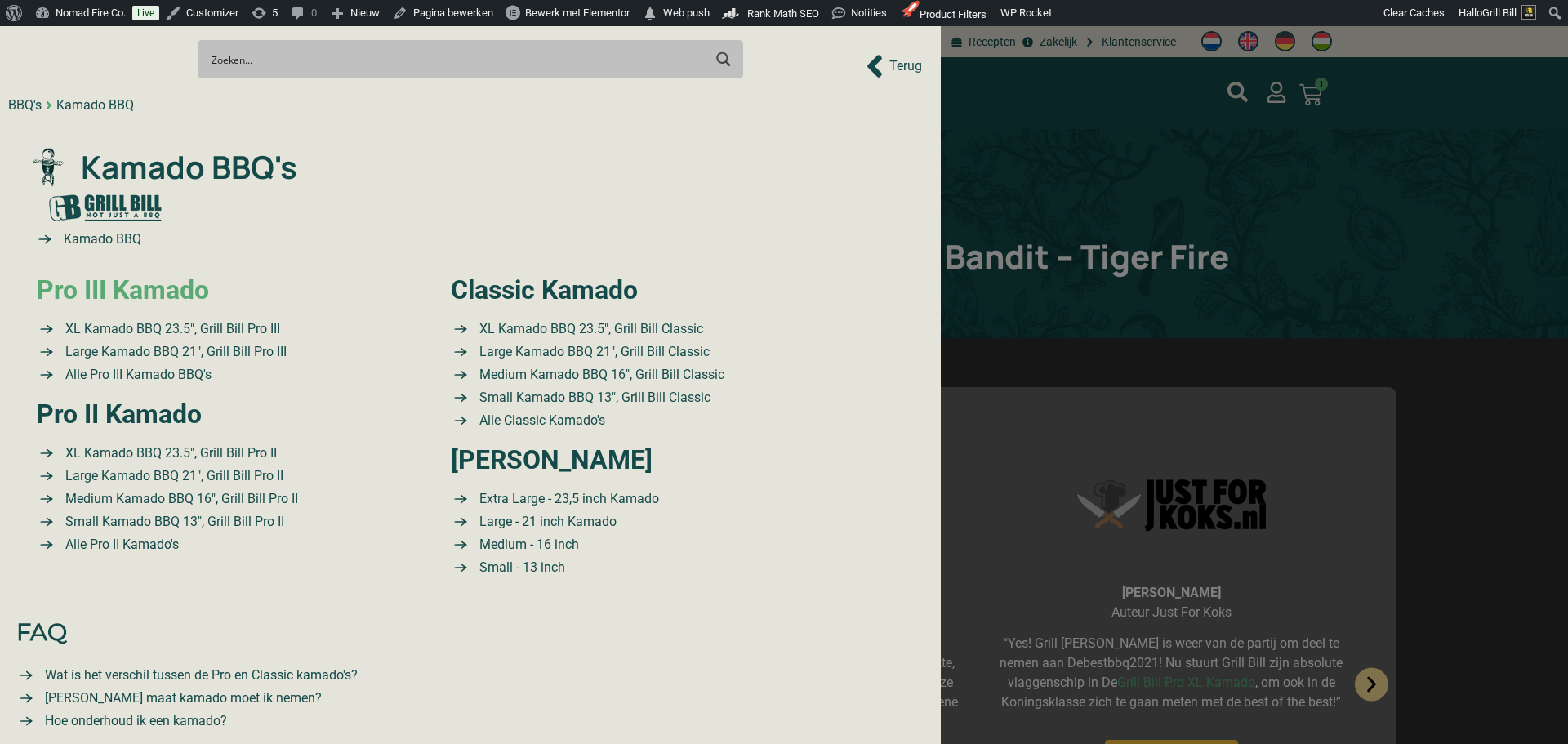
click at [162, 291] on link "Pro III Kamado" at bounding box center [123, 290] width 173 height 31
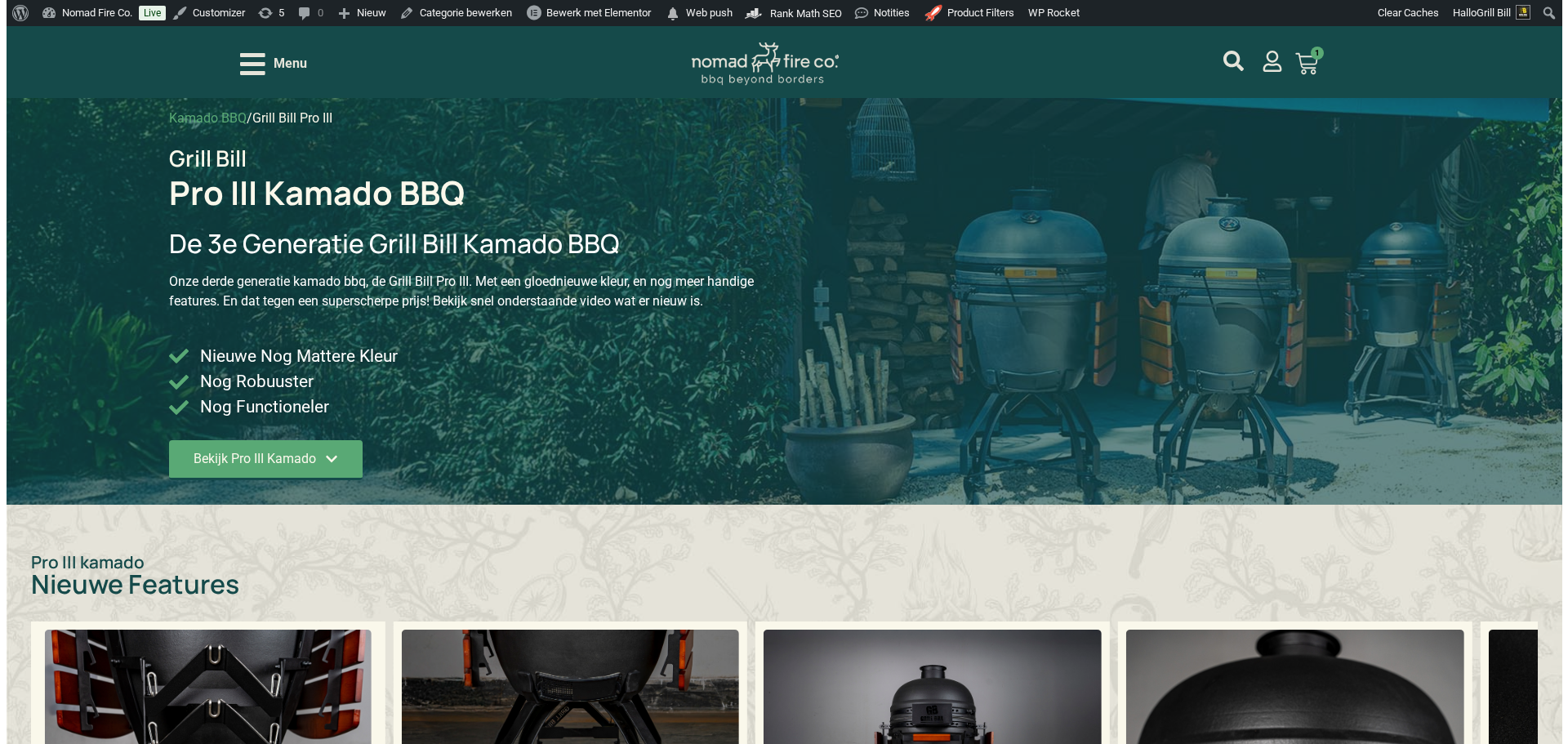
scroll to position [81, 0]
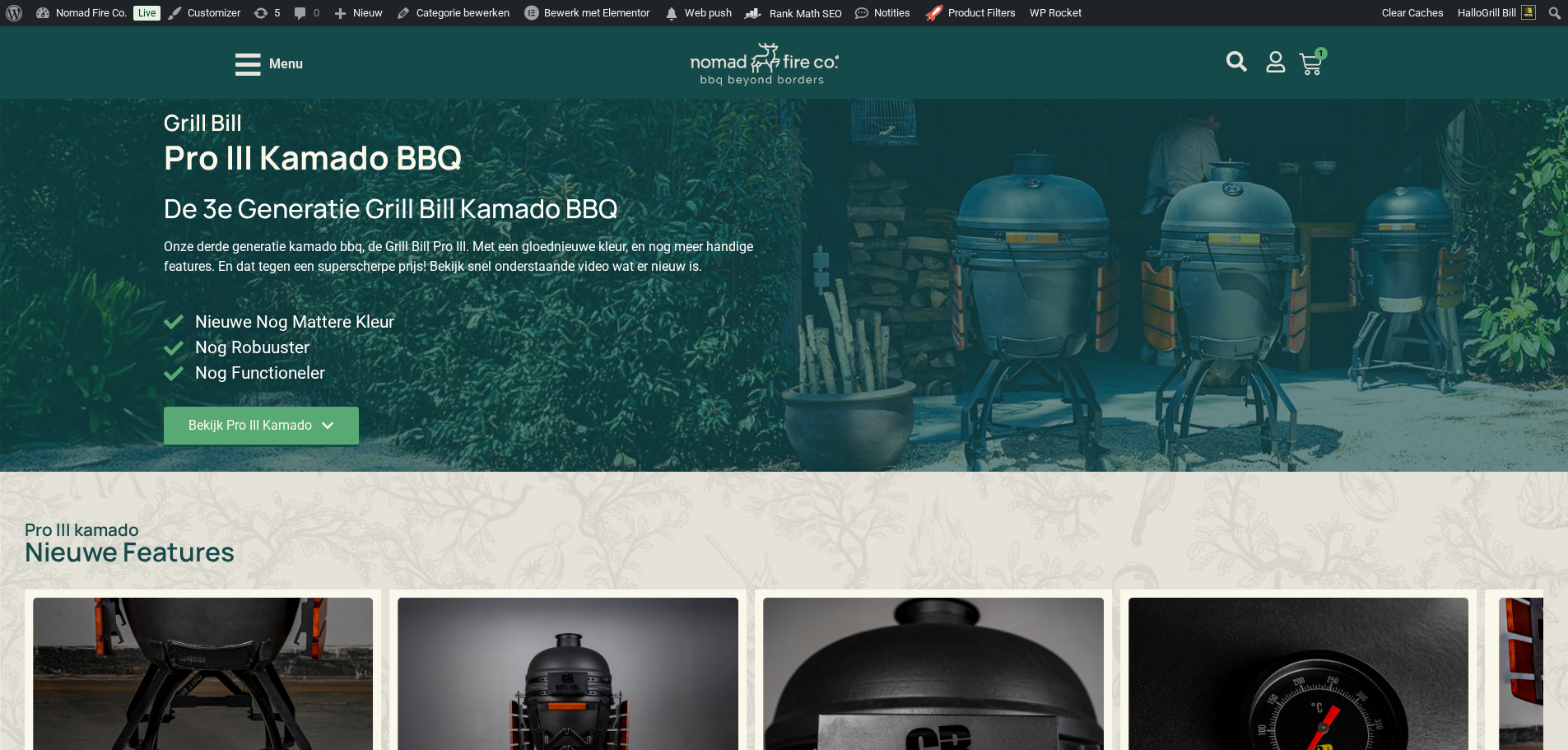
click at [293, 70] on span "Menu" at bounding box center [285, 64] width 34 height 19
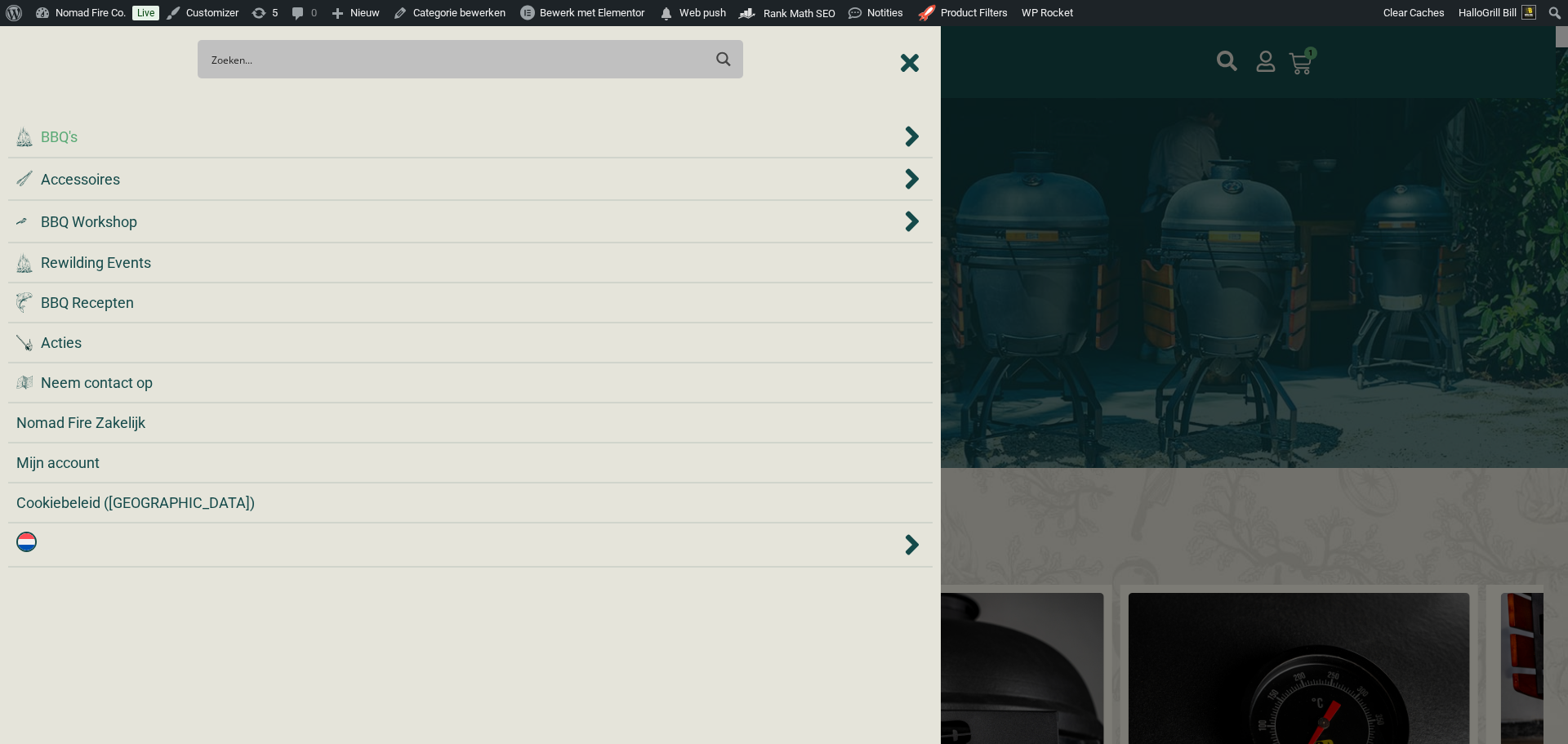
click at [286, 130] on div ".cls-1 { fill: #042e2c; } BBQ's" at bounding box center [458, 136] width 884 height 22
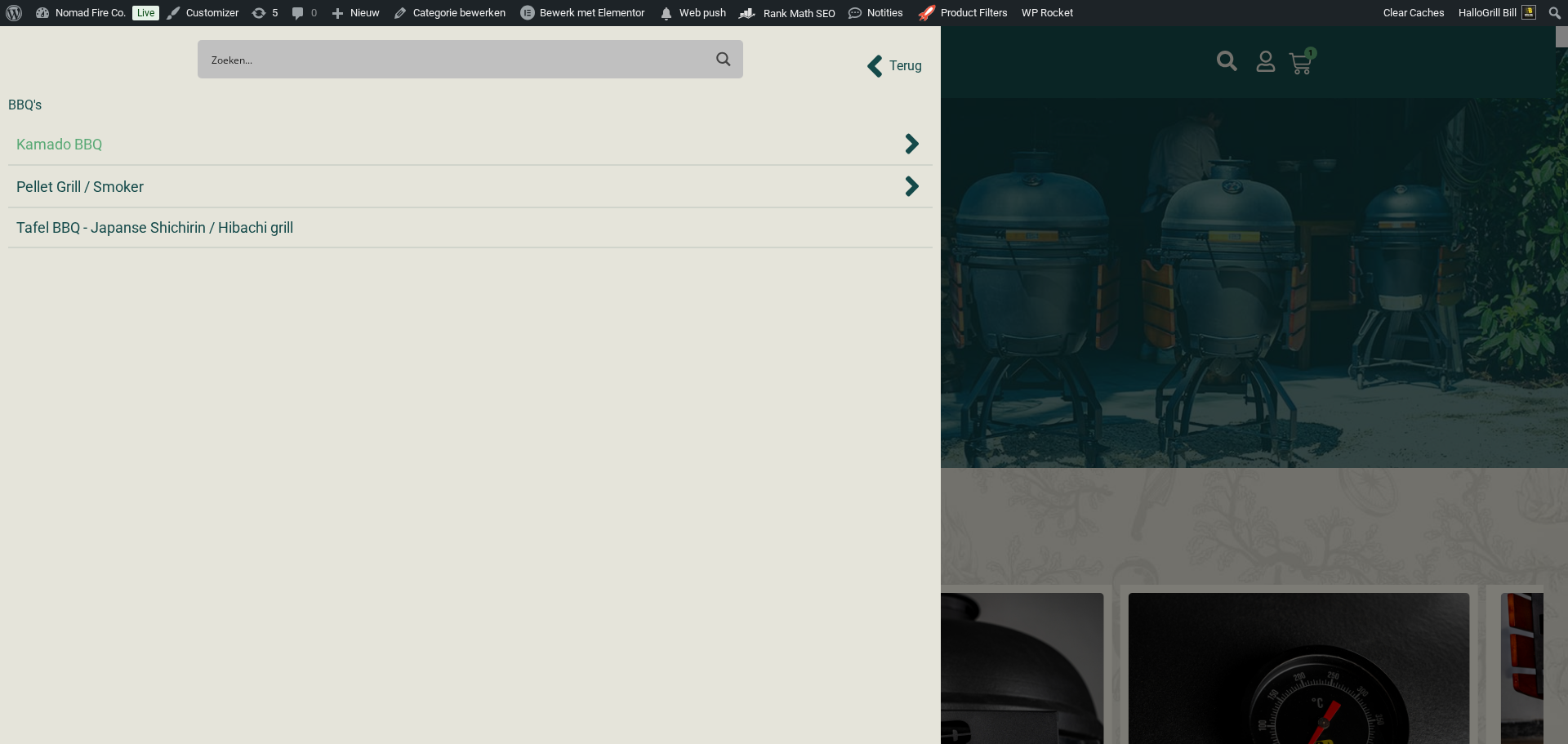
click at [279, 148] on div "Kamado BBQ" at bounding box center [458, 144] width 884 height 22
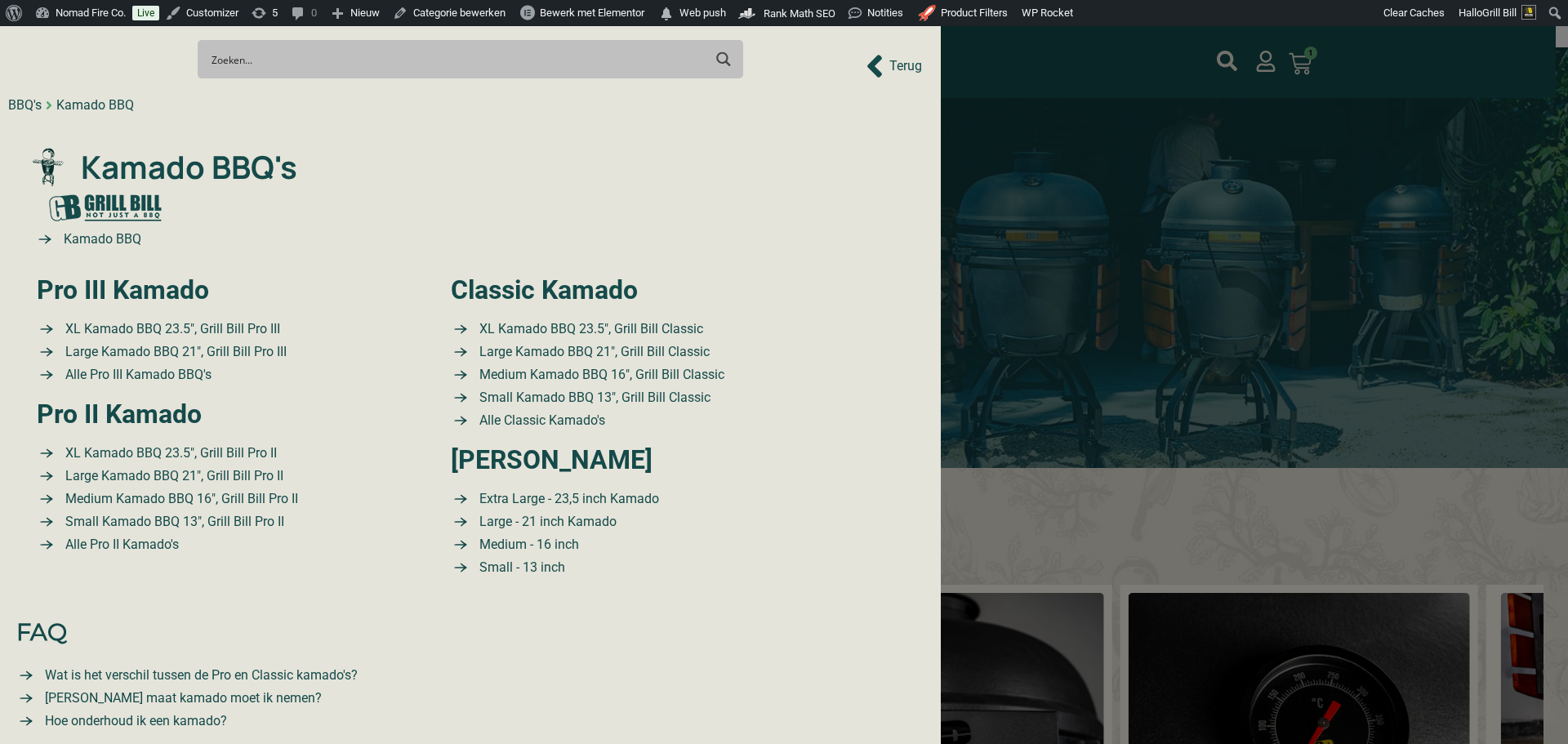
click at [279, 149] on span "Kamado BBQ's" at bounding box center [187, 167] width 221 height 47
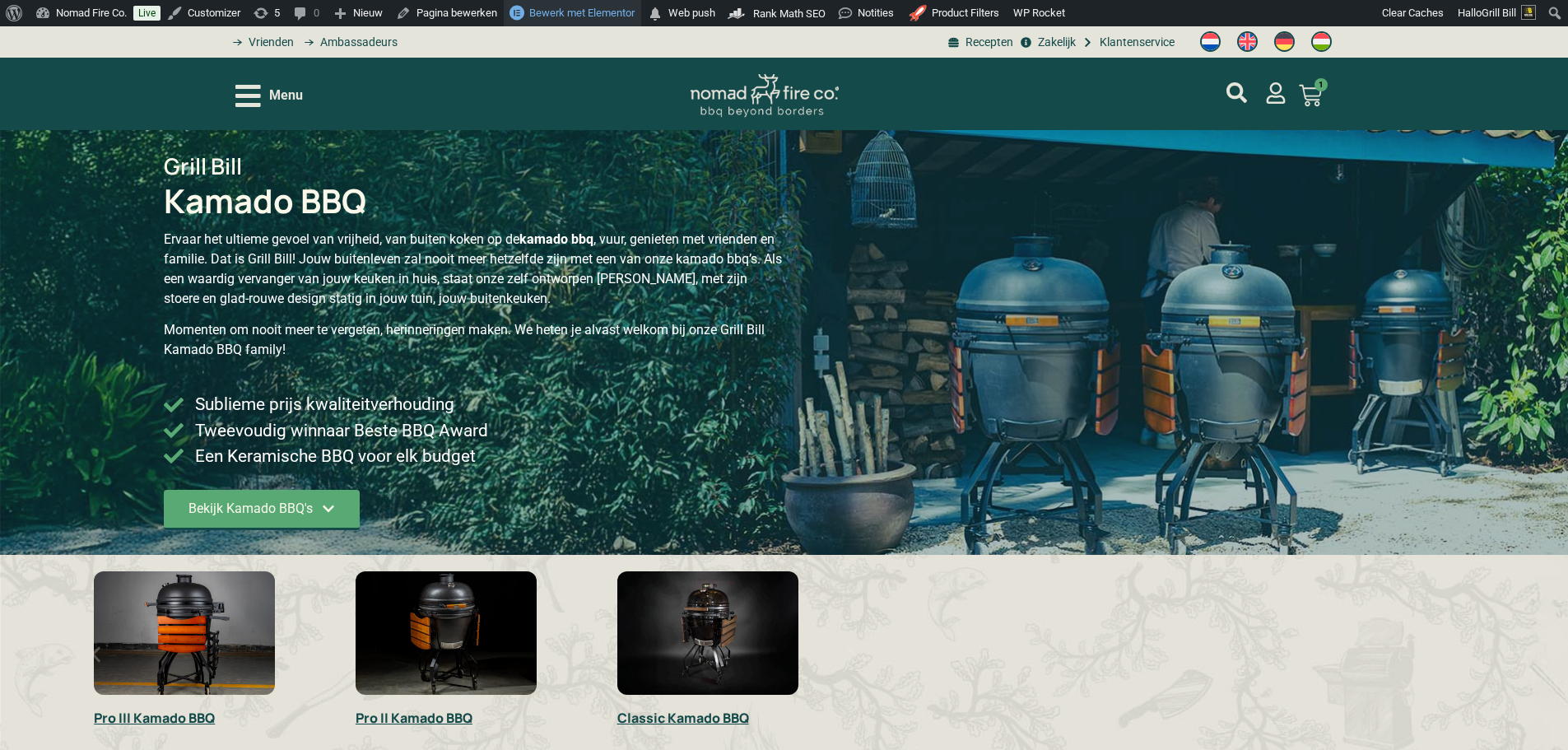
click at [603, 16] on span "Bewerk met Elementor" at bounding box center [581, 13] width 105 height 13
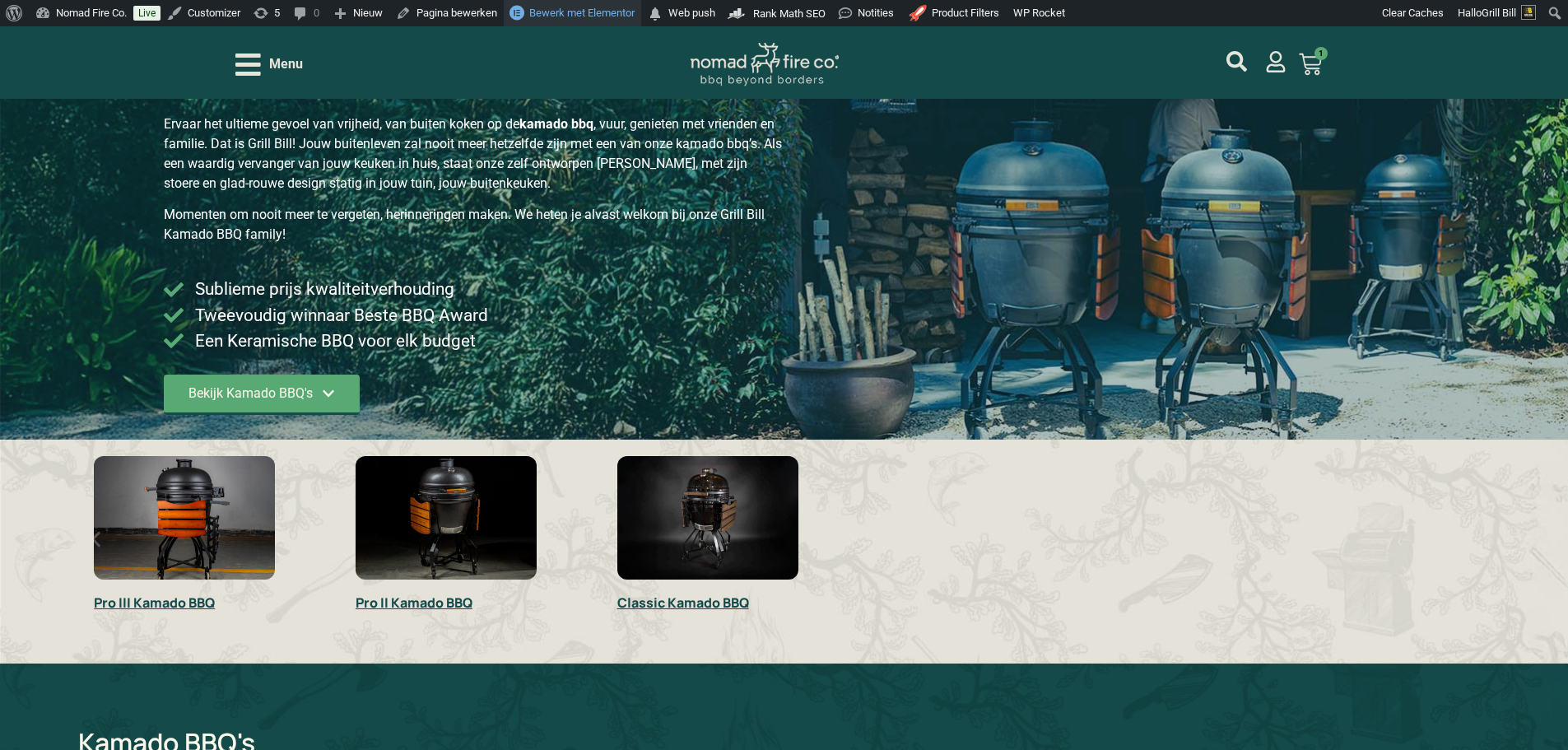
scroll to position [330, 0]
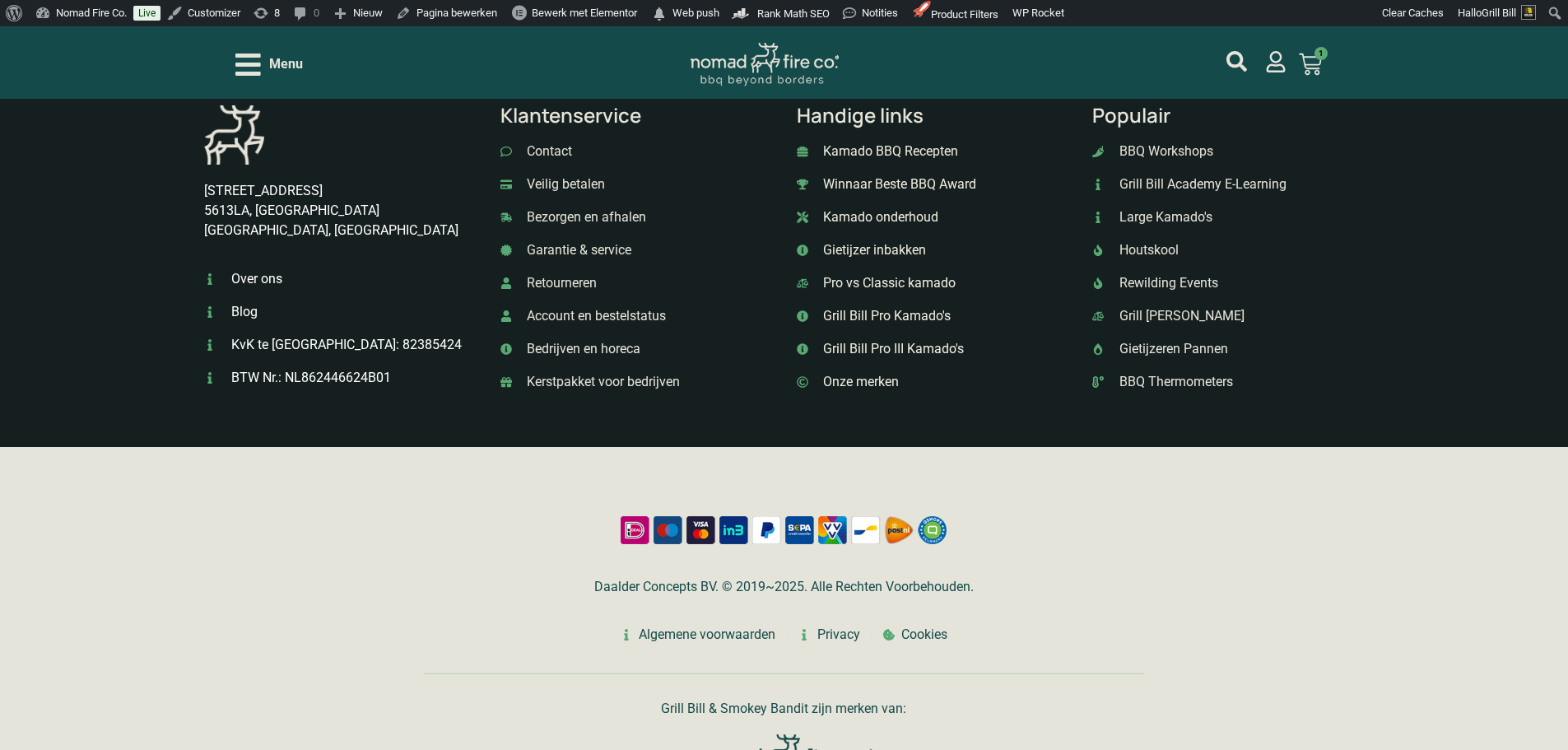
scroll to position [3256, 0]
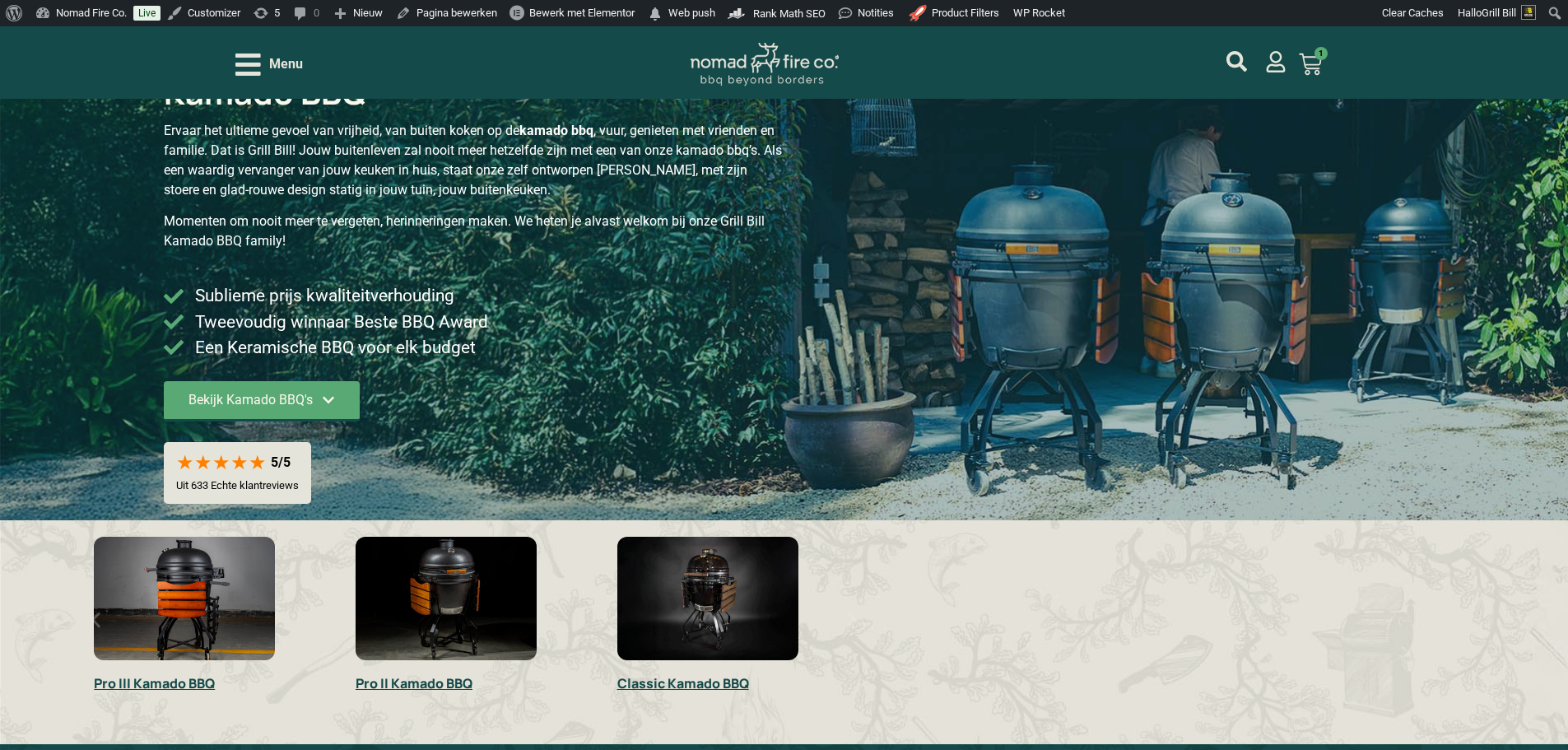
scroll to position [246, 0]
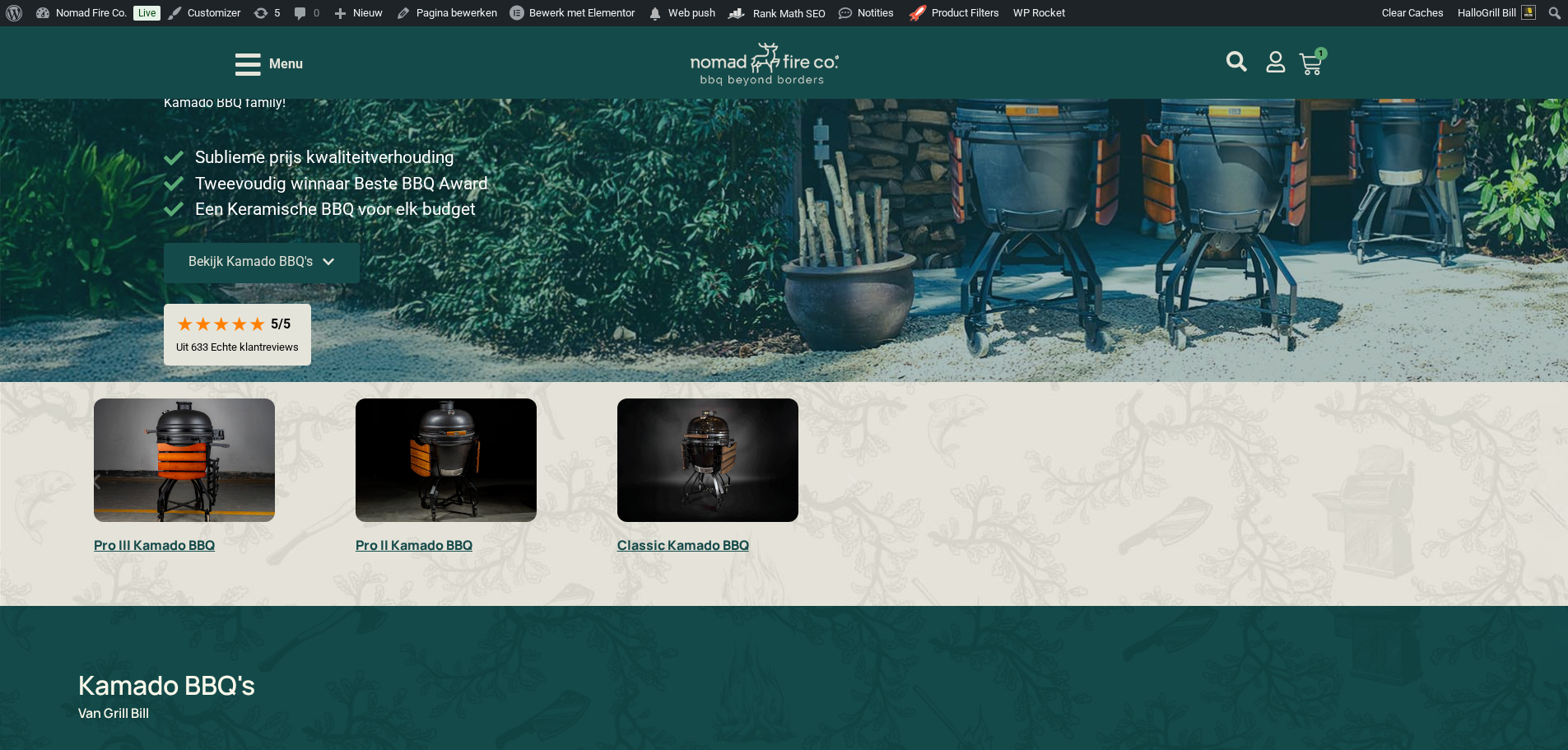
click at [316, 259] on span "Bekijk Kamado BBQ's" at bounding box center [262, 262] width 147 height 14
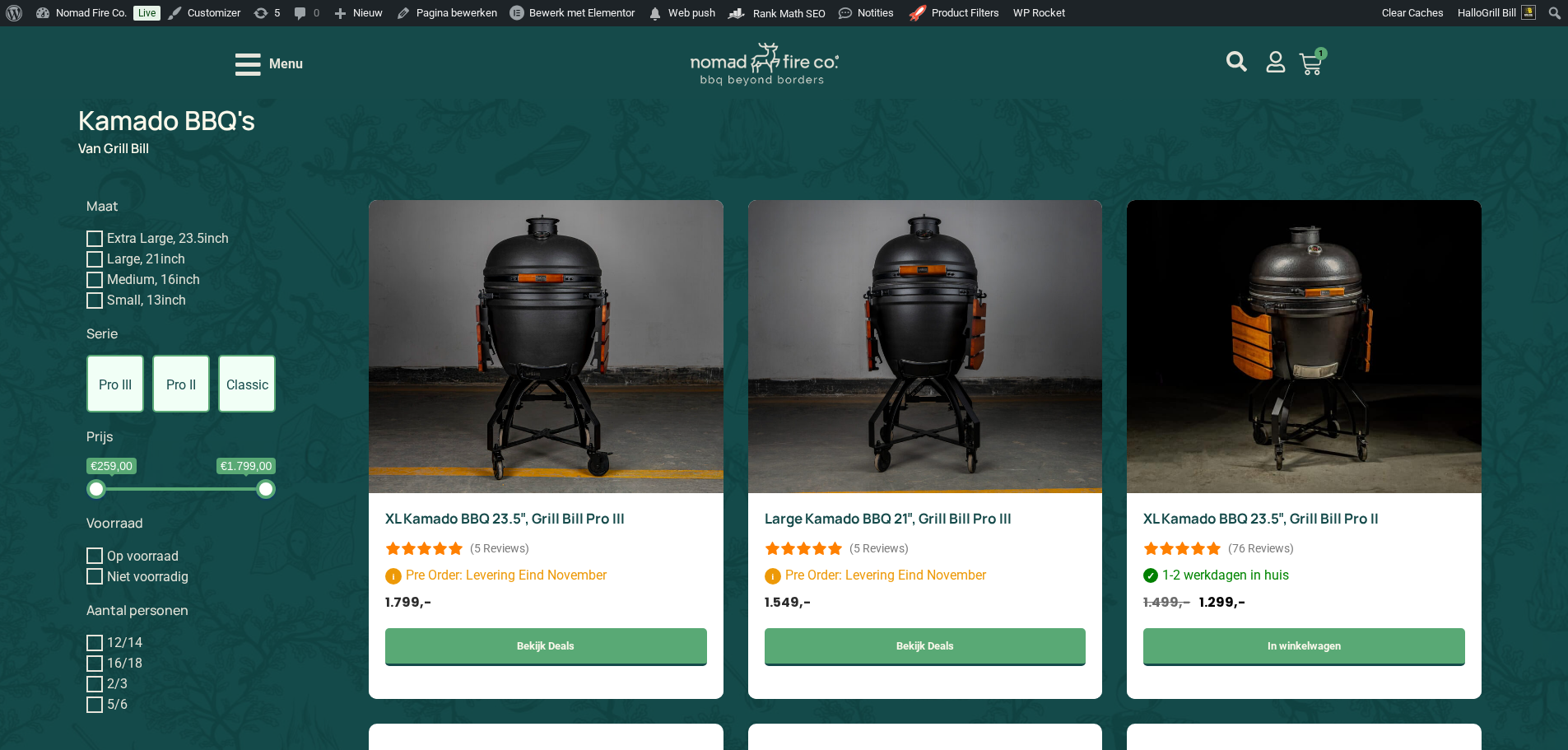
scroll to position [826, 0]
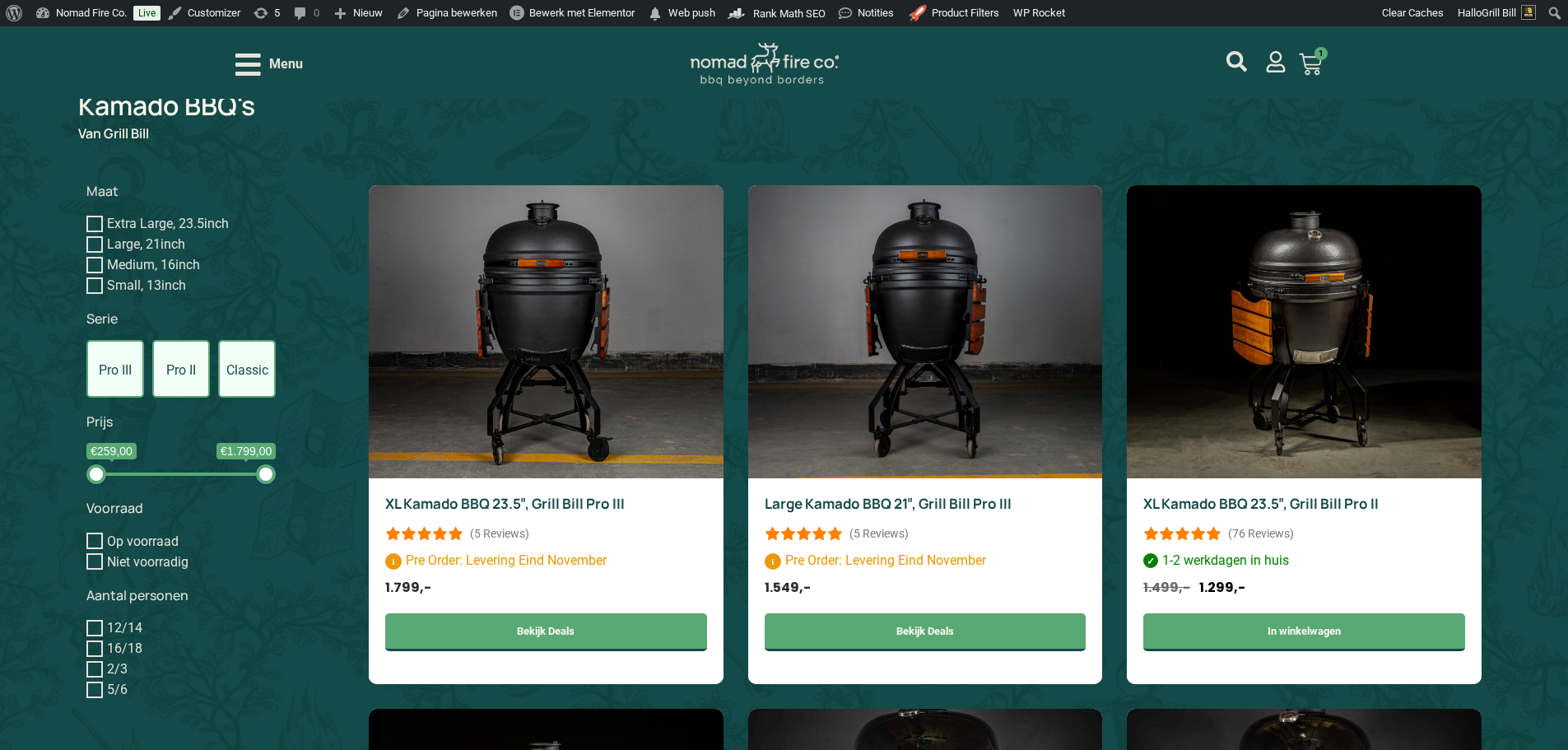
click at [291, 67] on span "Menu" at bounding box center [285, 64] width 34 height 19
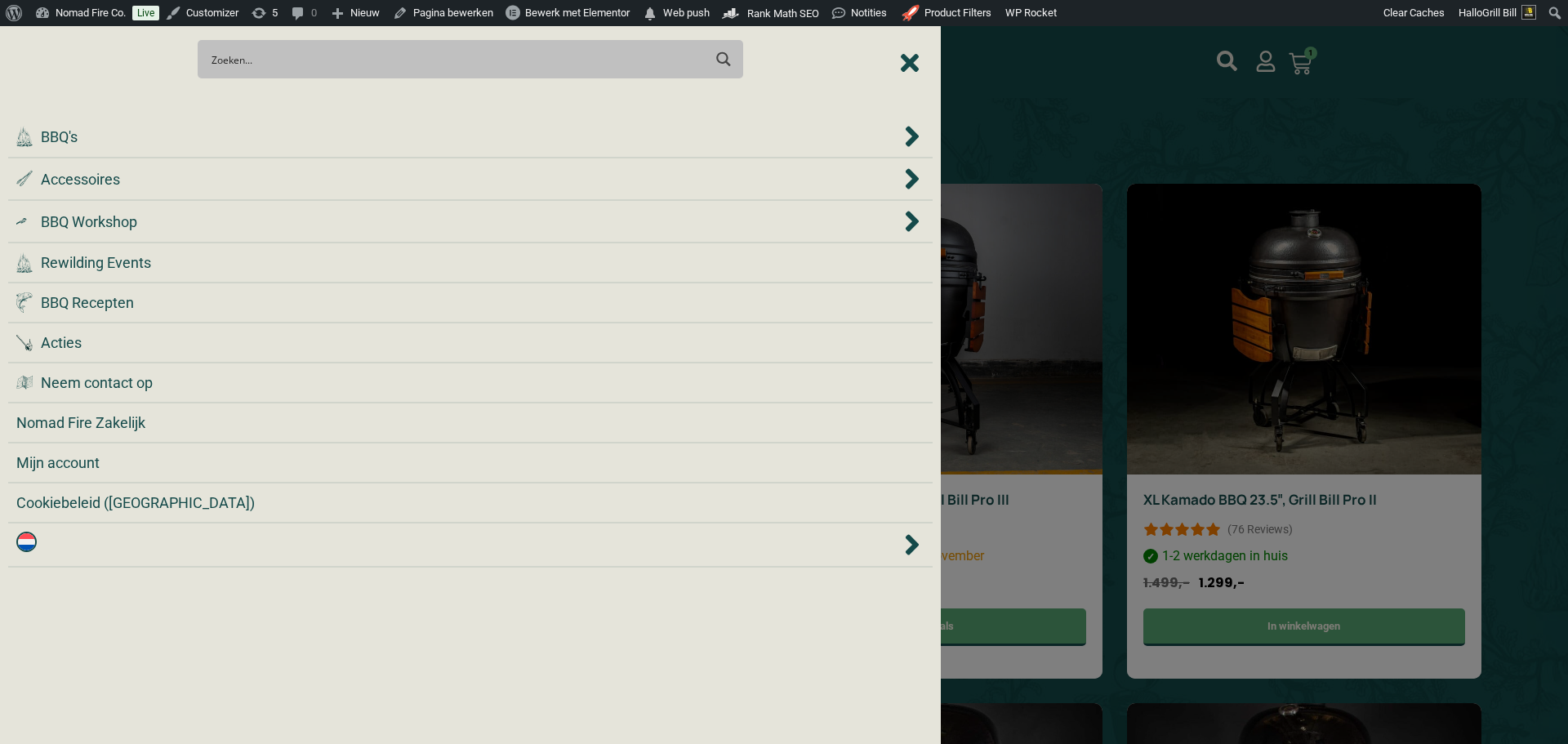
click at [1077, 132] on div at bounding box center [784, 372] width 1568 height 744
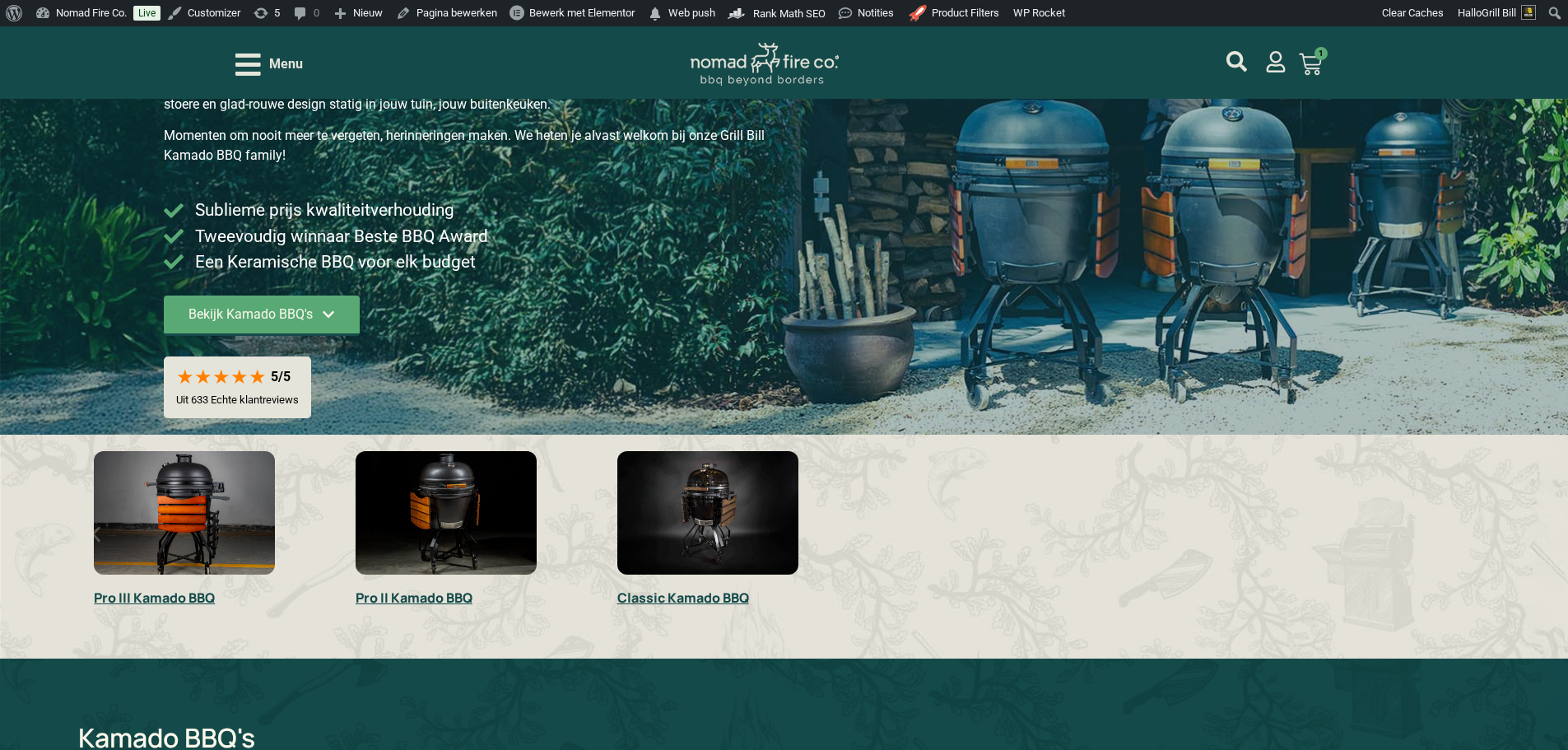
scroll to position [168, 0]
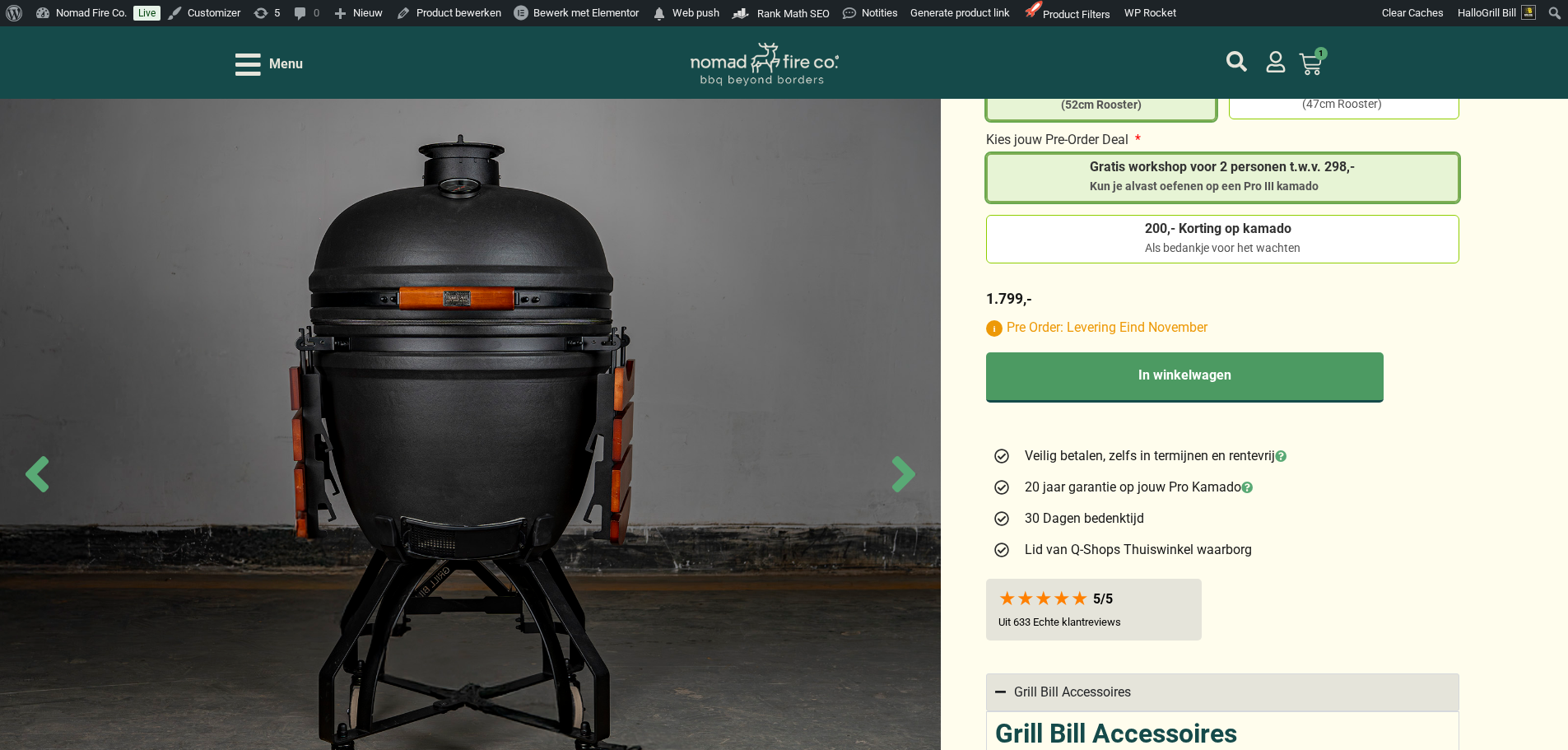
scroll to position [800, 0]
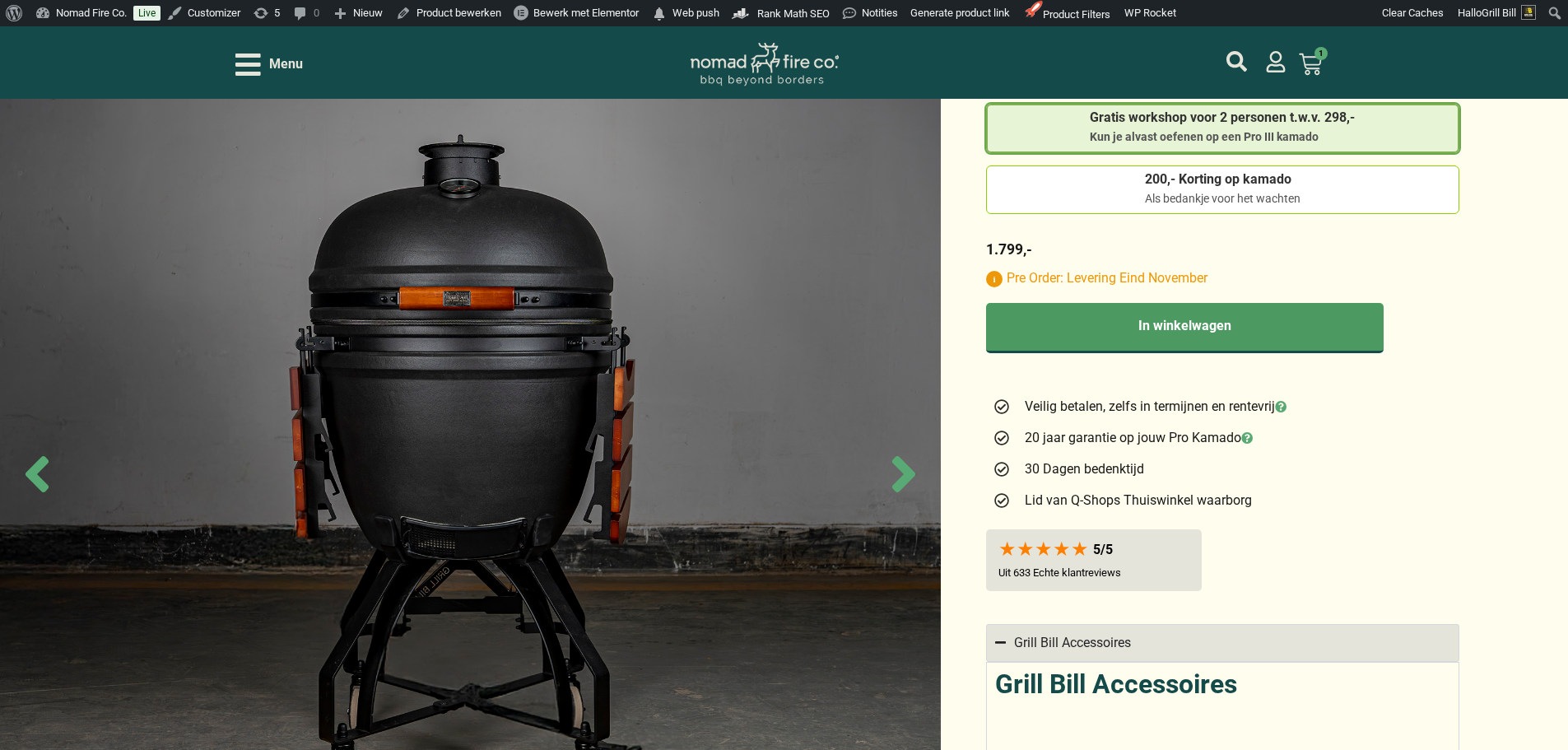
click at [1202, 549] on div "5/5 Uit Geverifierde Klantreviews Uit 633 Echte klantreviews" at bounding box center [1093, 560] width 216 height 62
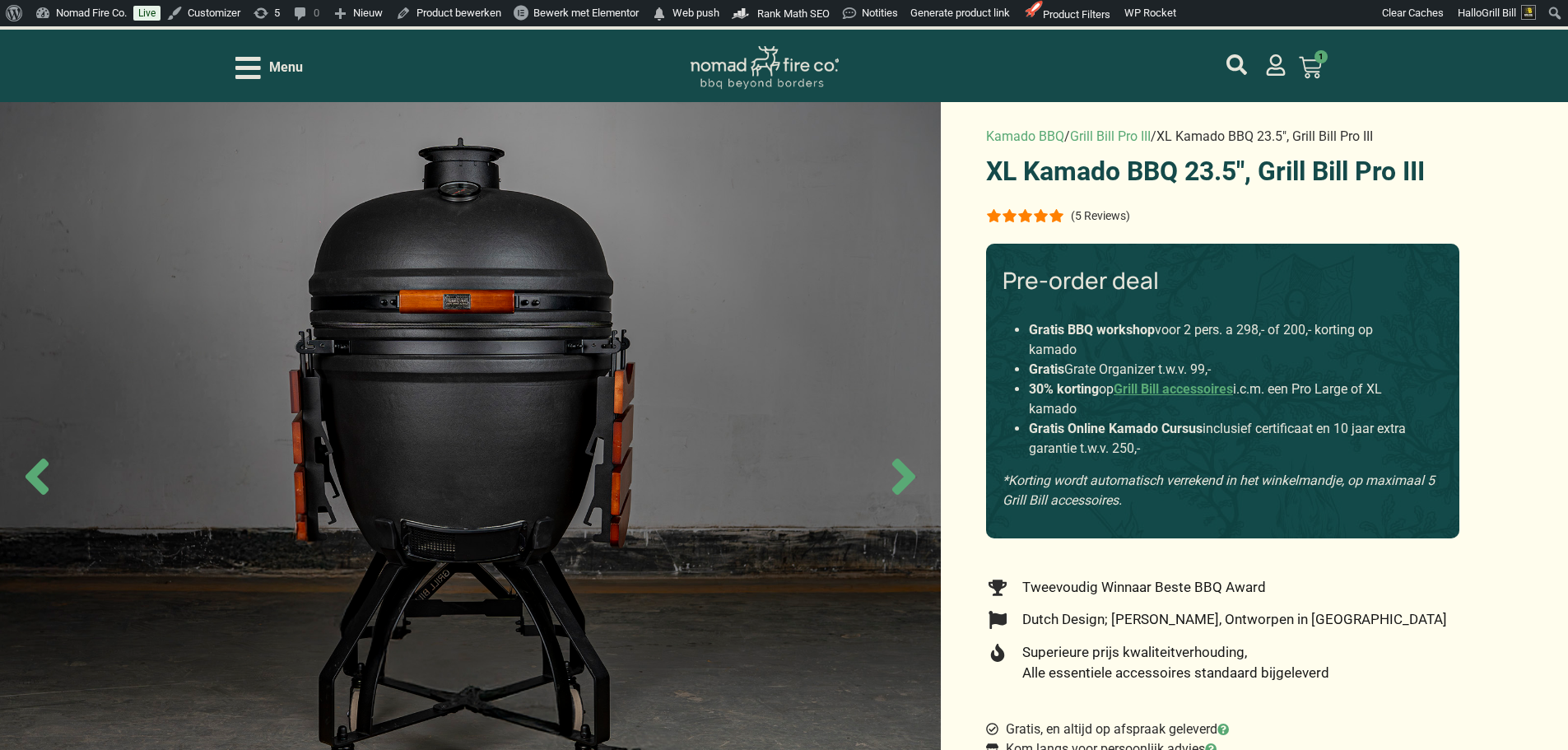
scroll to position [0, 0]
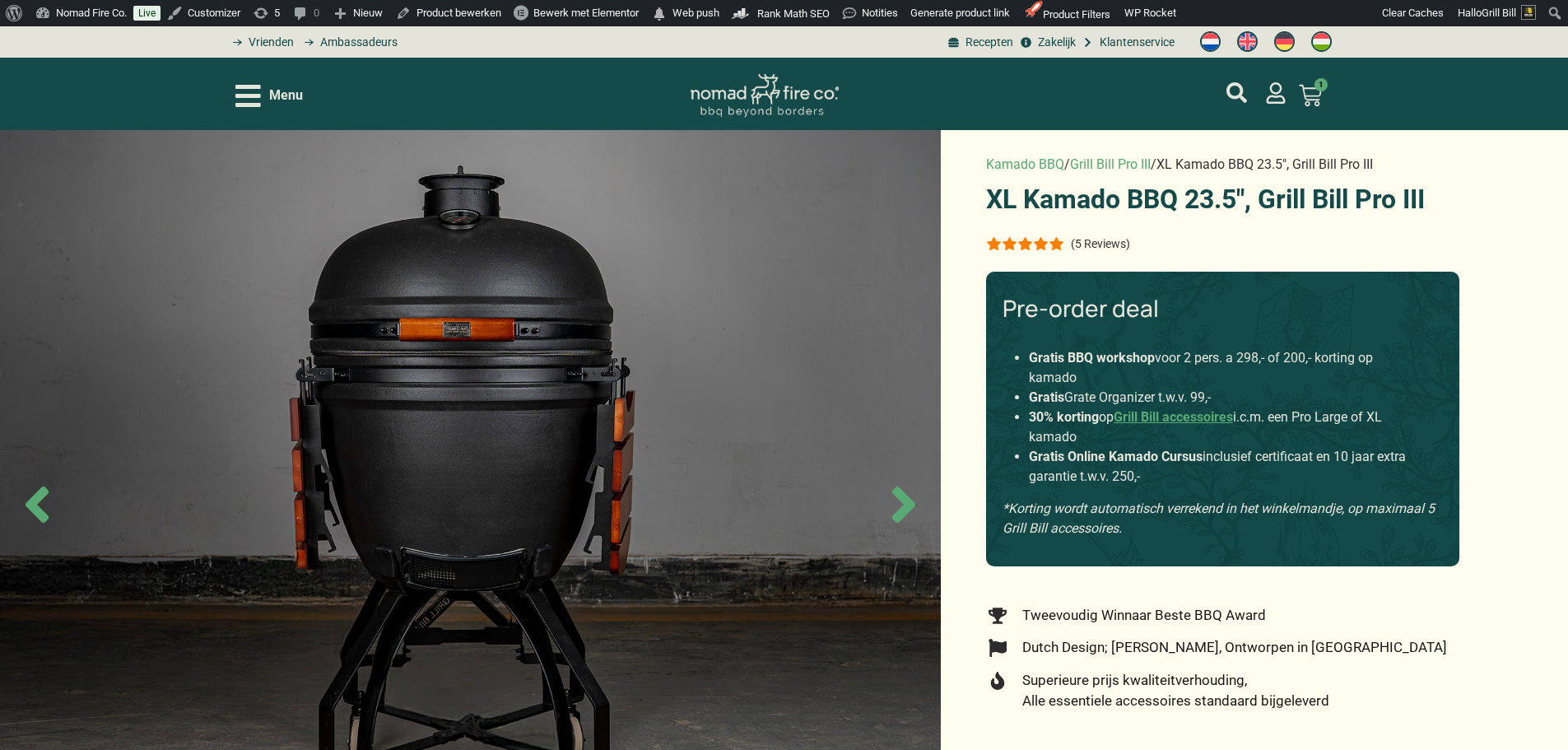
click at [1105, 237] on p "(5 Reviews)" at bounding box center [1100, 244] width 59 height 14
click at [1107, 237] on p "(5 Reviews)" at bounding box center [1100, 244] width 59 height 14
click at [1216, 233] on div "(5 Reviews)" at bounding box center [1223, 243] width 474 height 19
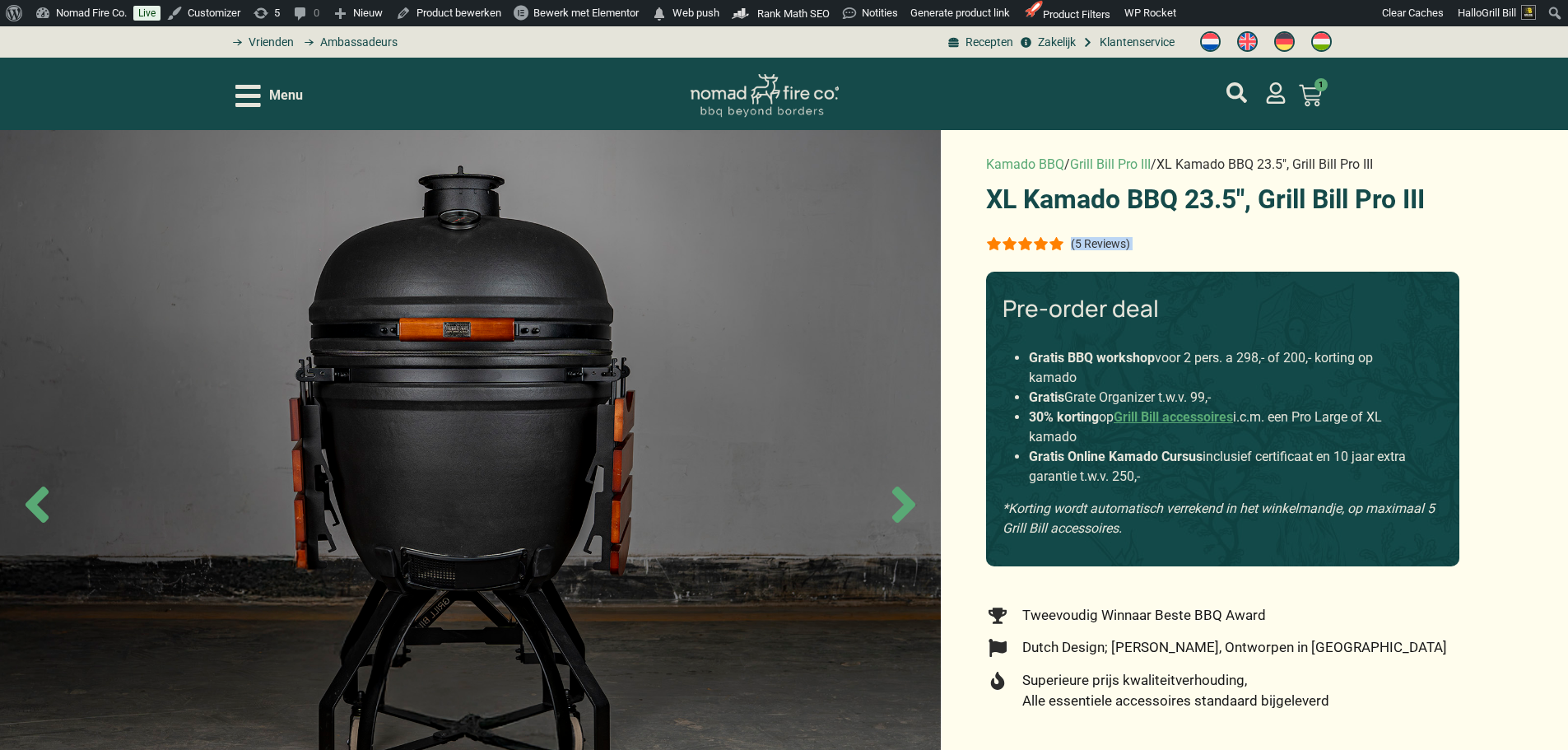
click at [1255, 233] on div "(5 Reviews)" at bounding box center [1223, 243] width 474 height 19
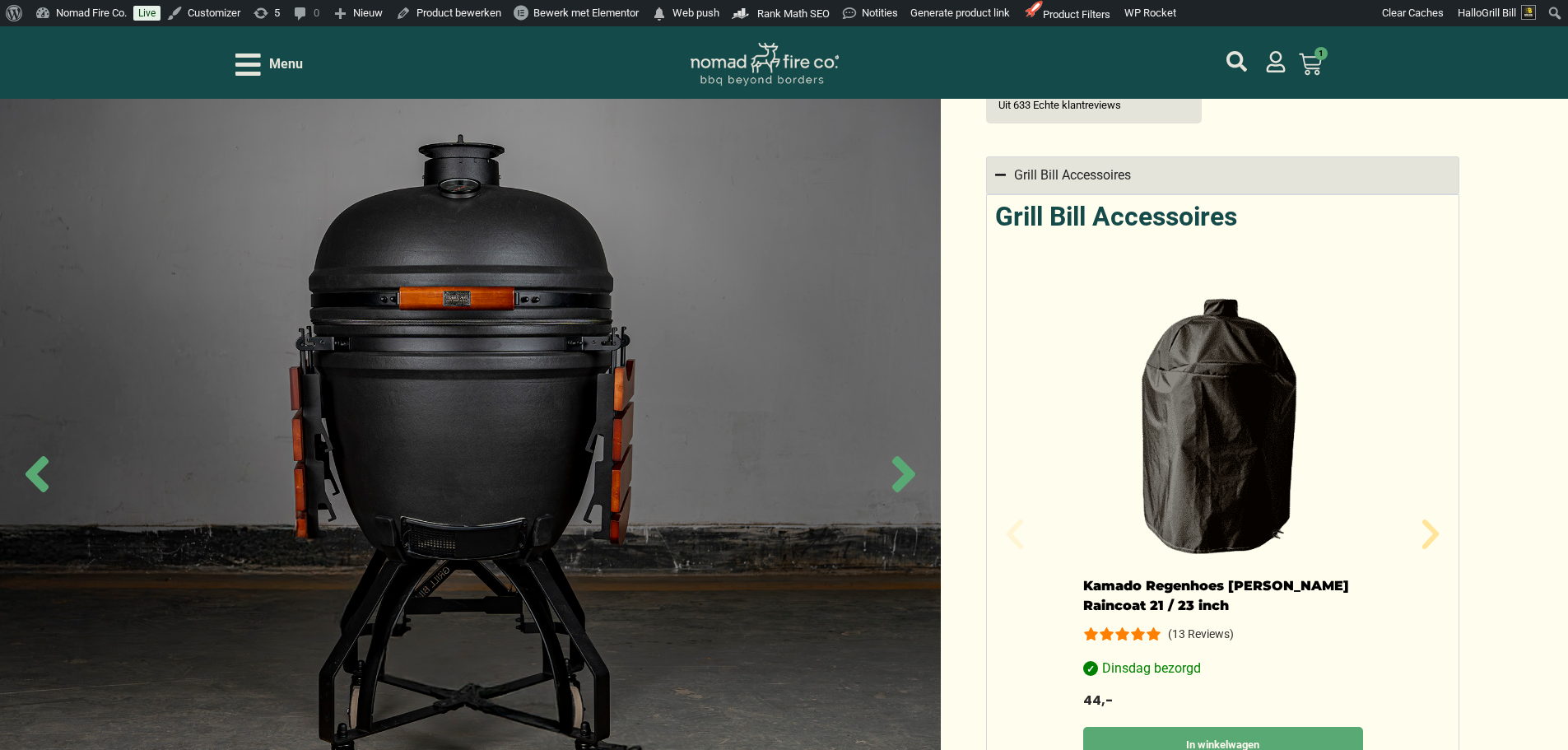
scroll to position [1152, 0]
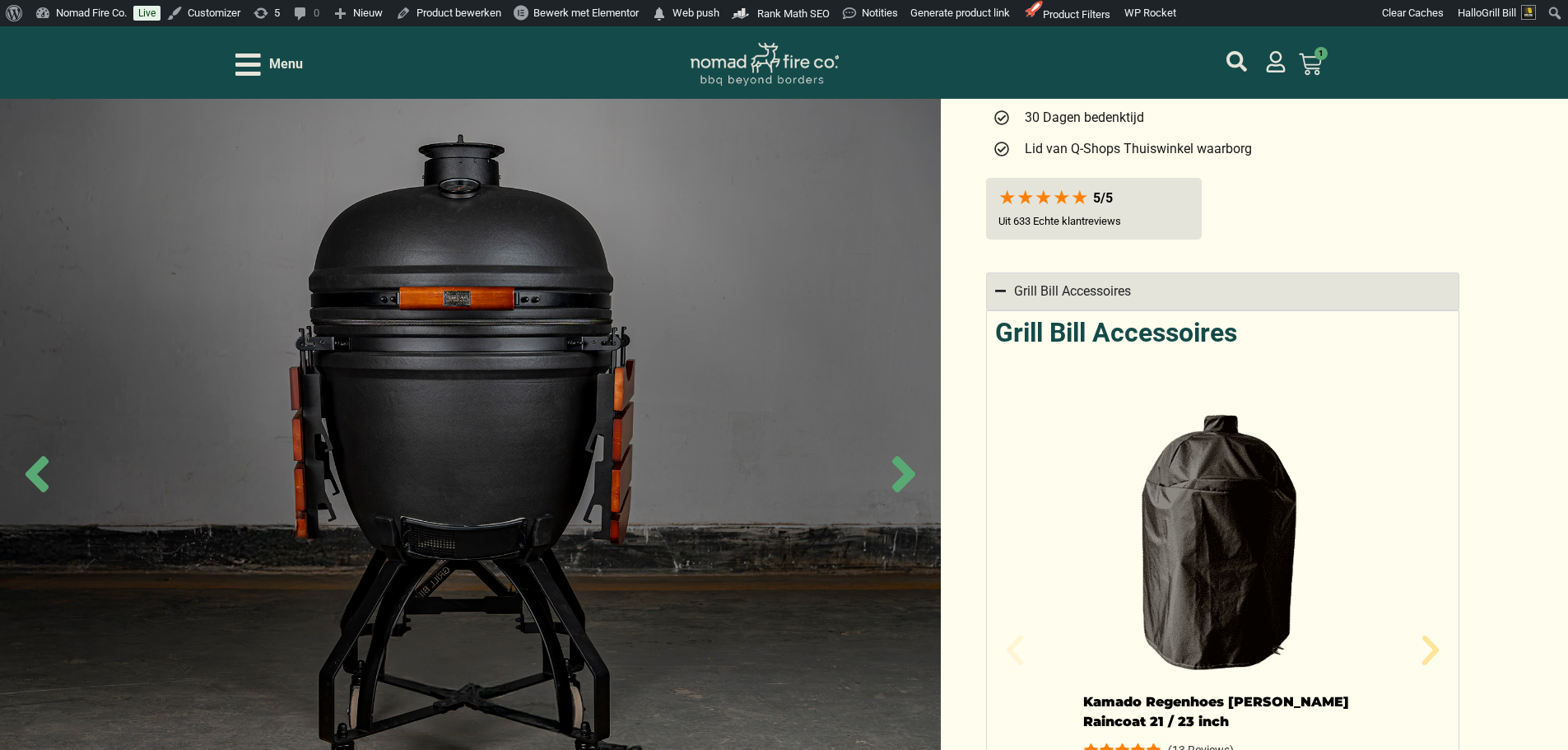
click at [1082, 295] on summary "Grill Bill Accessoires" at bounding box center [1223, 291] width 474 height 38
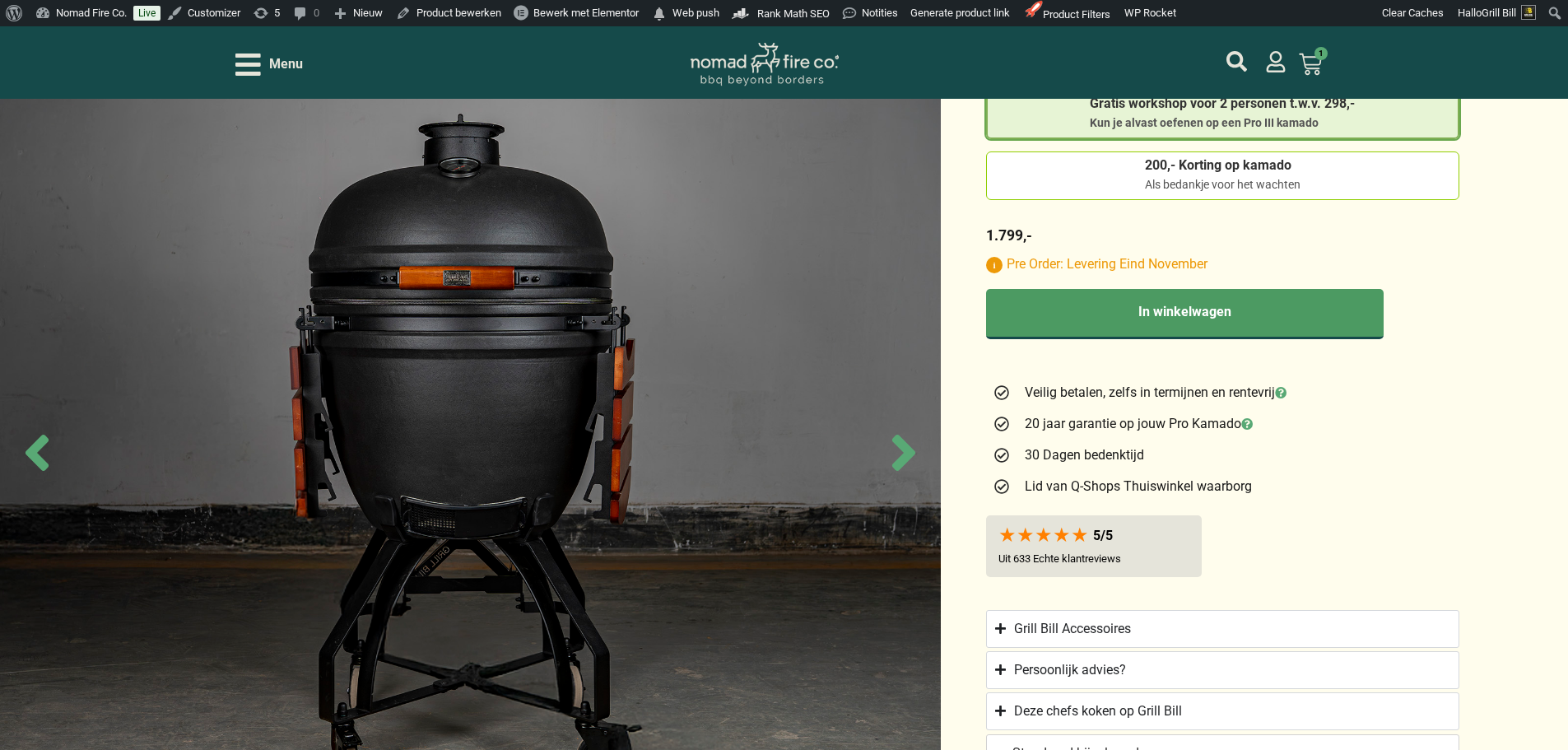
scroll to position [822, 0]
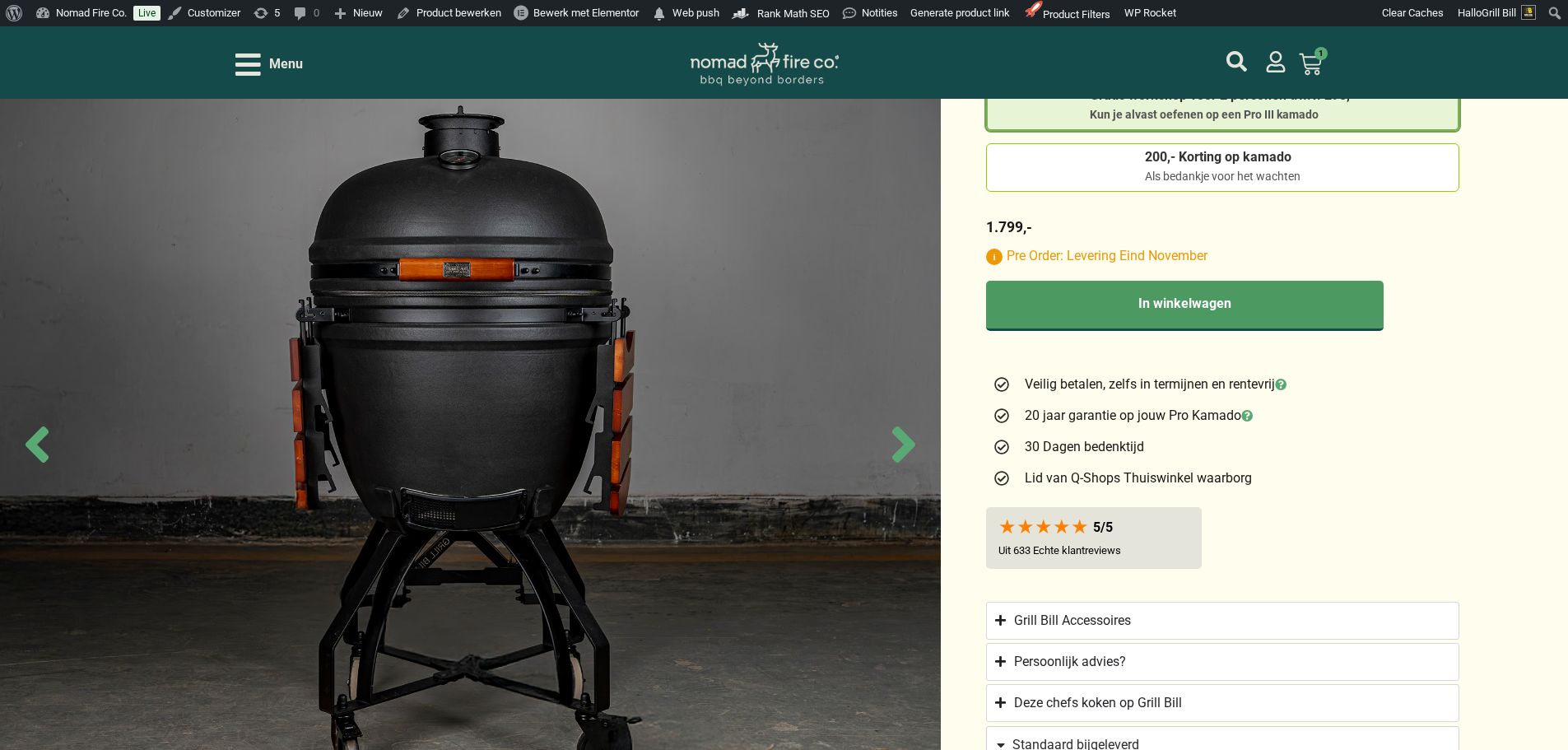
click at [1171, 495] on div "Kamado BBQ / Grill Bill Pro III / XL Kamado BBQ 23.5″, Grill Bill Pro III XL Ka…" at bounding box center [1216, 63] width 502 height 1513
click at [1162, 519] on div "5/5" at bounding box center [1094, 527] width 191 height 15
click at [1083, 519] on div "5/5" at bounding box center [1094, 527] width 191 height 15
click at [1063, 528] on div at bounding box center [1044, 527] width 91 height 11
click at [1083, 544] on p "Uit 633 Echte klantreviews" at bounding box center [1060, 550] width 123 height 13
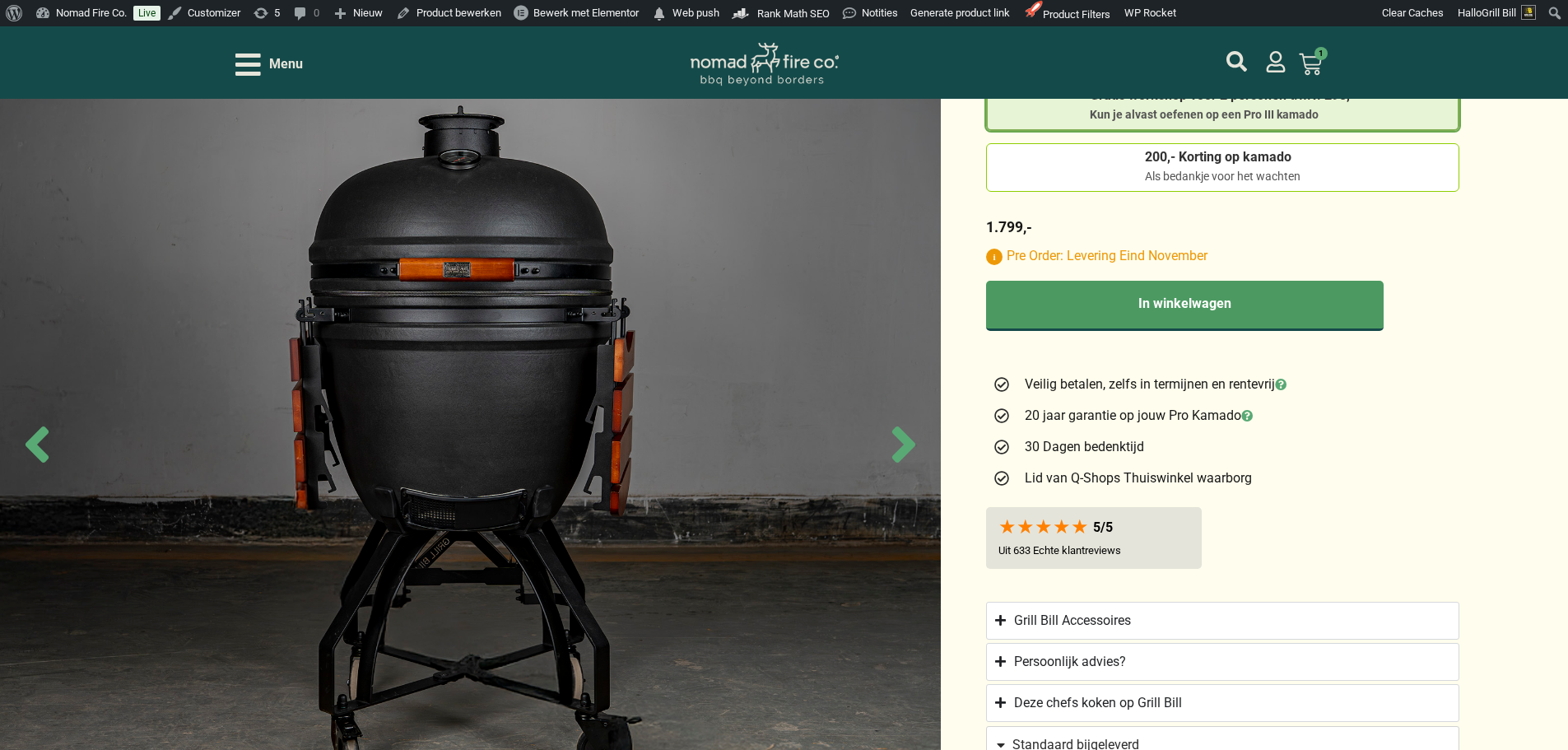
click at [1140, 553] on div "5/5 Uit Geverifierde Klantreviews Uit 633 Echte klantreviews" at bounding box center [1093, 537] width 216 height 62
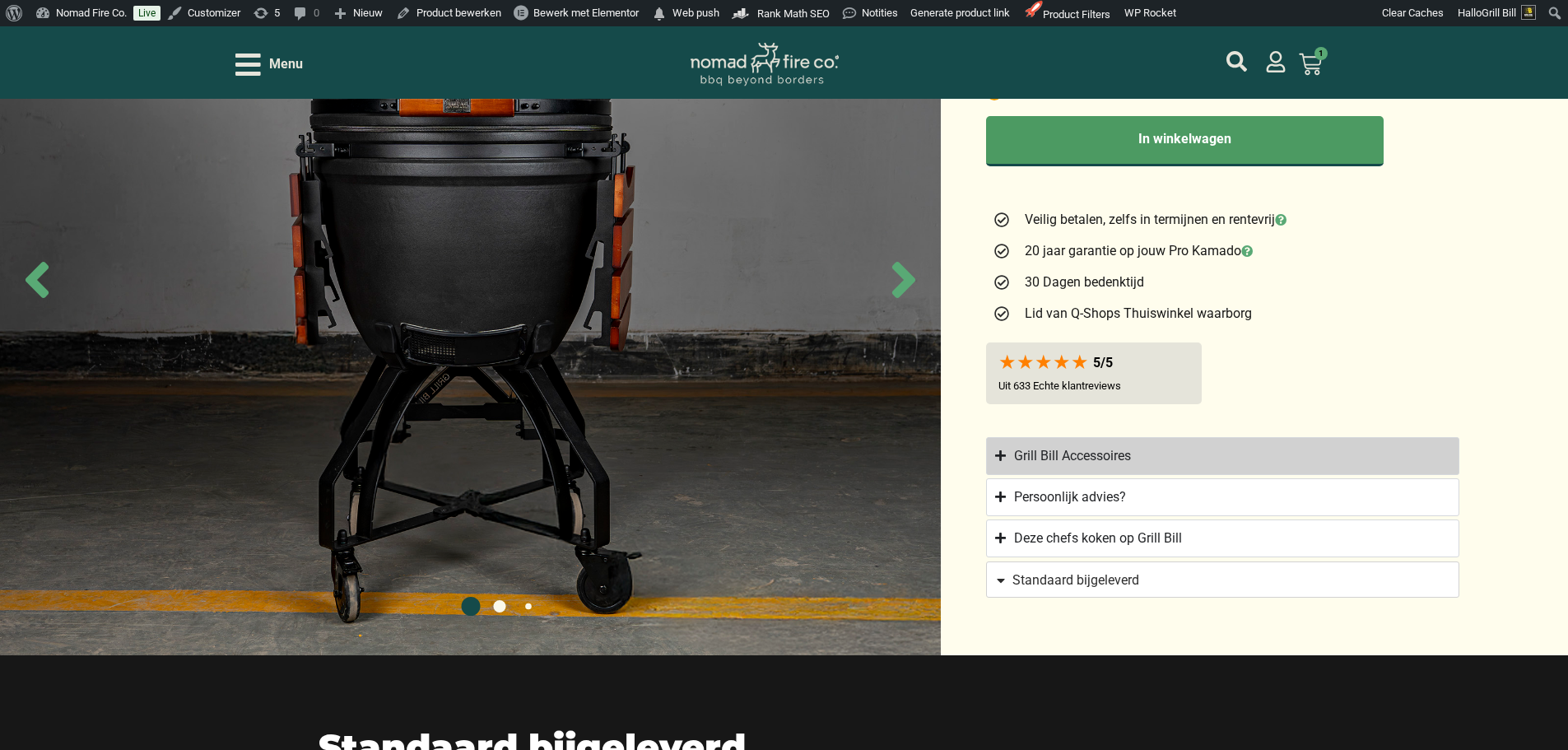
click at [1255, 437] on summary "Grill Bill Accessoires" at bounding box center [1223, 455] width 474 height 38
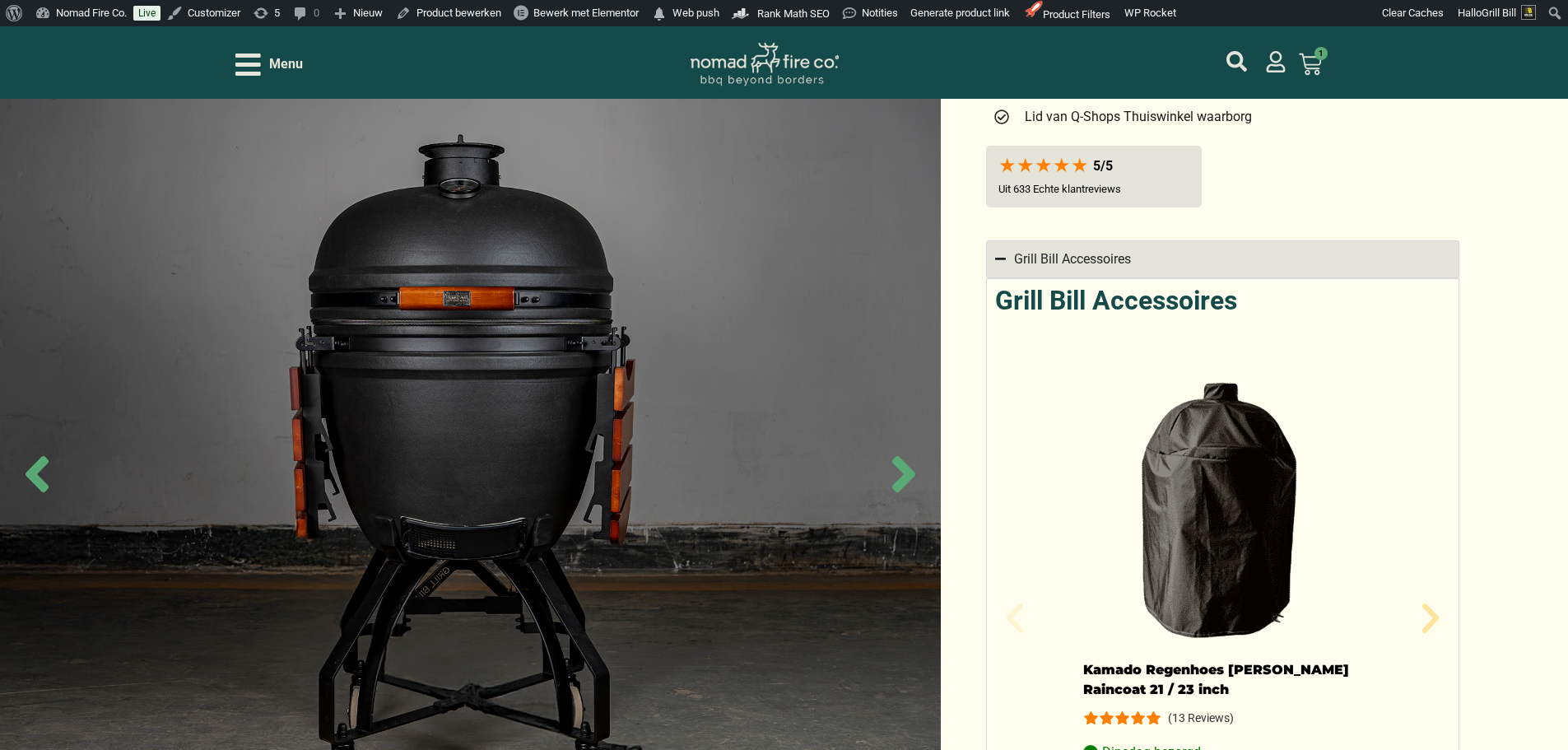
scroll to position [978, 0]
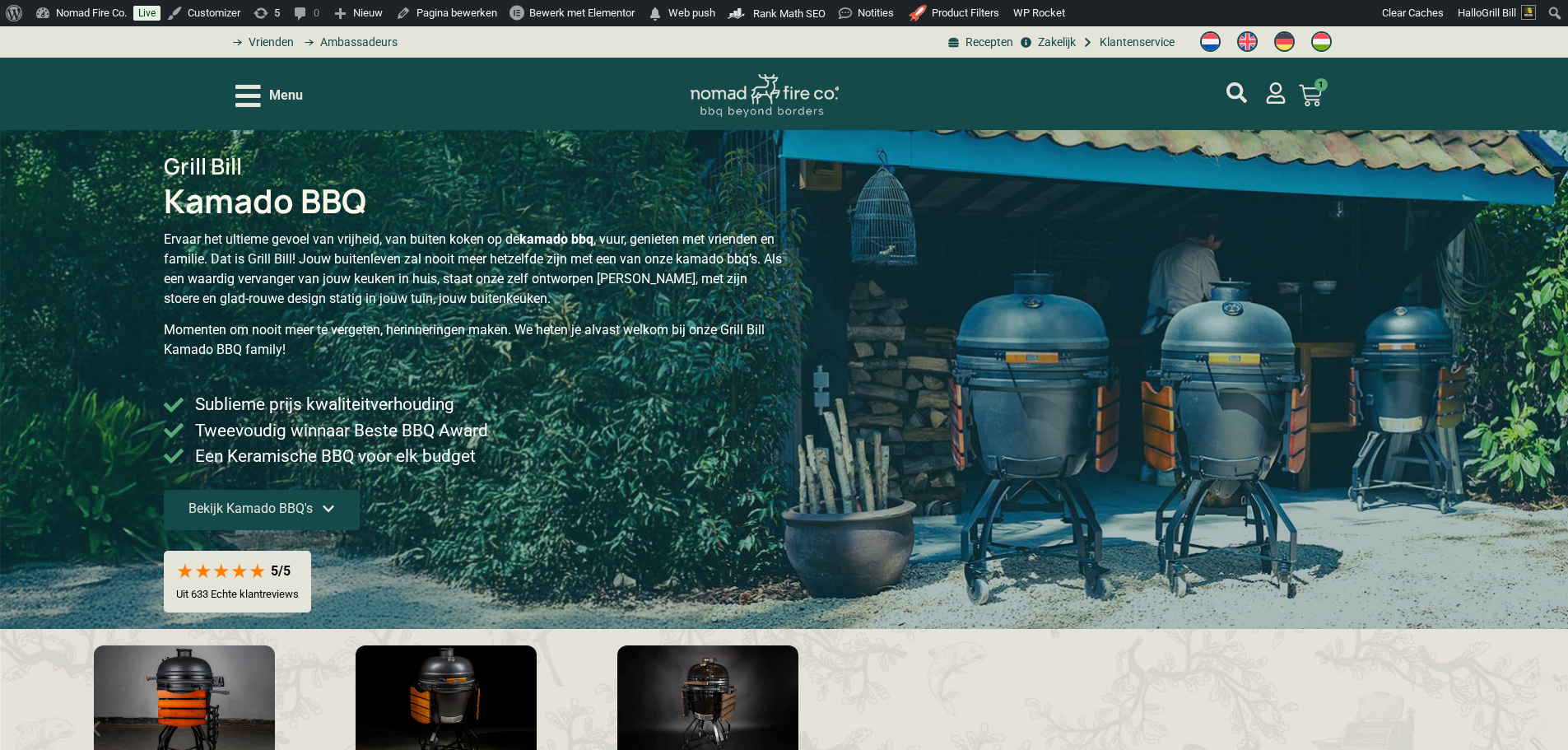
click at [313, 502] on span "Bekijk Kamado BBQ's" at bounding box center [250, 508] width 125 height 14
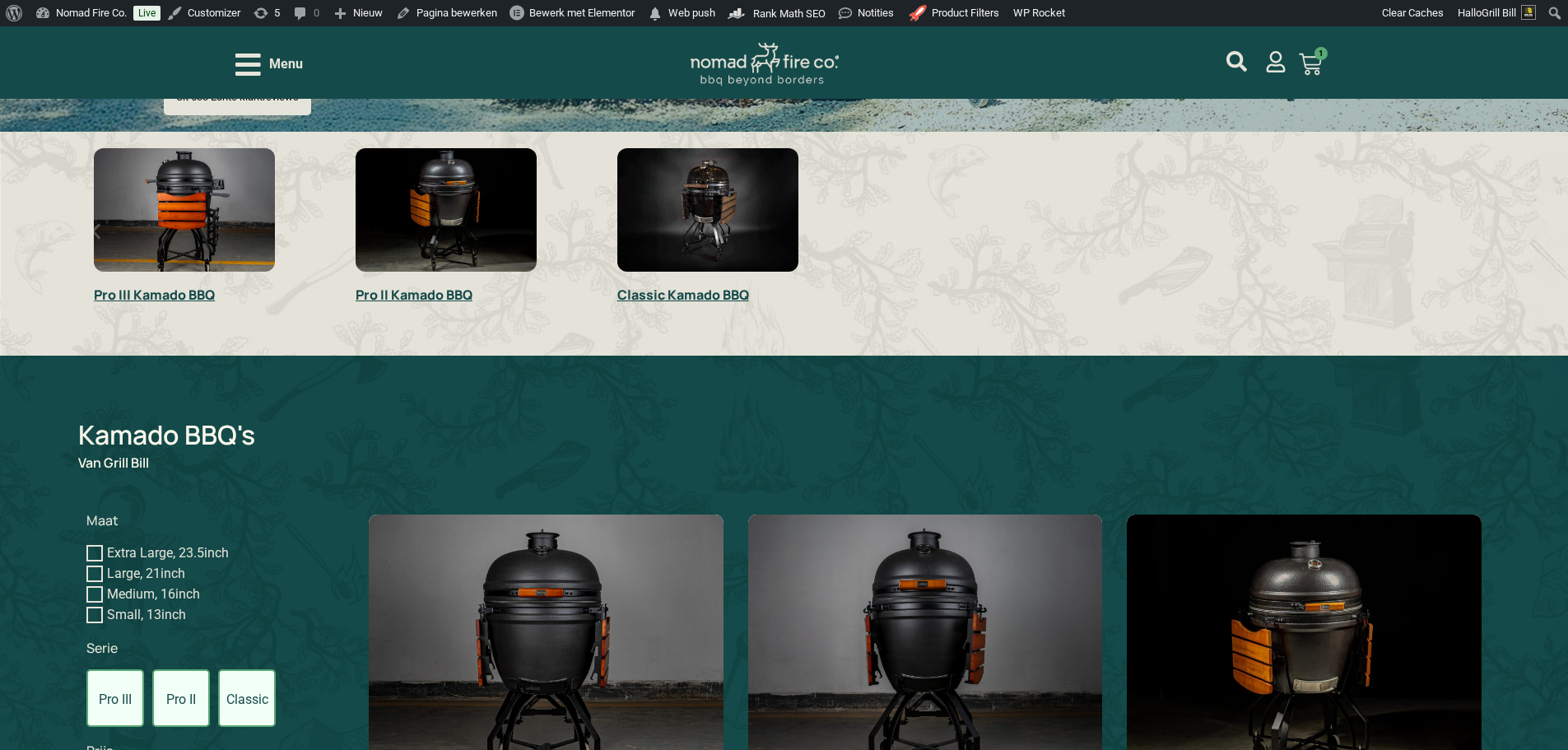
scroll to position [168, 0]
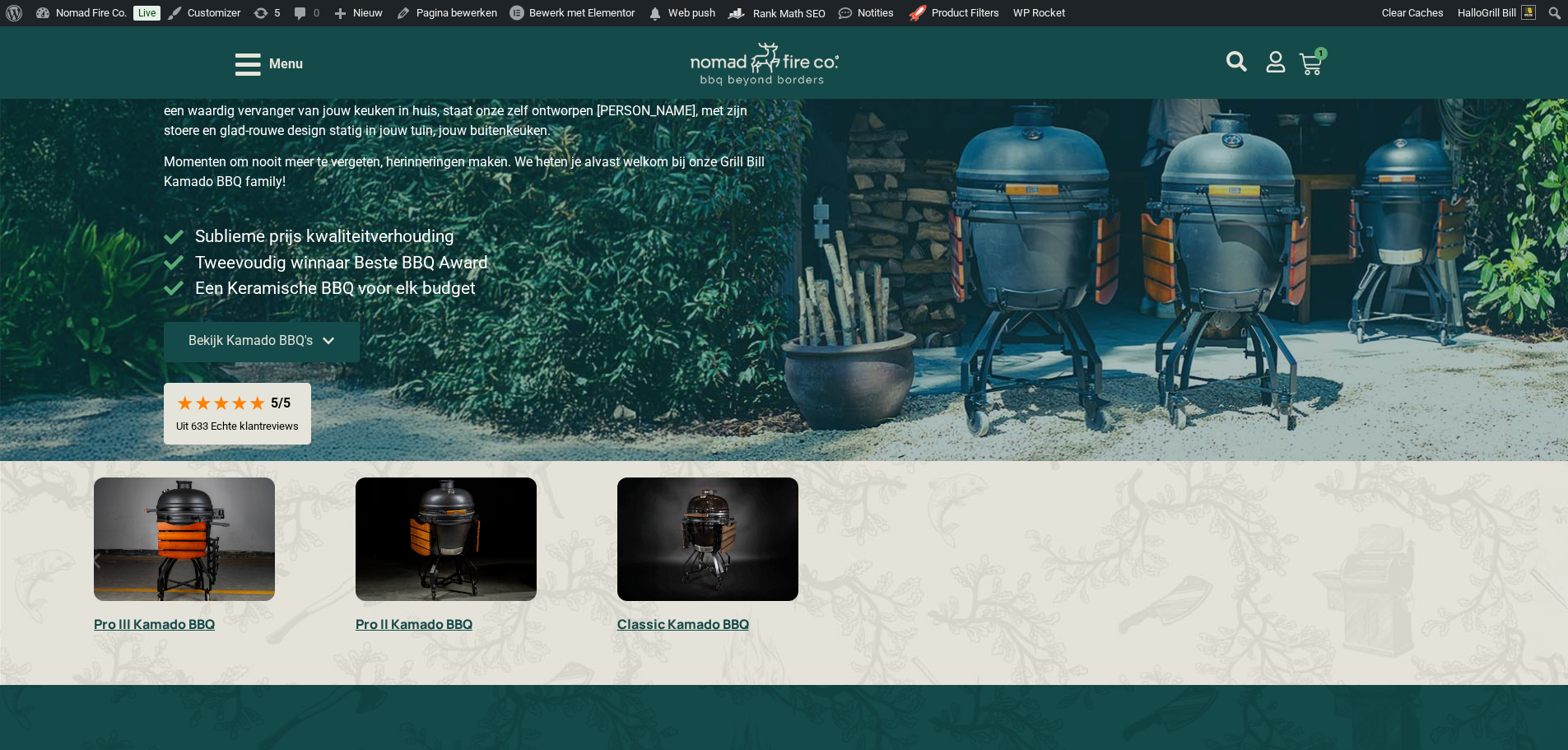
click at [313, 342] on span "Bekijk Kamado BBQ's" at bounding box center [250, 341] width 125 height 14
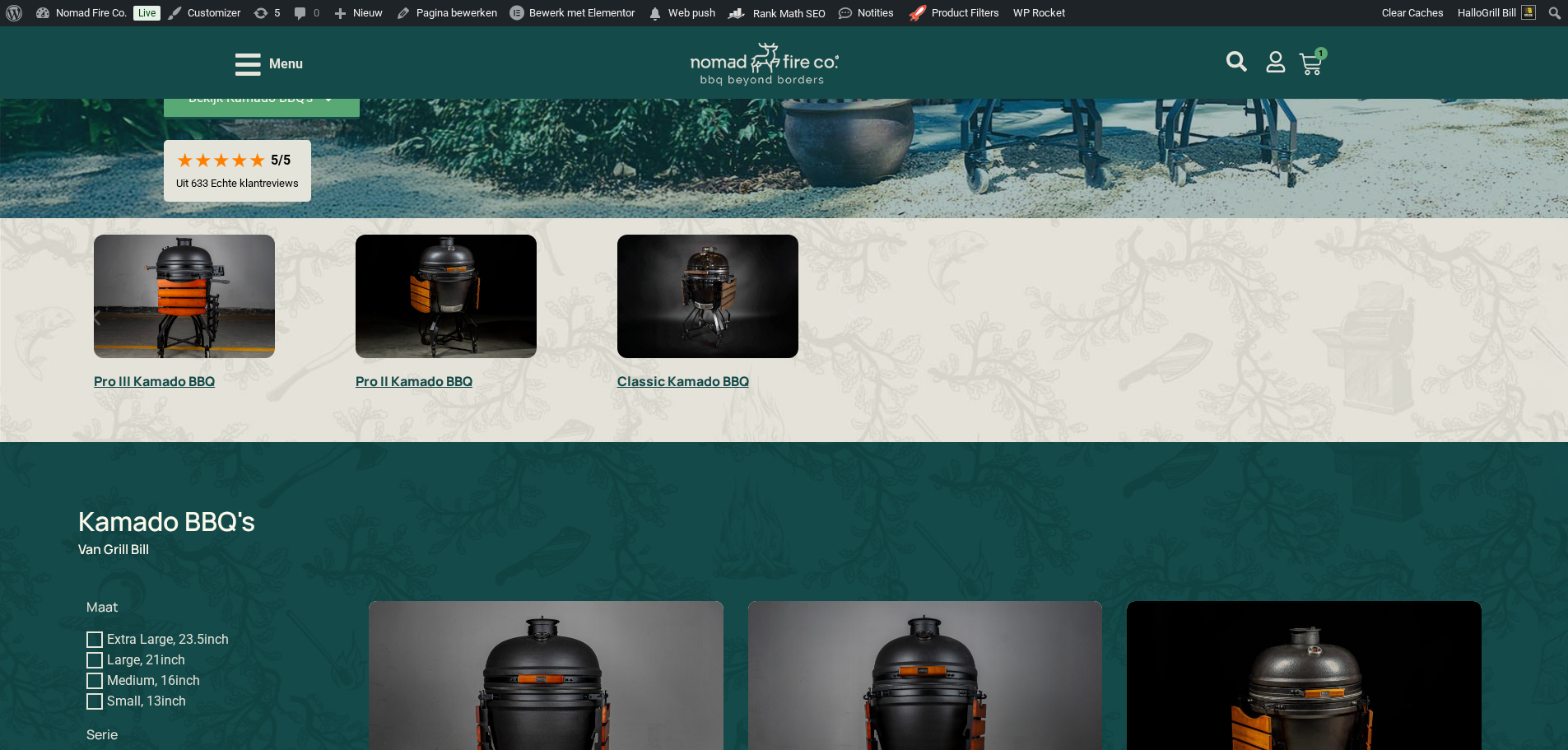
scroll to position [412, 0]
click at [360, 109] on link "Bekijk Kamado BBQ's" at bounding box center [261, 99] width 196 height 41
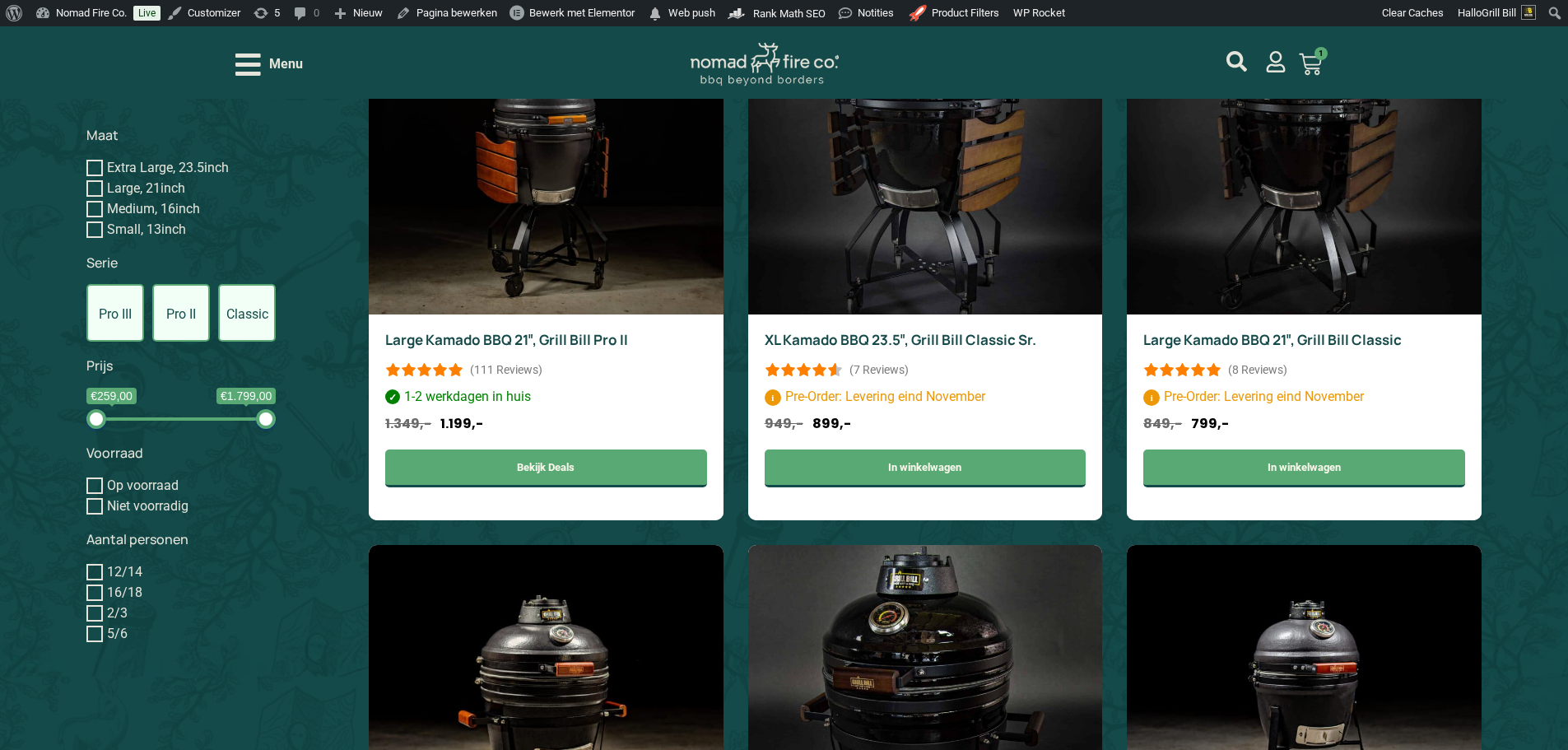
scroll to position [1485, 0]
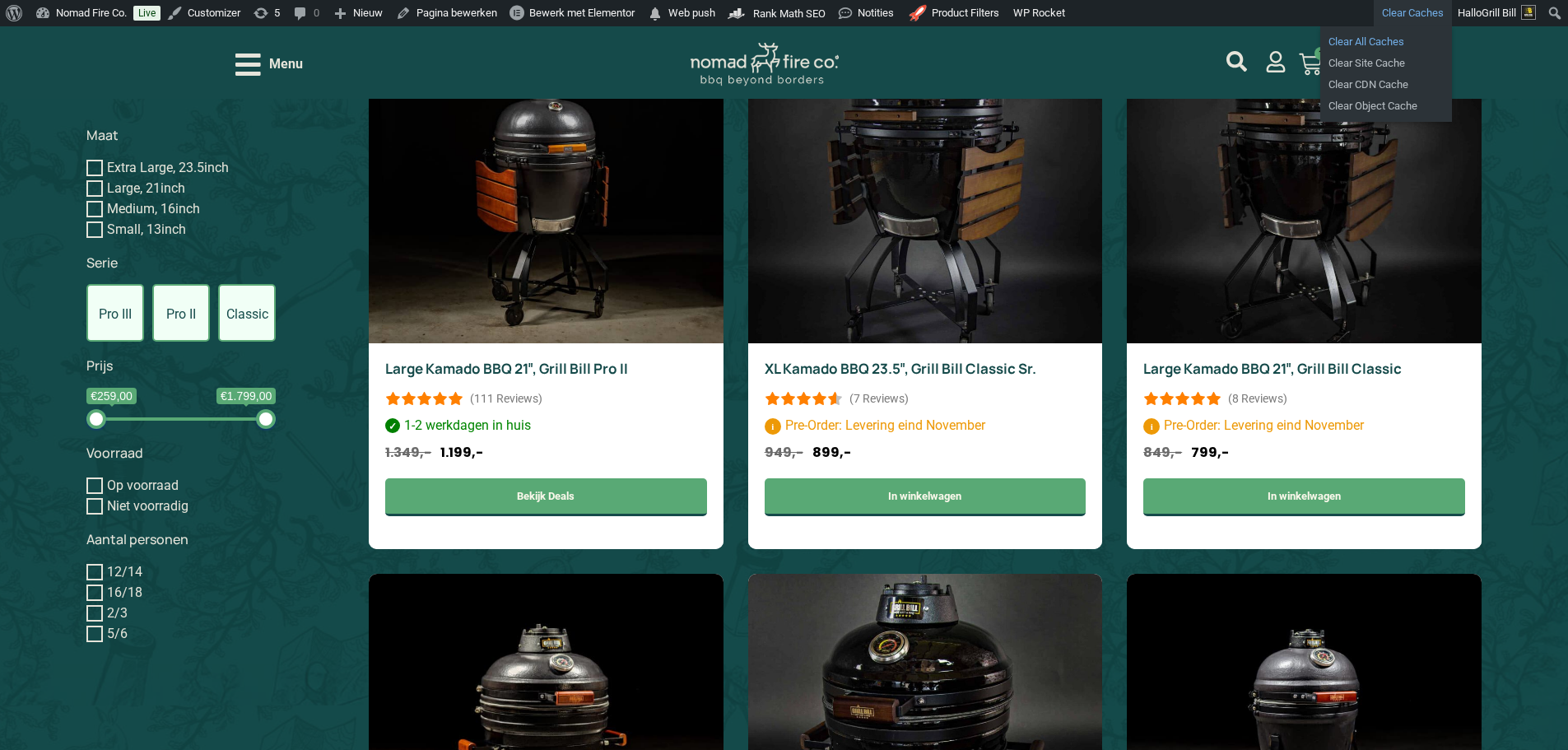
click at [1388, 36] on link "Clear All Caches" at bounding box center [1386, 42] width 131 height 21
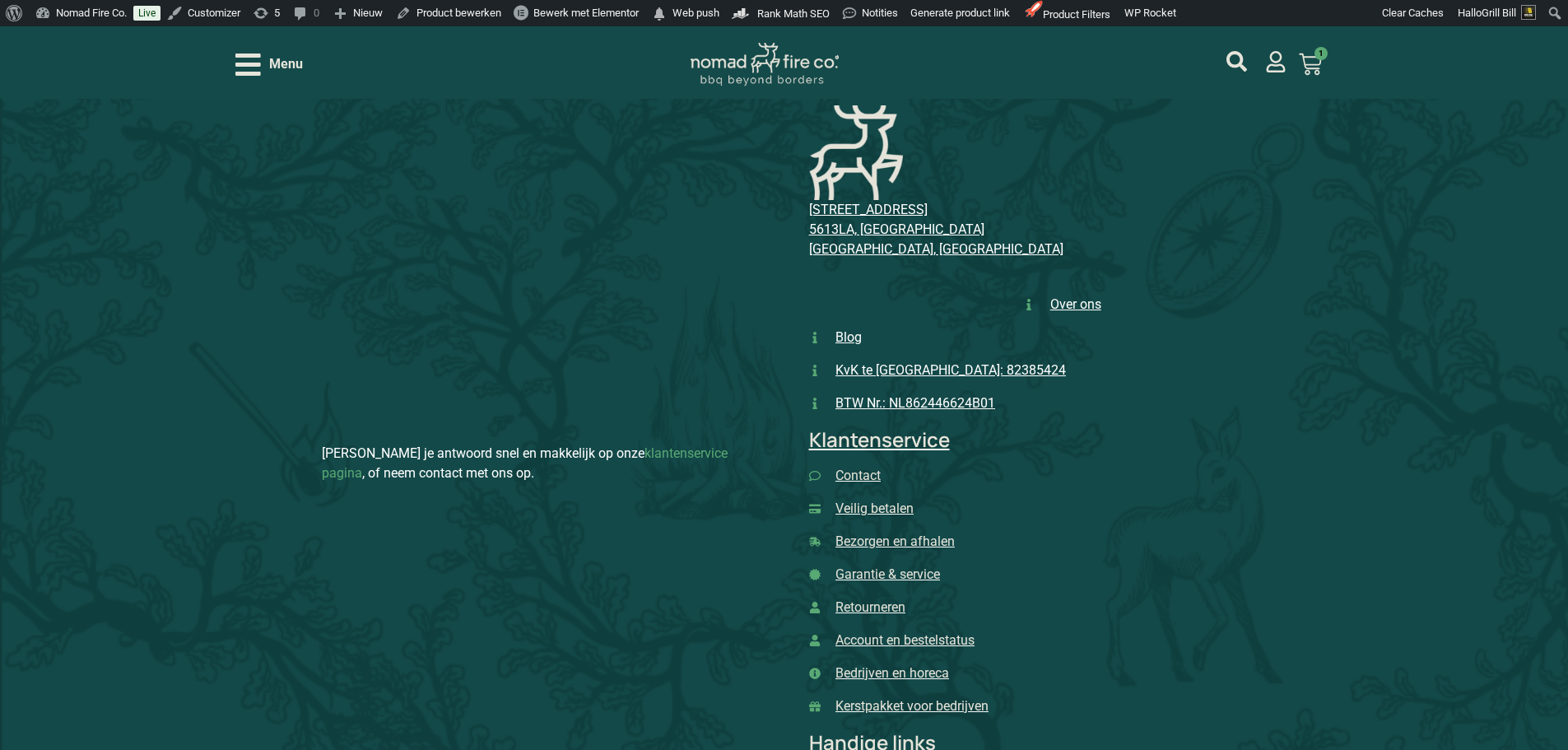
scroll to position [11219, 0]
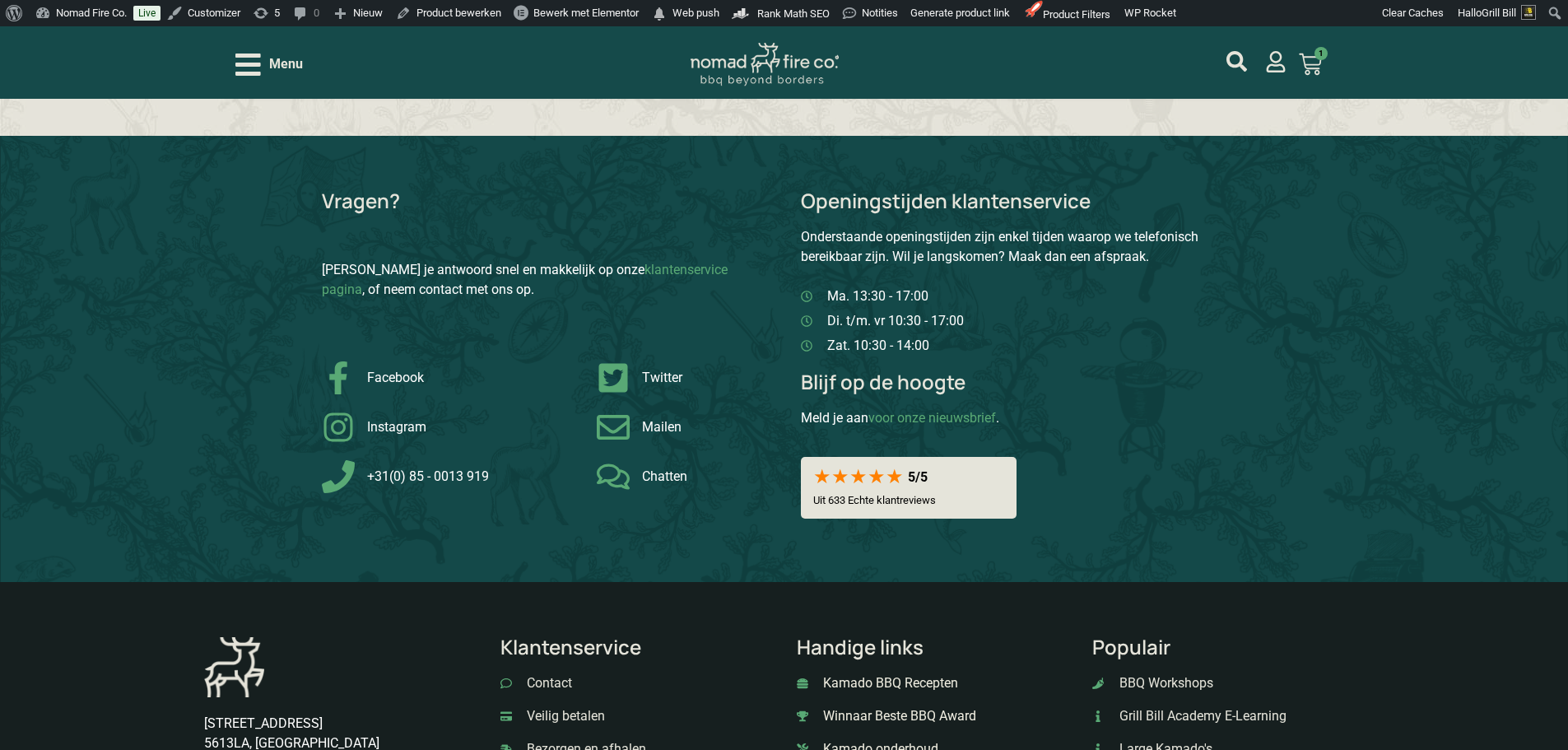
scroll to position [10890, 0]
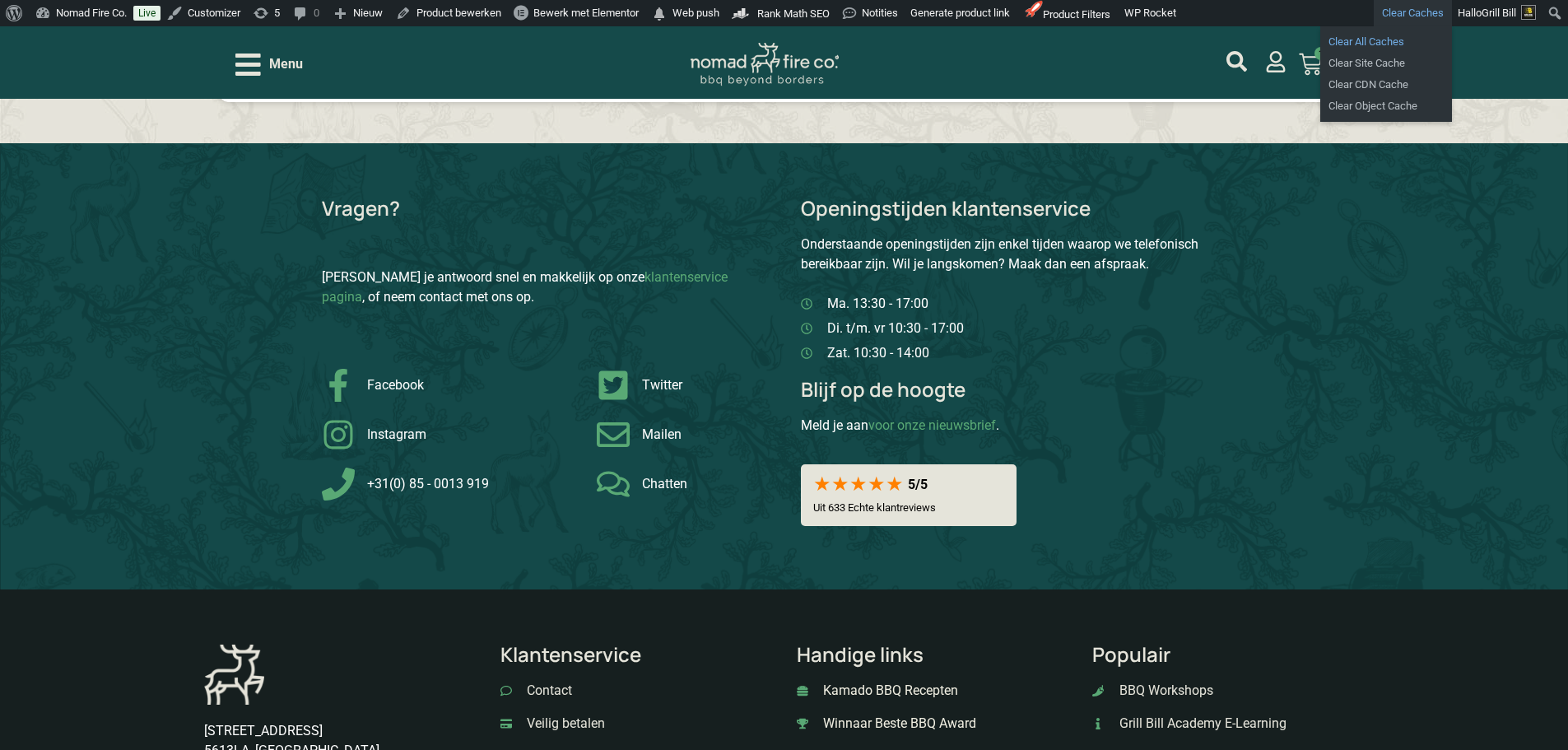
click at [1390, 36] on link "Clear All Caches" at bounding box center [1386, 42] width 131 height 21
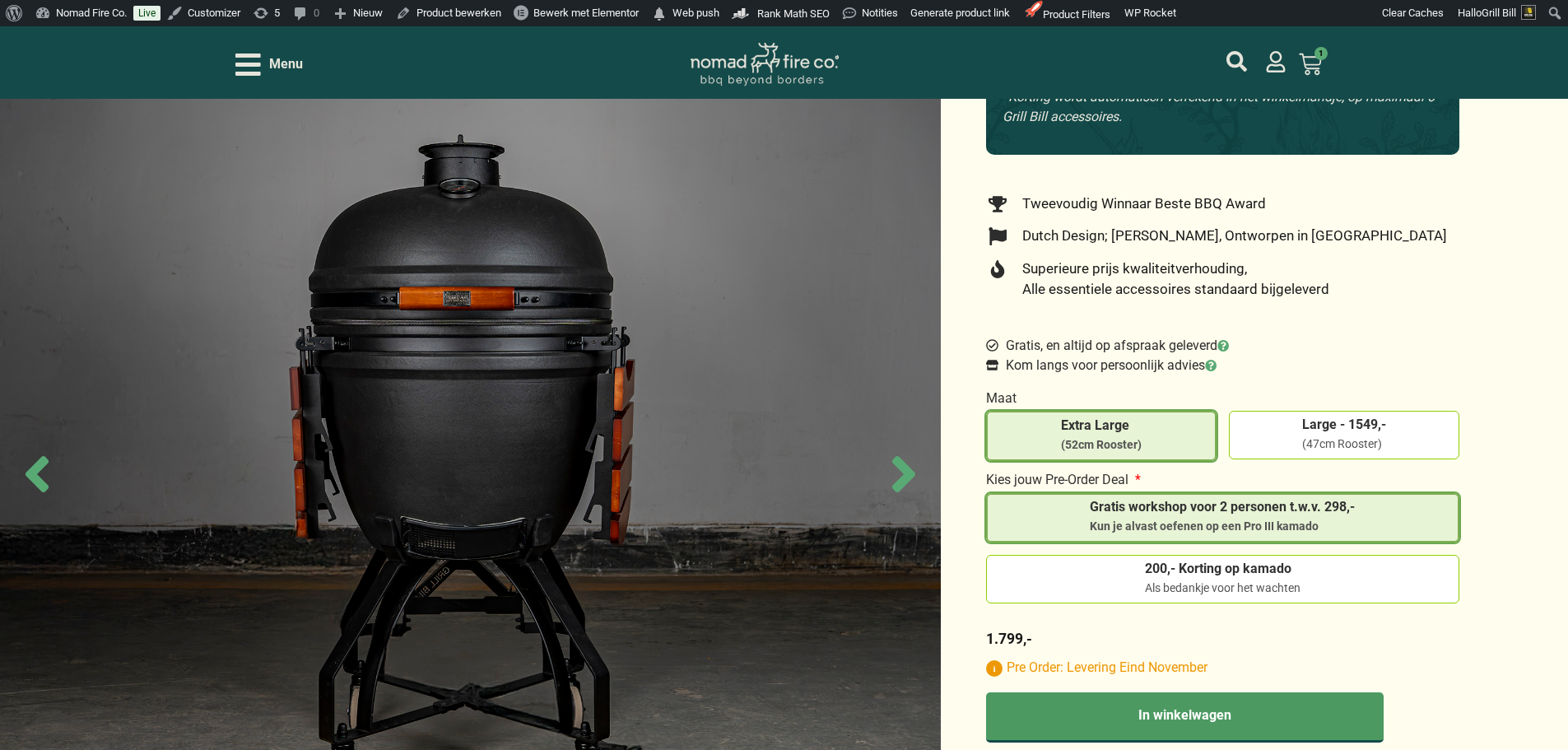
scroll to position [576, 0]
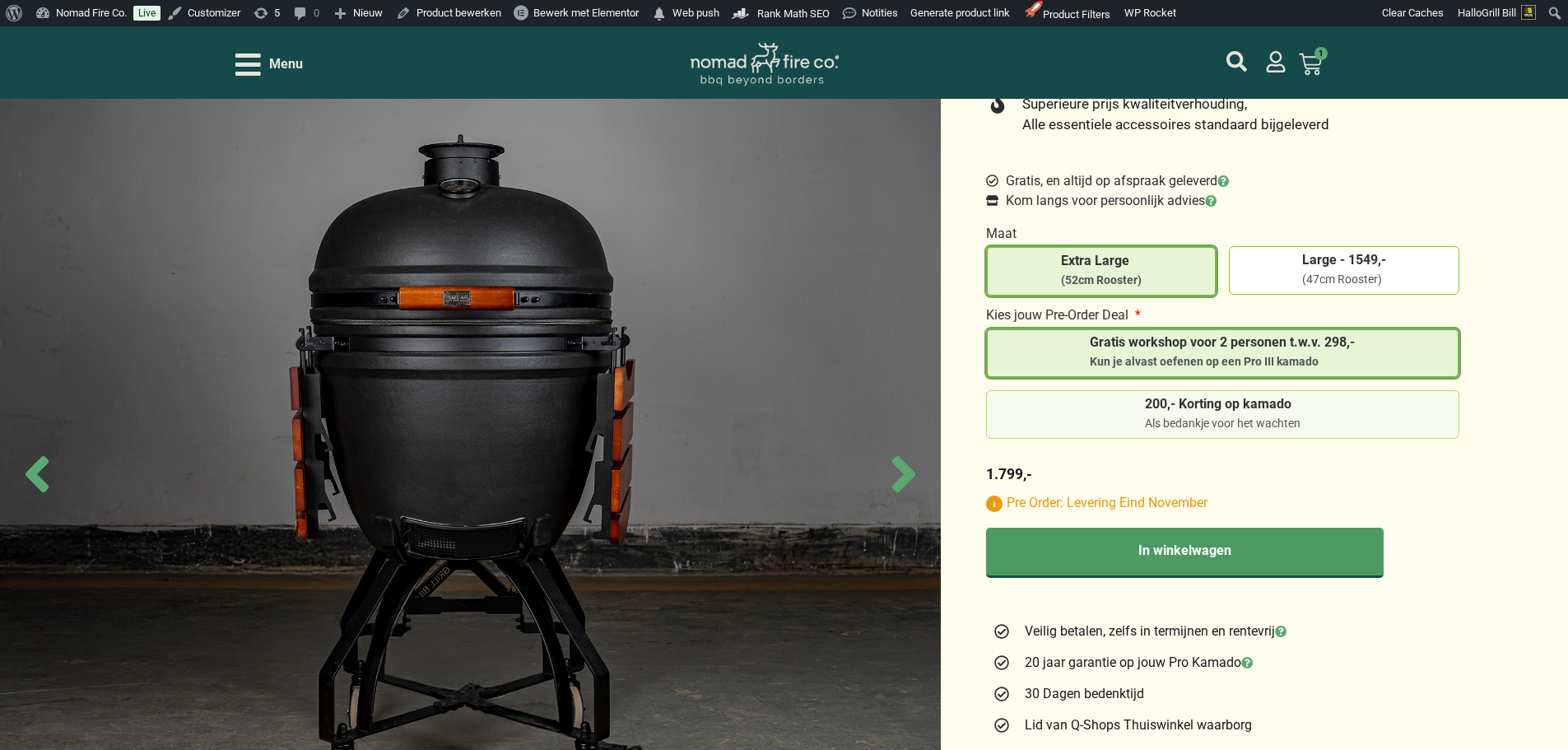
click at [1261, 397] on span "200,- Korting op kamado" at bounding box center [1222, 404] width 156 height 14
click at [0, 0] on input "200,- Korting op kamado Als bedankje voor het wachten" at bounding box center [0, 0] width 0 height 0
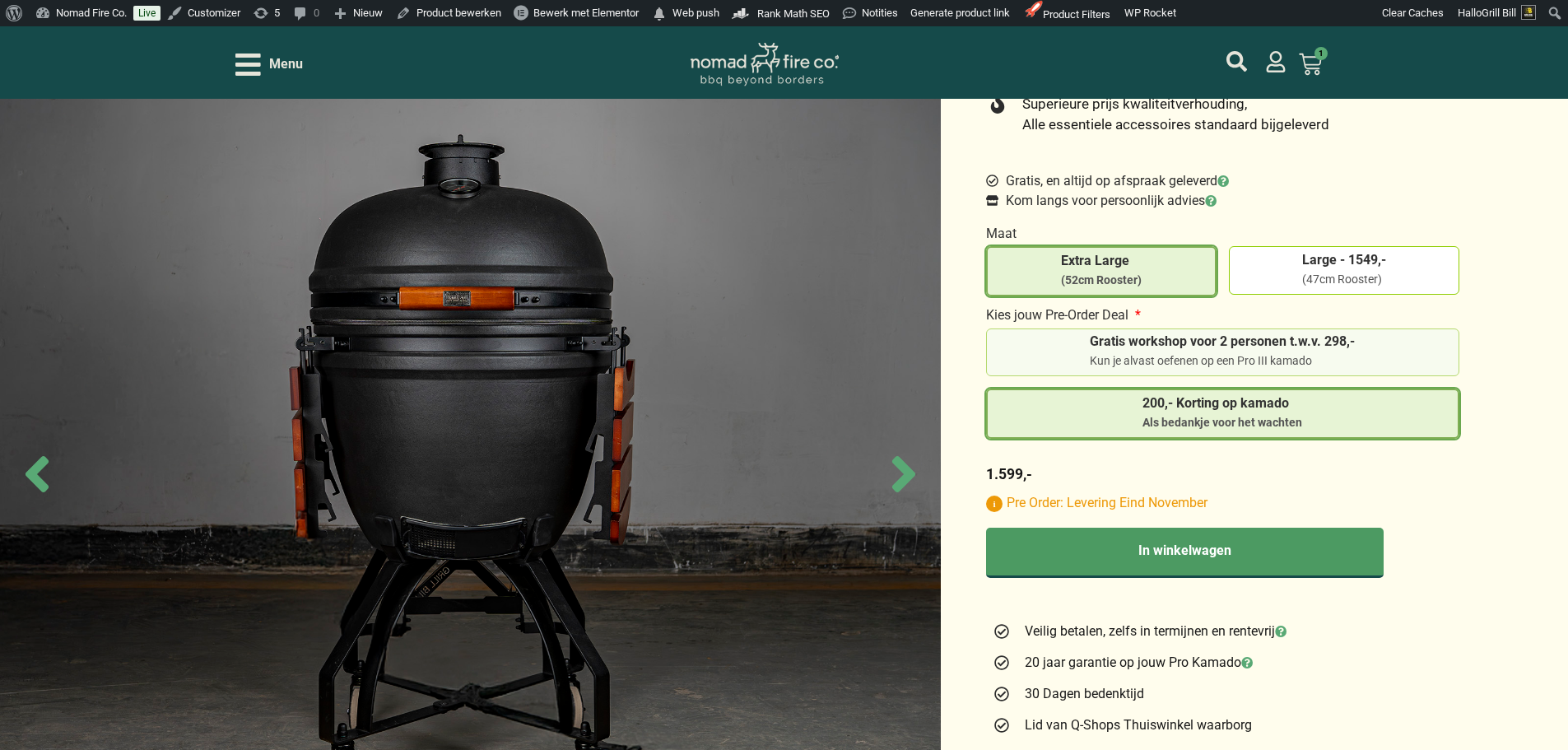
click at [1278, 335] on span "Gratis workshop voor 2 personen t.w.v. 298,-" at bounding box center [1222, 342] width 265 height 14
click at [0, 0] on input "Gratis workshop voor 2 personen t.w.v. 298,- Kun je alvast oefenen op een Pro I…" at bounding box center [0, 0] width 0 height 0
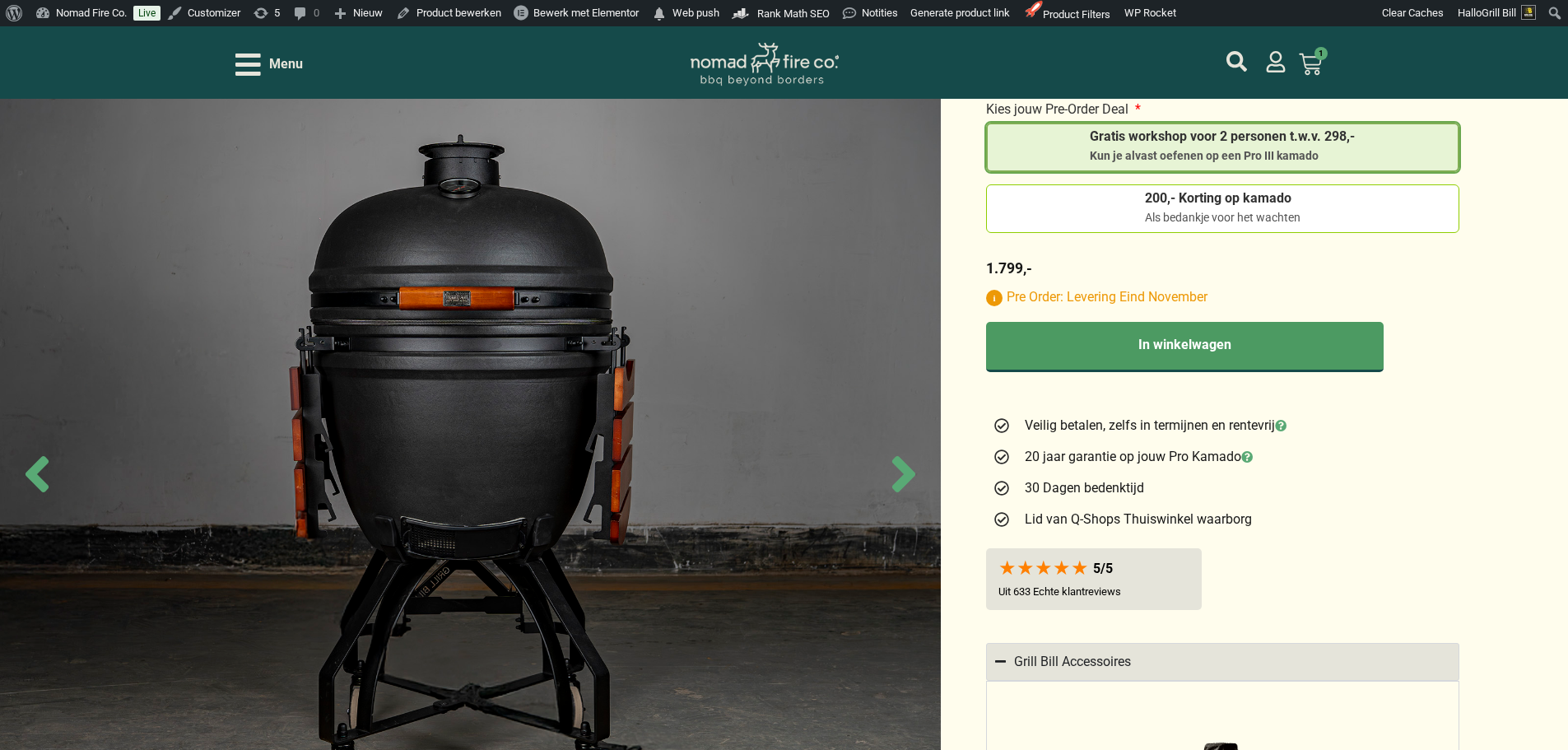
scroll to position [822, 0]
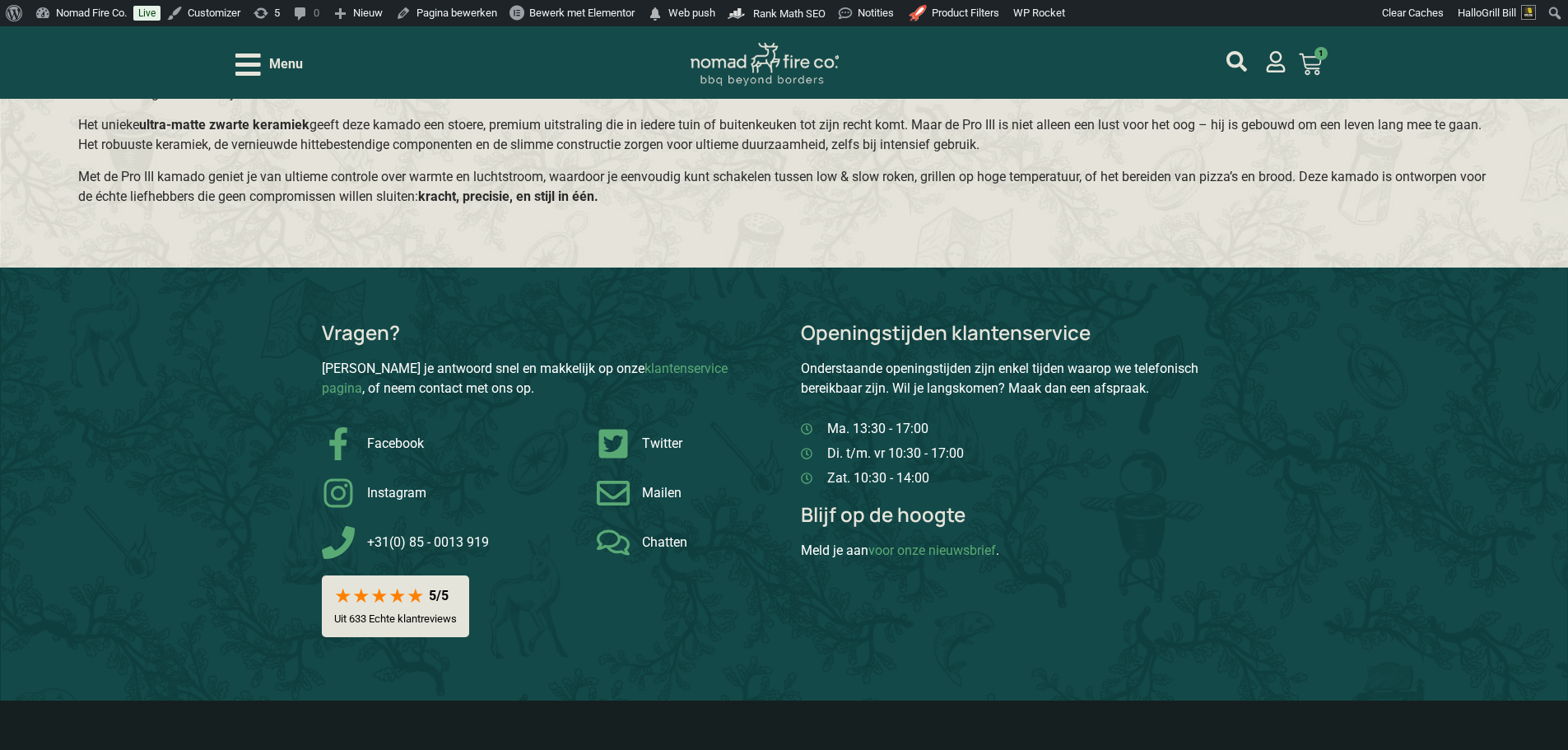
scroll to position [4032, 0]
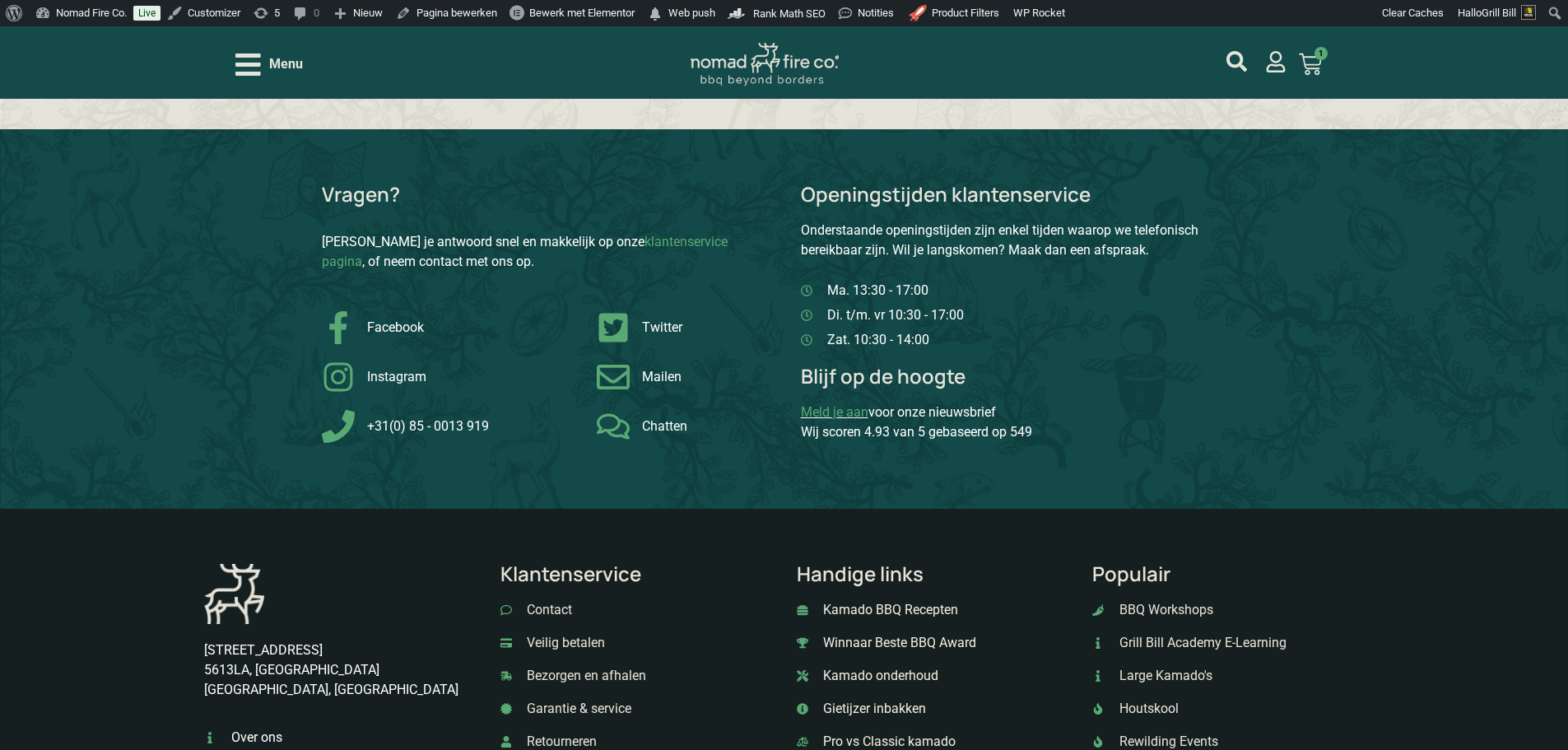
scroll to position [4179, 0]
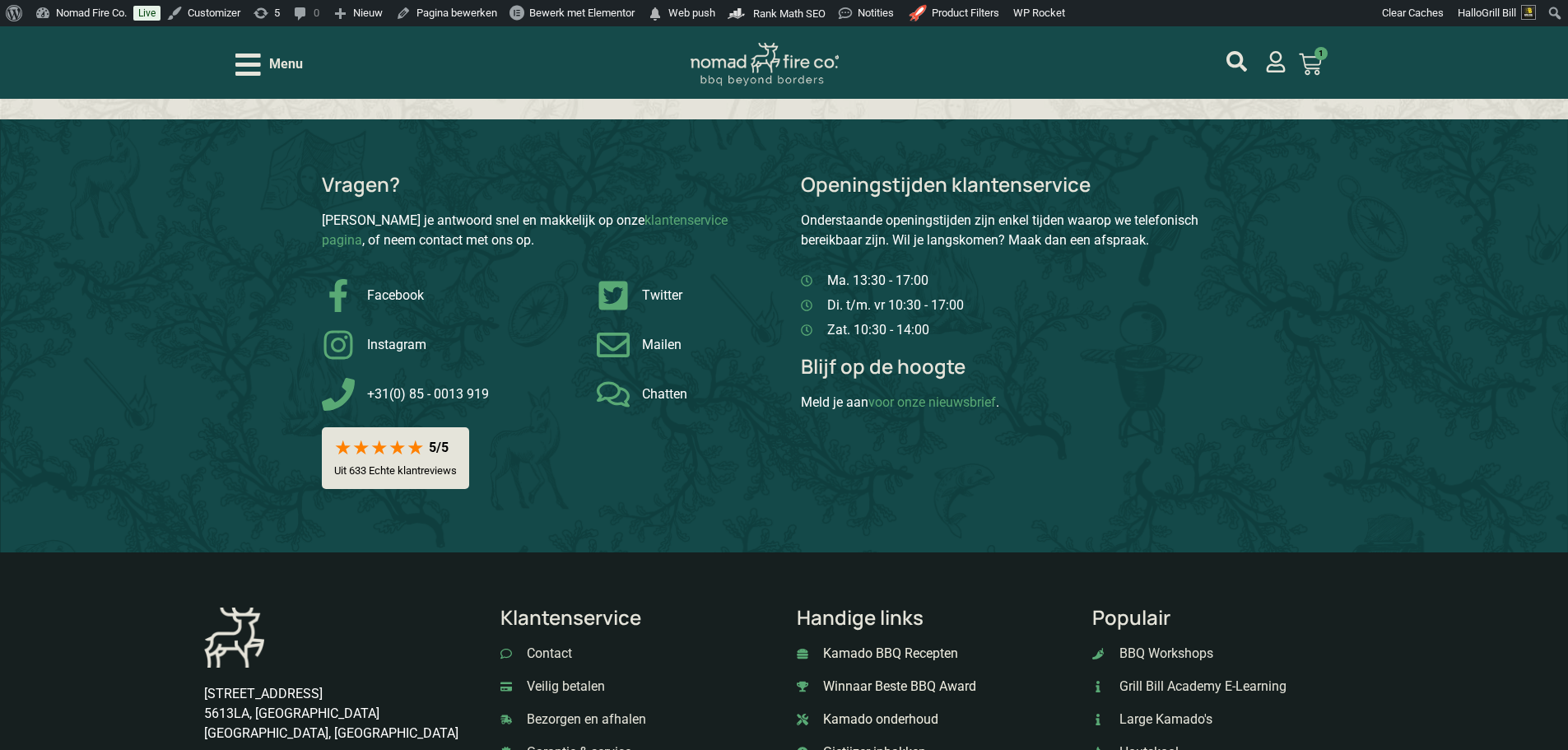
scroll to position [4129, 0]
